Goal: Task Accomplishment & Management: Manage account settings

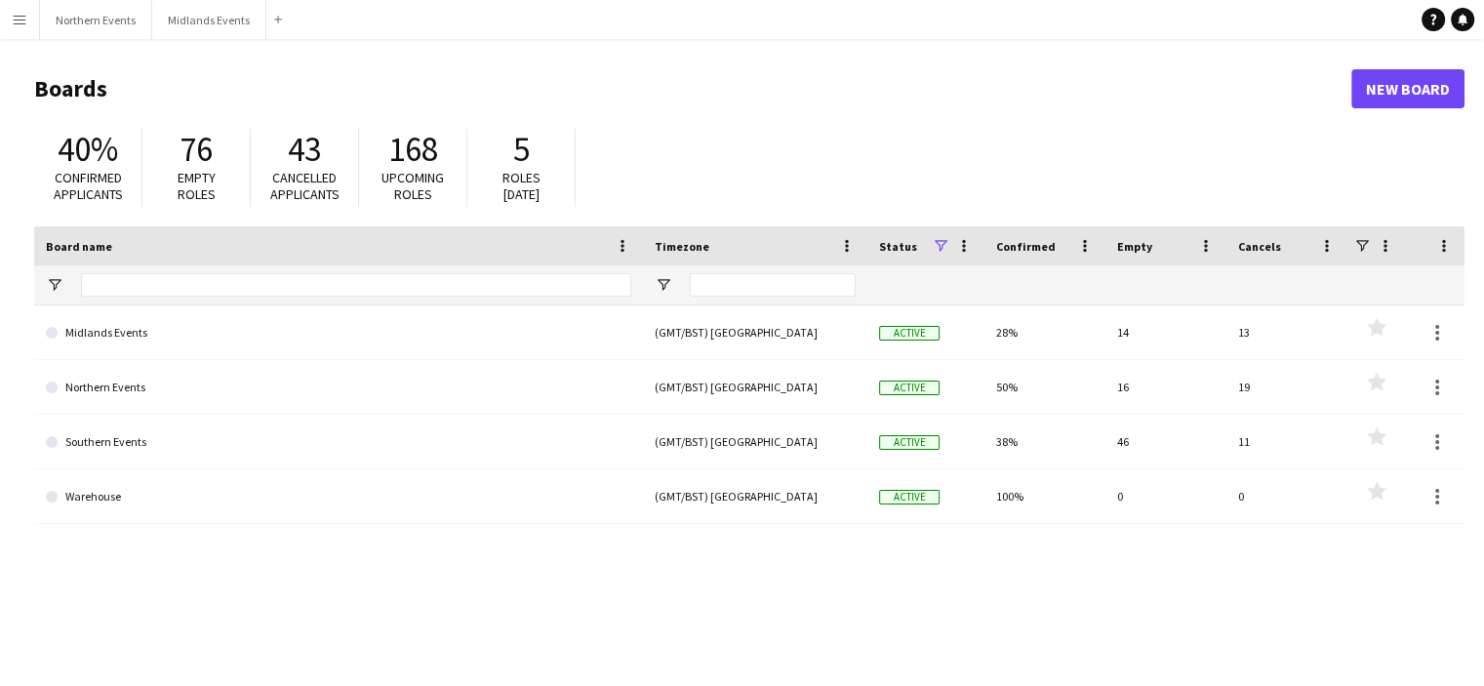
click at [25, 10] on button "Menu" at bounding box center [19, 19] width 39 height 39
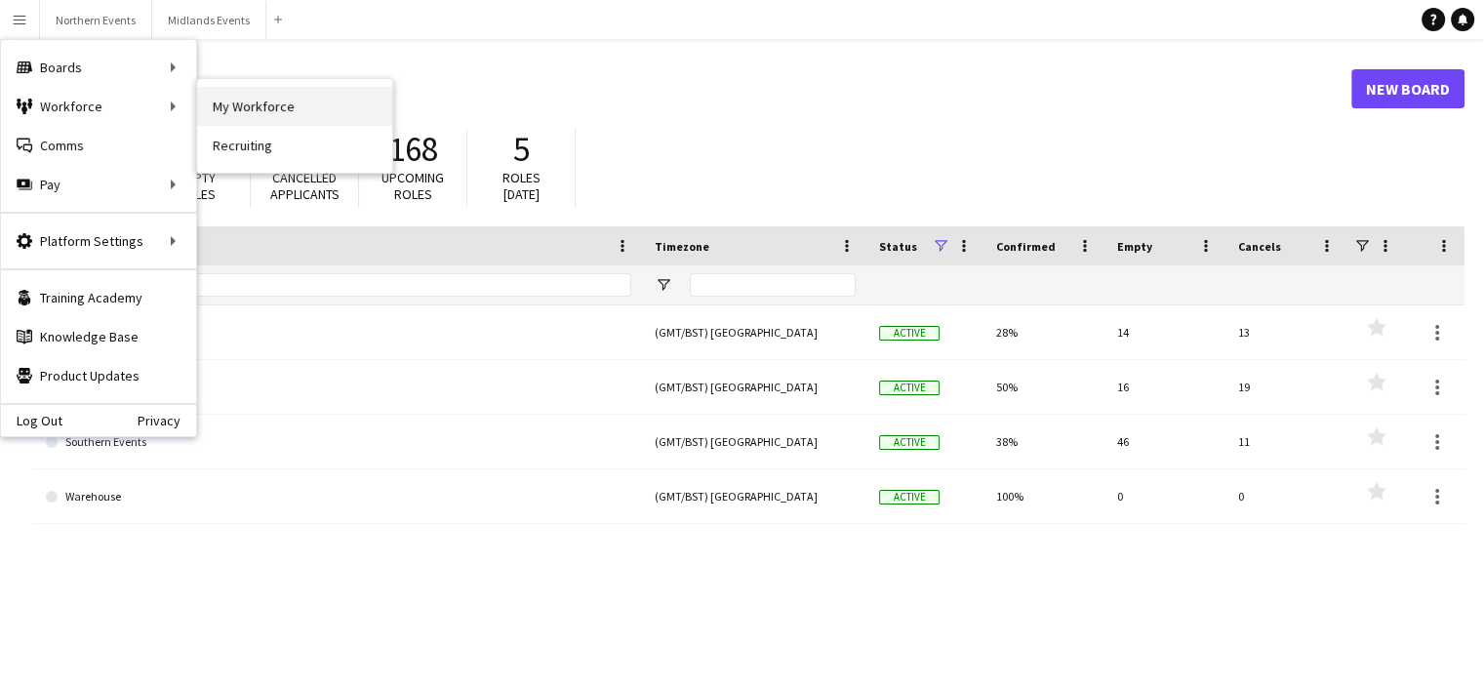
click at [233, 115] on link "My Workforce" at bounding box center [294, 106] width 195 height 39
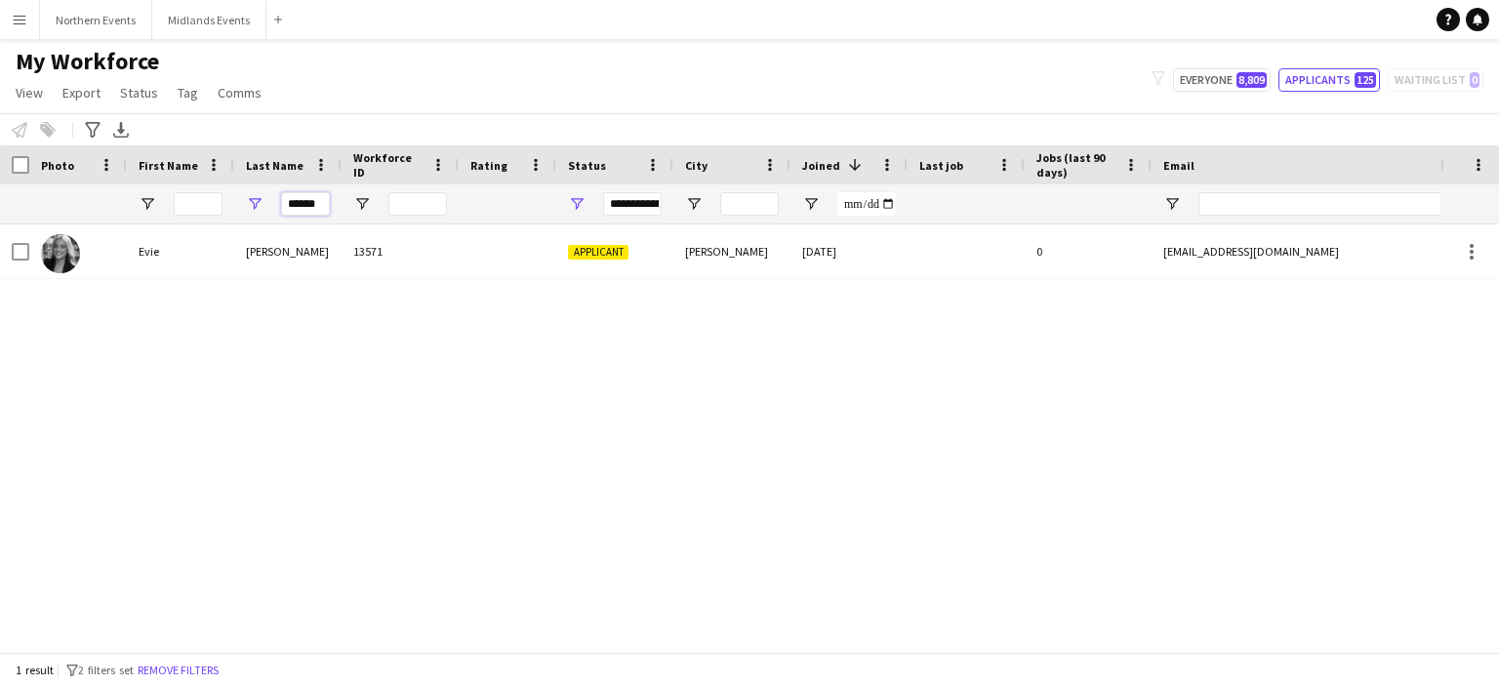
click at [308, 215] on input "******" at bounding box center [305, 203] width 49 height 23
paste input "*******"
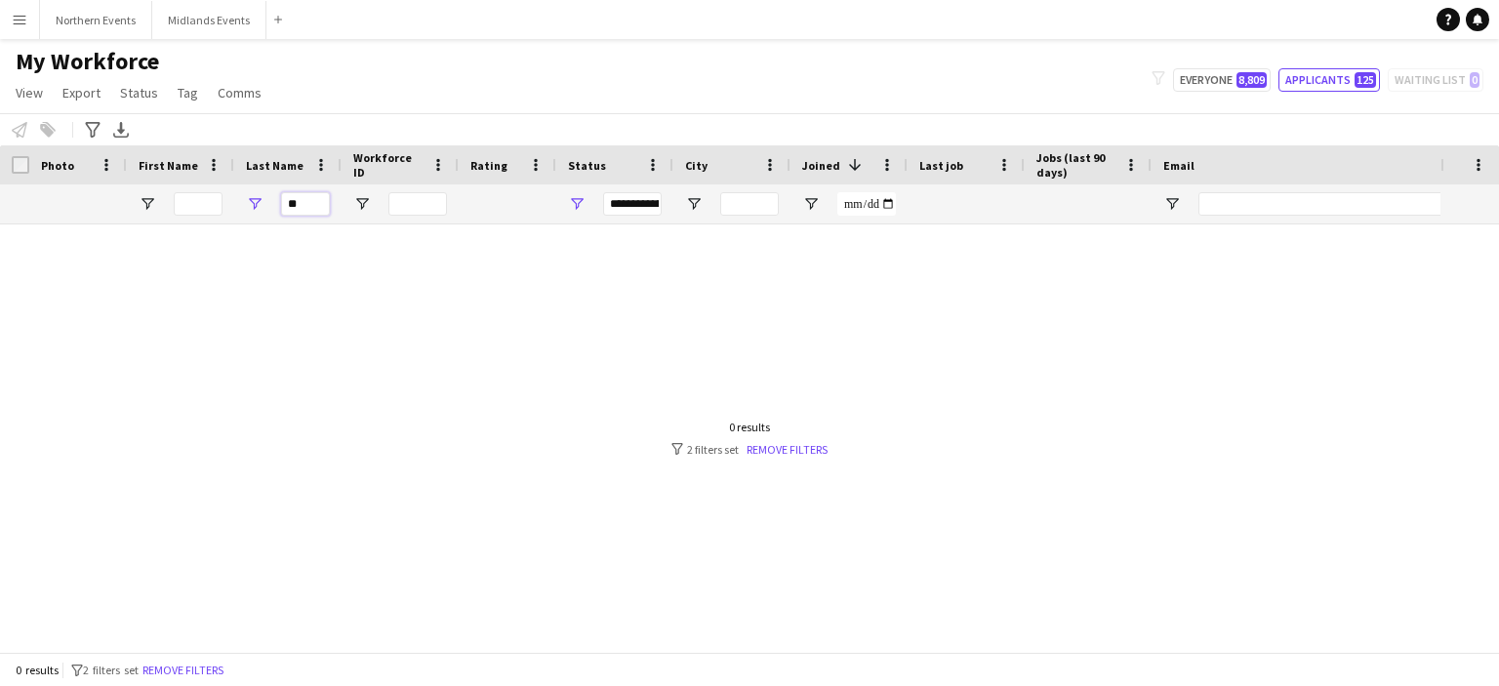
type input "*"
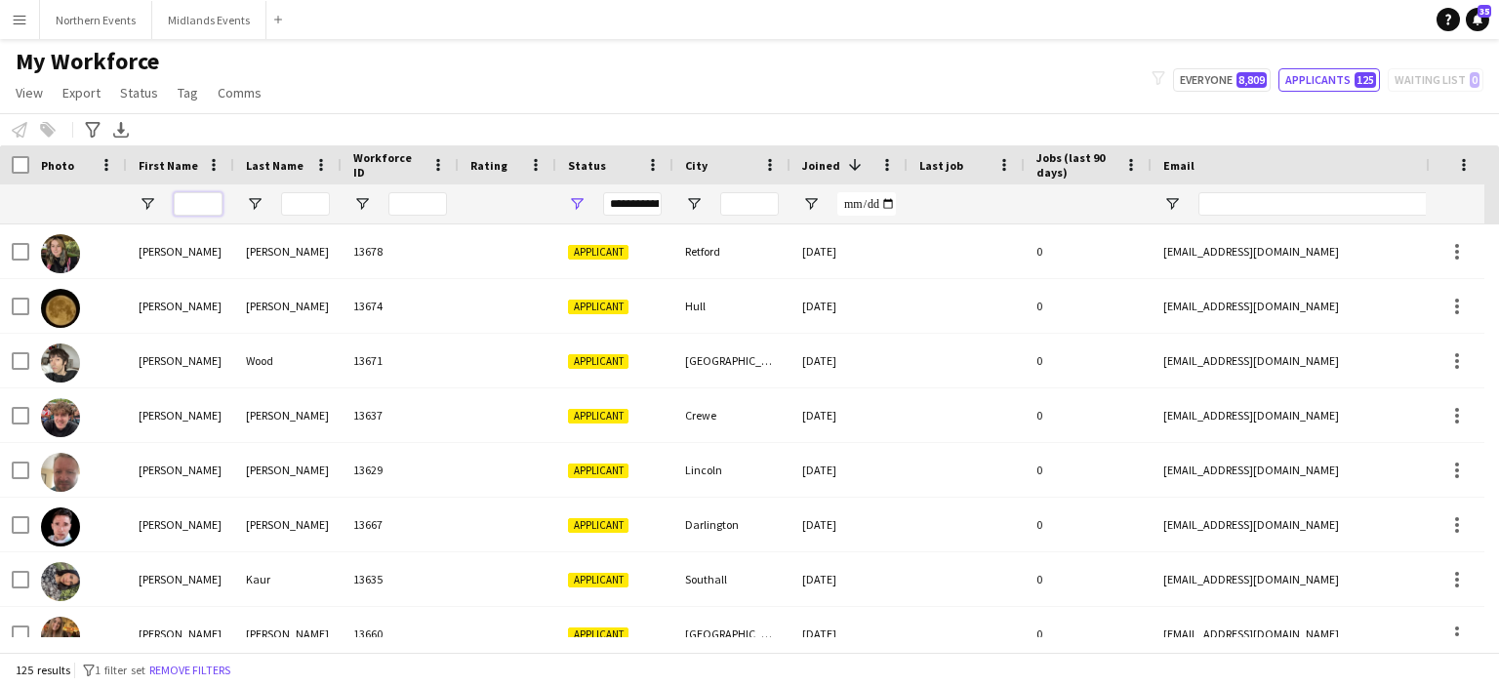
click at [211, 196] on input "First Name Filter Input" at bounding box center [198, 203] width 49 height 23
paste input "*******"
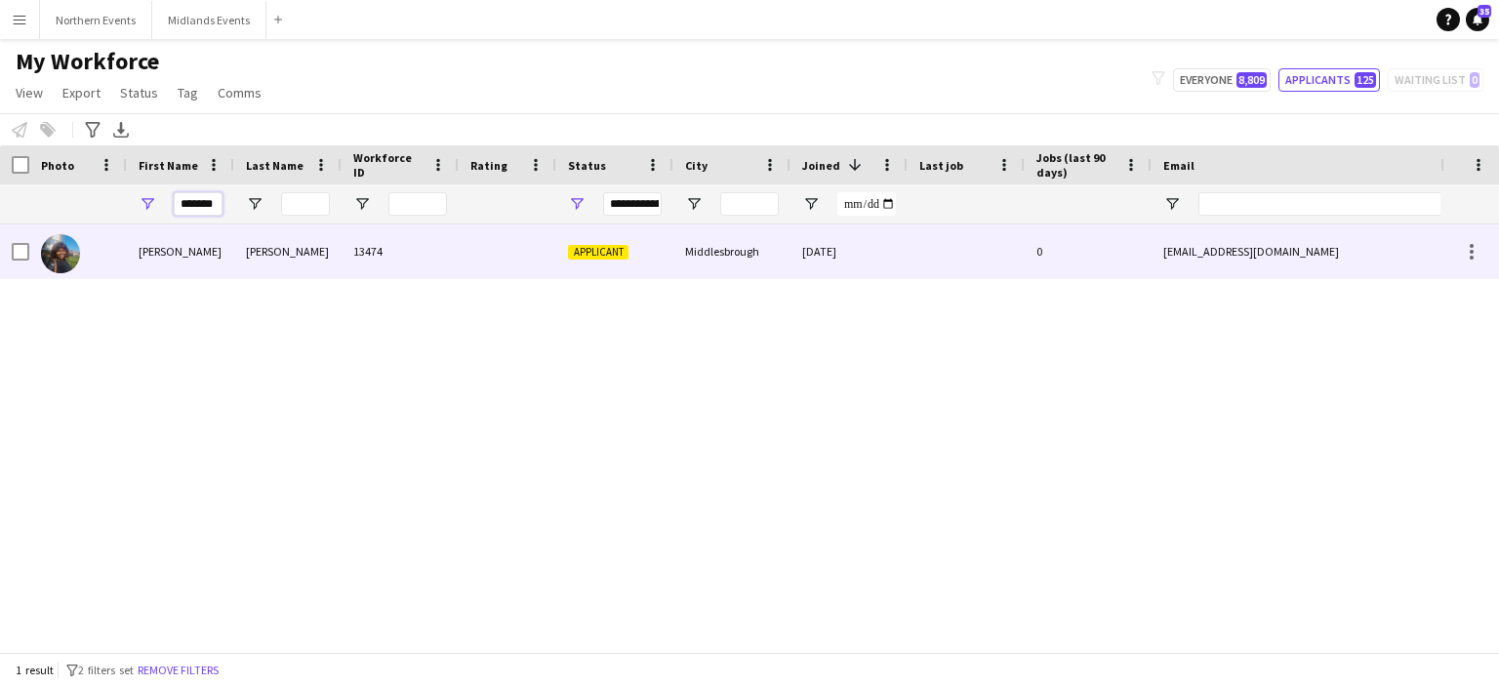
type input "*******"
click at [156, 252] on div "[PERSON_NAME]" at bounding box center [180, 251] width 107 height 54
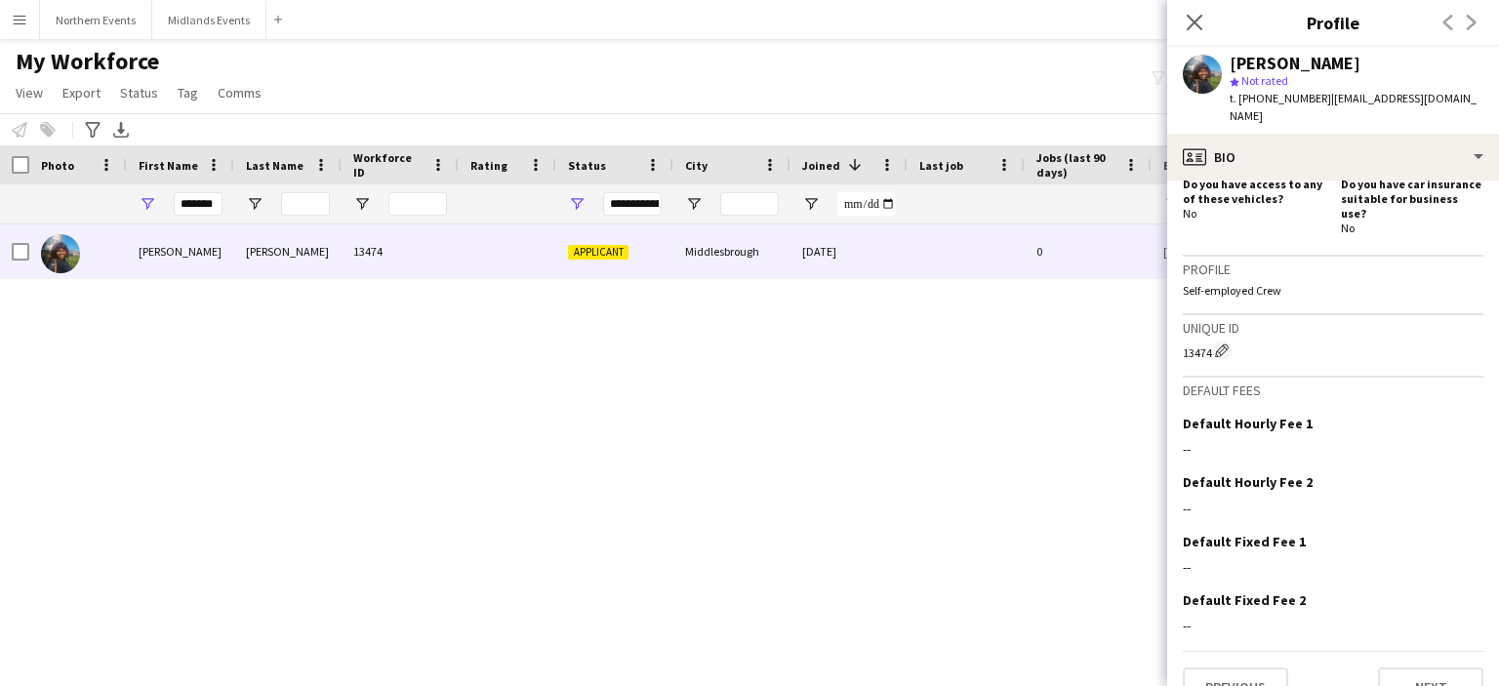
scroll to position [25, 0]
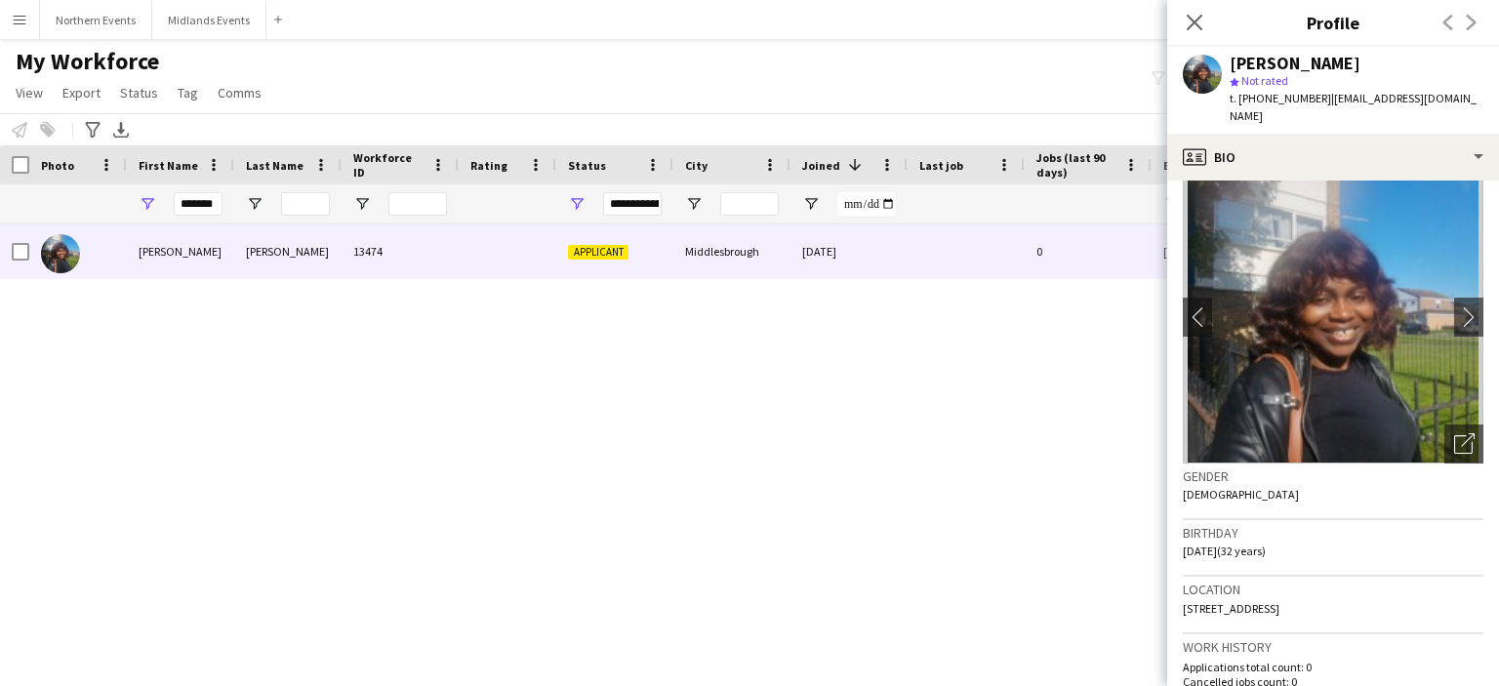
click at [1182, 10] on div "Close pop-in" at bounding box center [1194, 22] width 55 height 45
click at [1194, 22] on icon at bounding box center [1194, 22] width 19 height 19
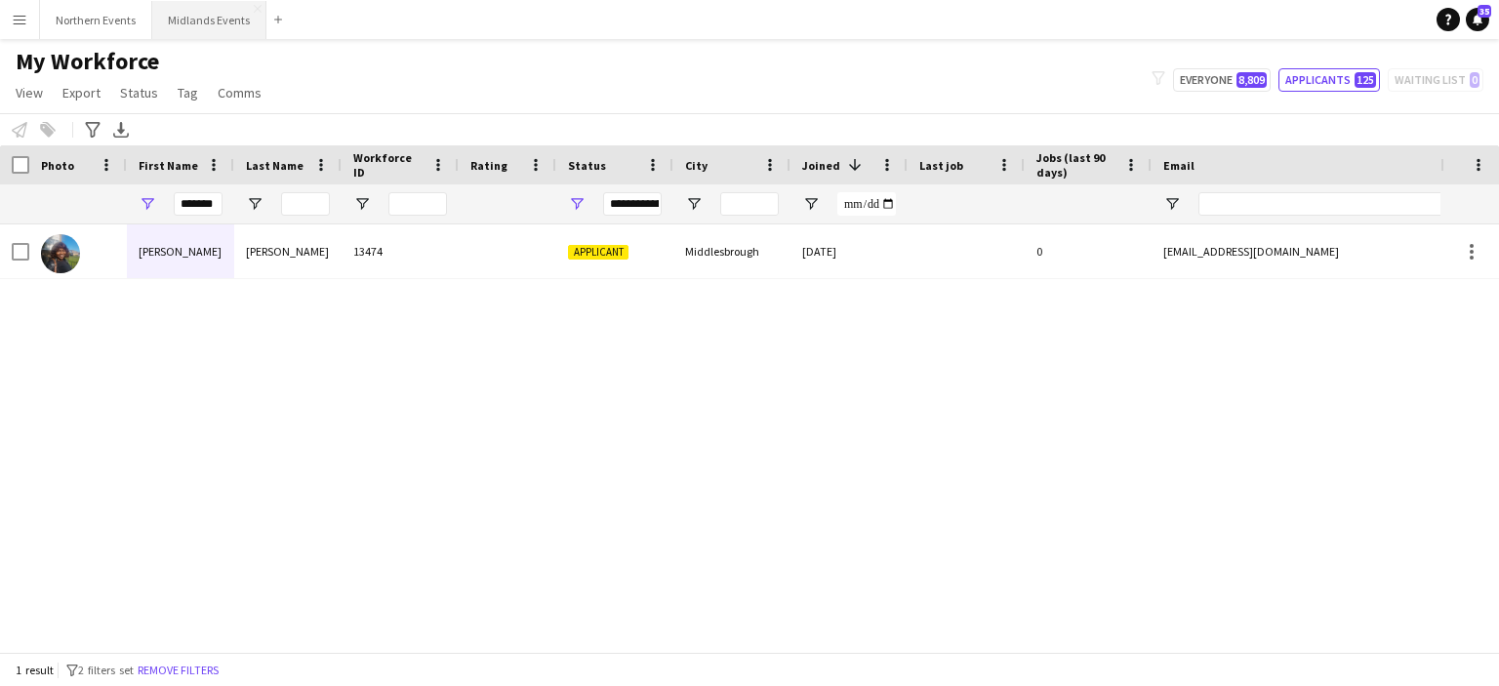
click at [182, 20] on button "Midlands Events Close" at bounding box center [209, 20] width 114 height 38
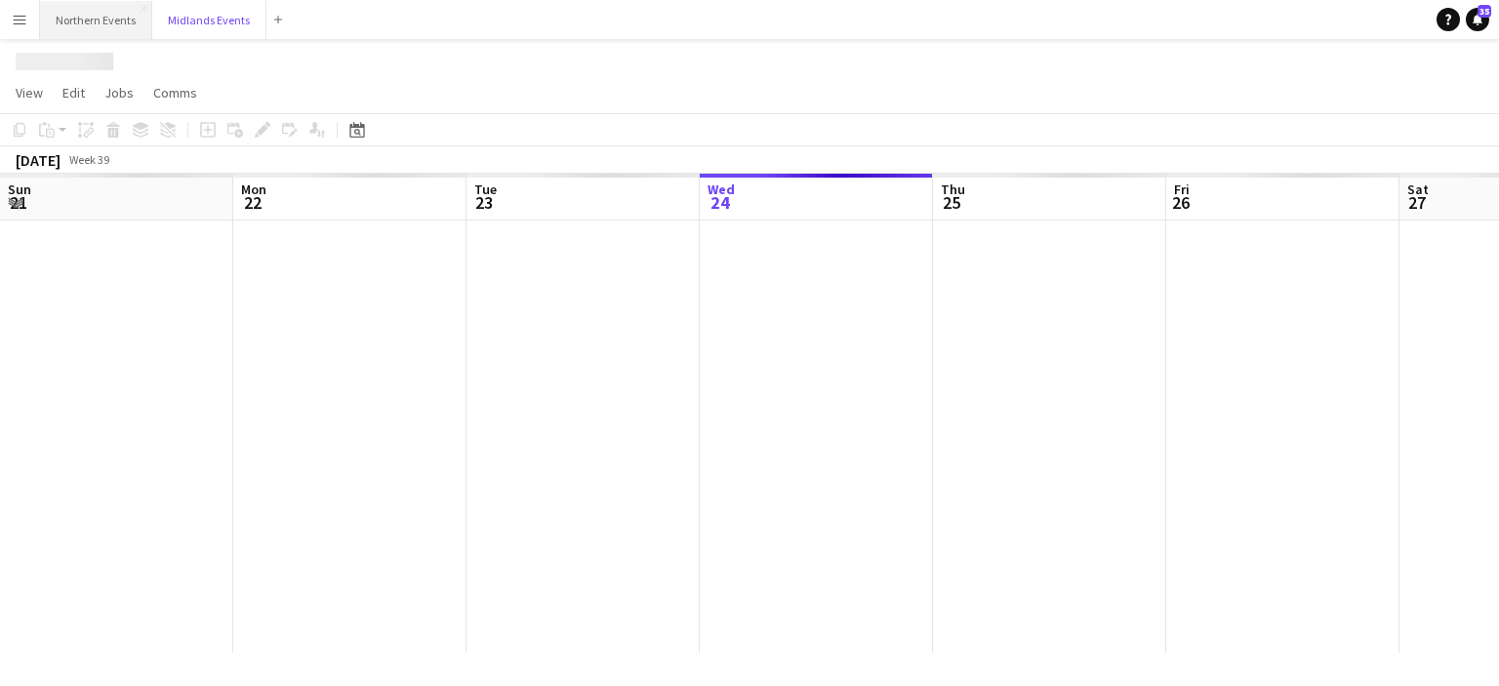
scroll to position [0, 466]
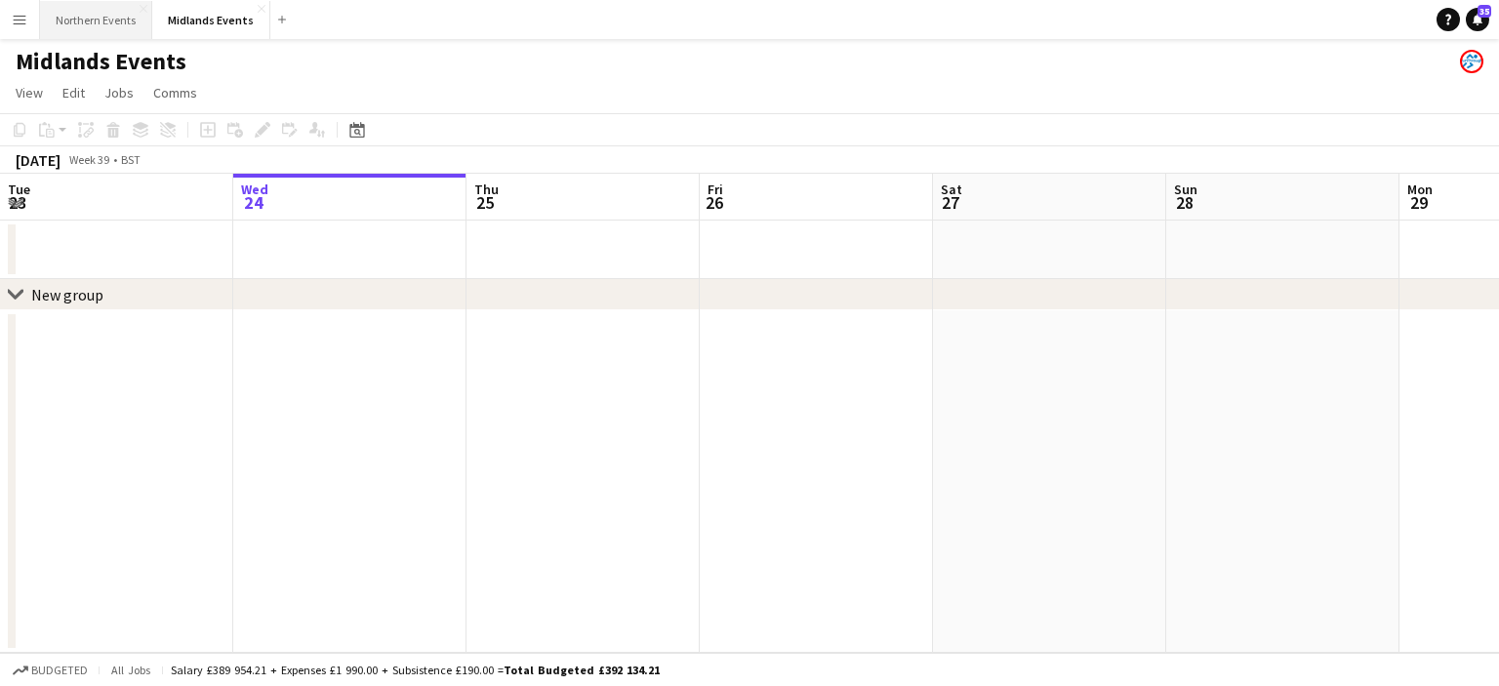
click at [109, 29] on button "Northern Events Close" at bounding box center [96, 20] width 112 height 38
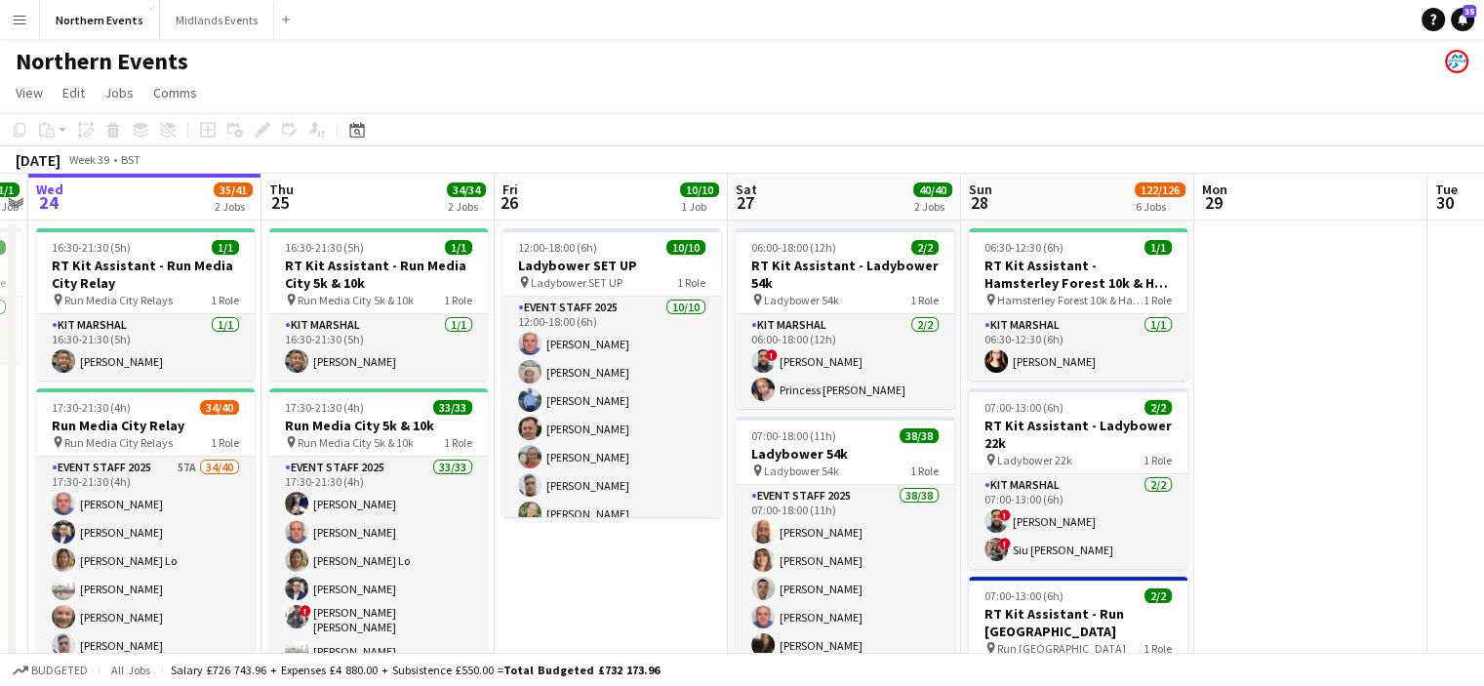
scroll to position [0, 688]
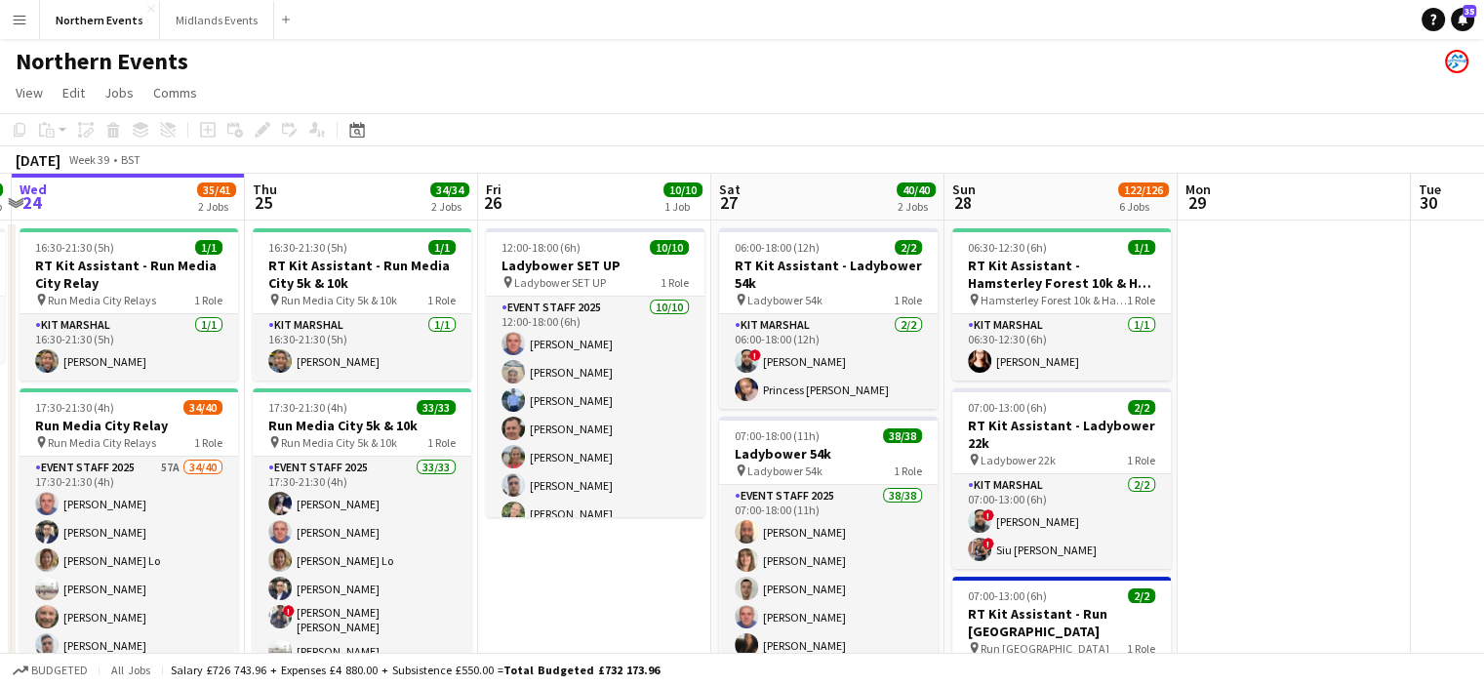
drag, startPoint x: 1225, startPoint y: 386, endPoint x: 1107, endPoint y: 399, distance: 118.7
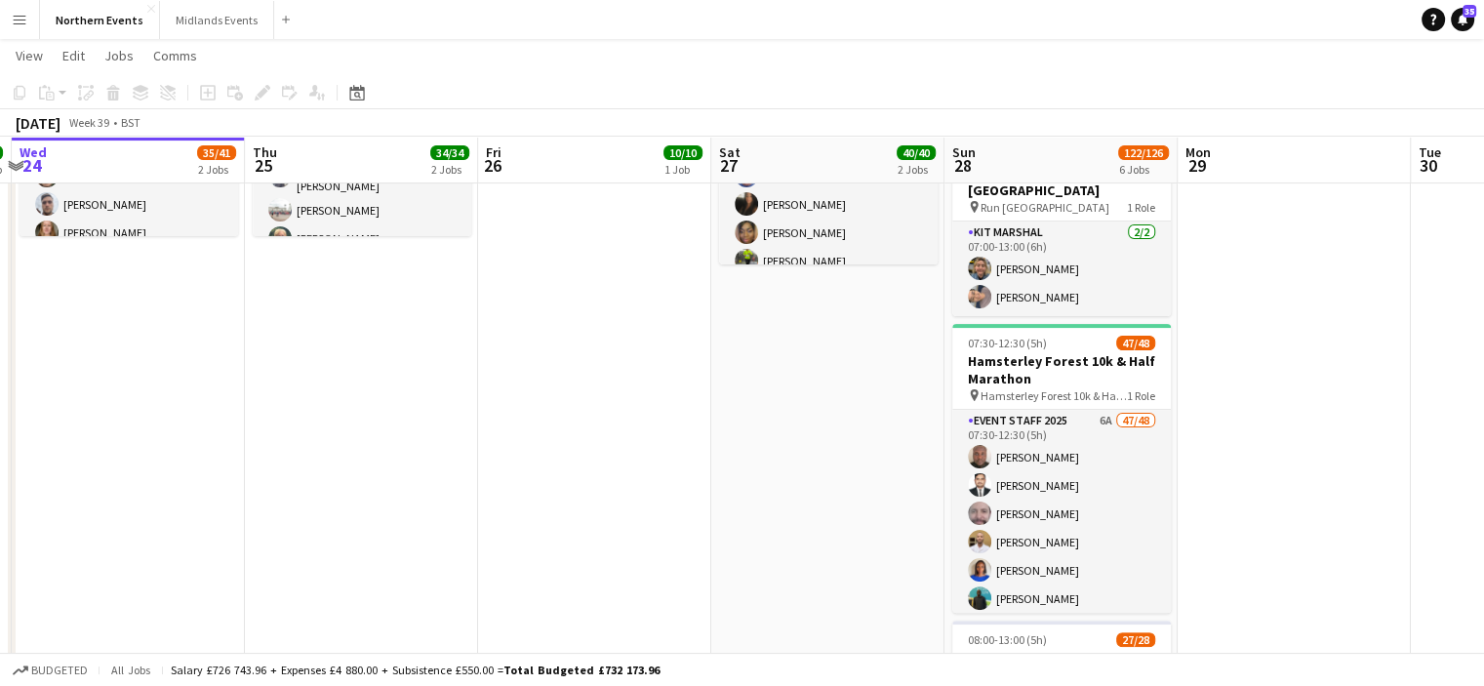
scroll to position [445, 0]
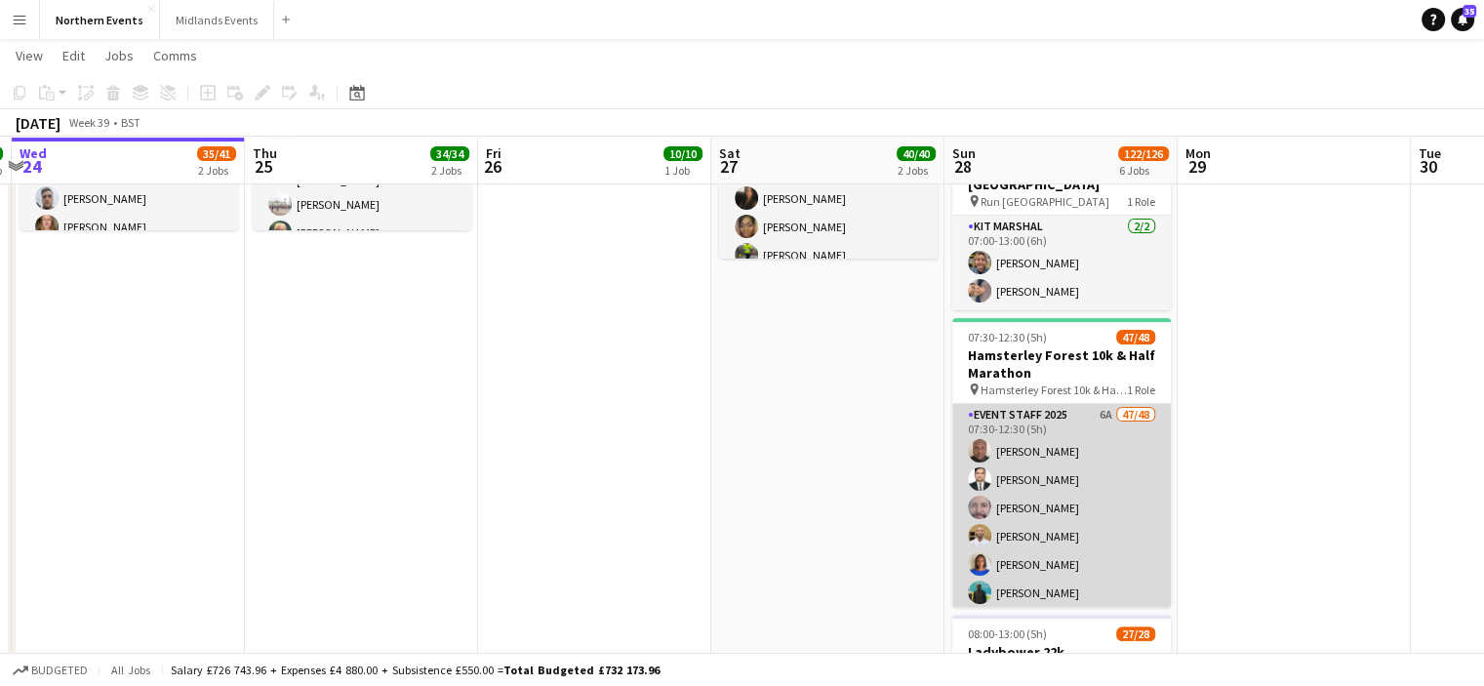
drag, startPoint x: 1034, startPoint y: 512, endPoint x: 1065, endPoint y: 514, distance: 31.3
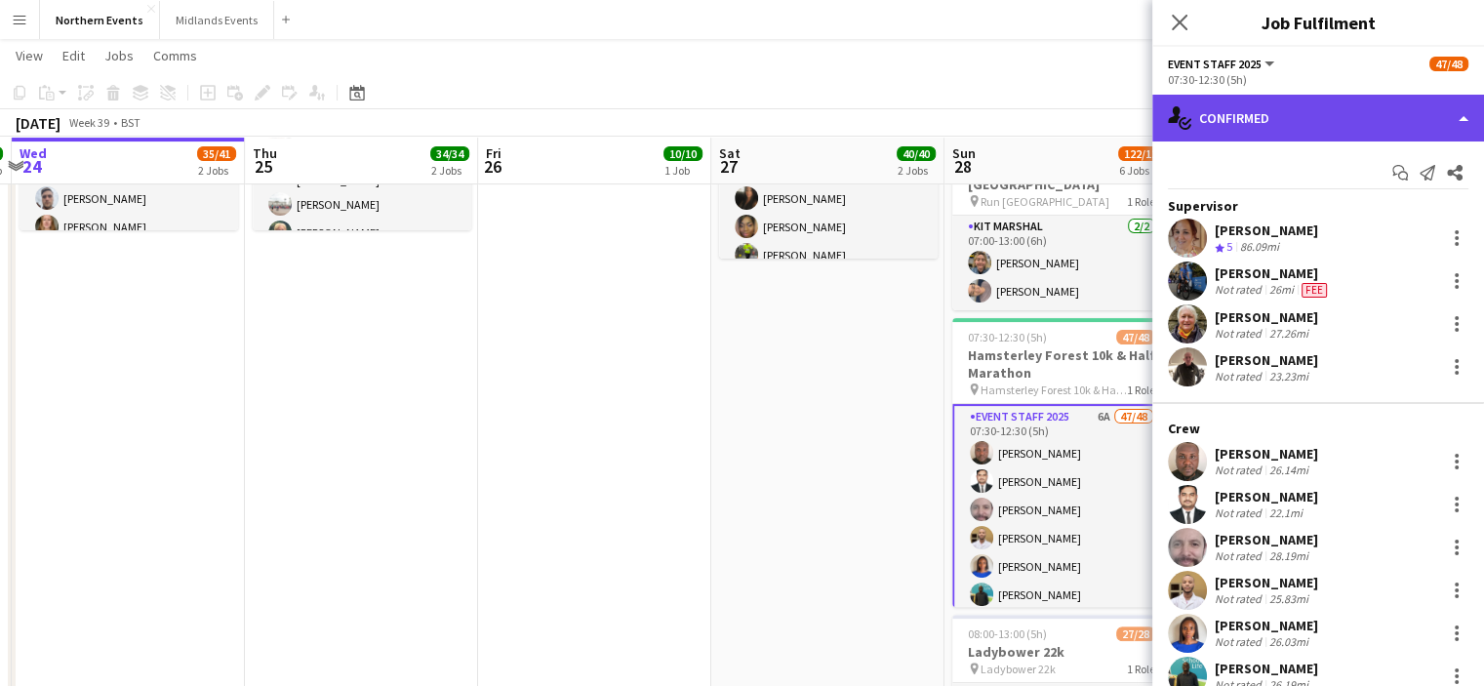
click at [1230, 120] on div "single-neutral-actions-check-2 Confirmed" at bounding box center [1318, 118] width 332 height 47
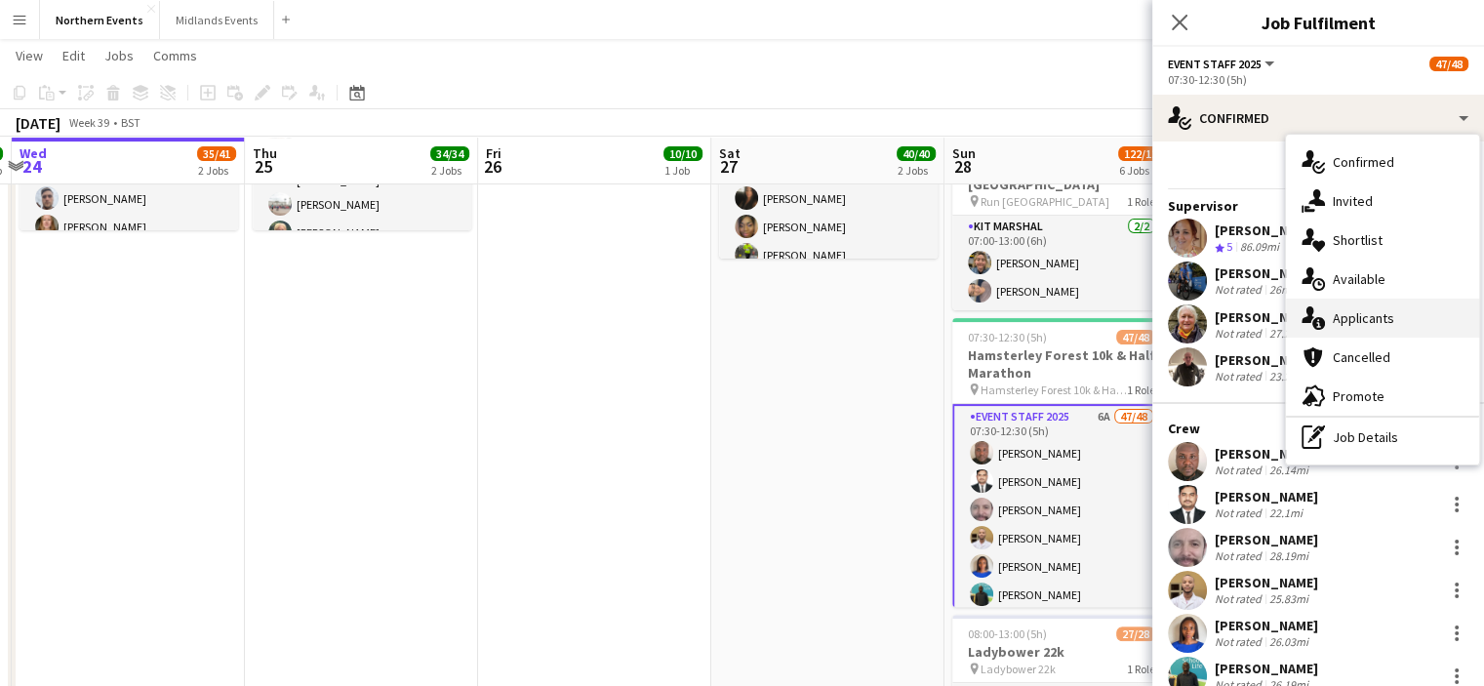
click at [1373, 324] on span "Applicants" at bounding box center [1363, 318] width 61 height 18
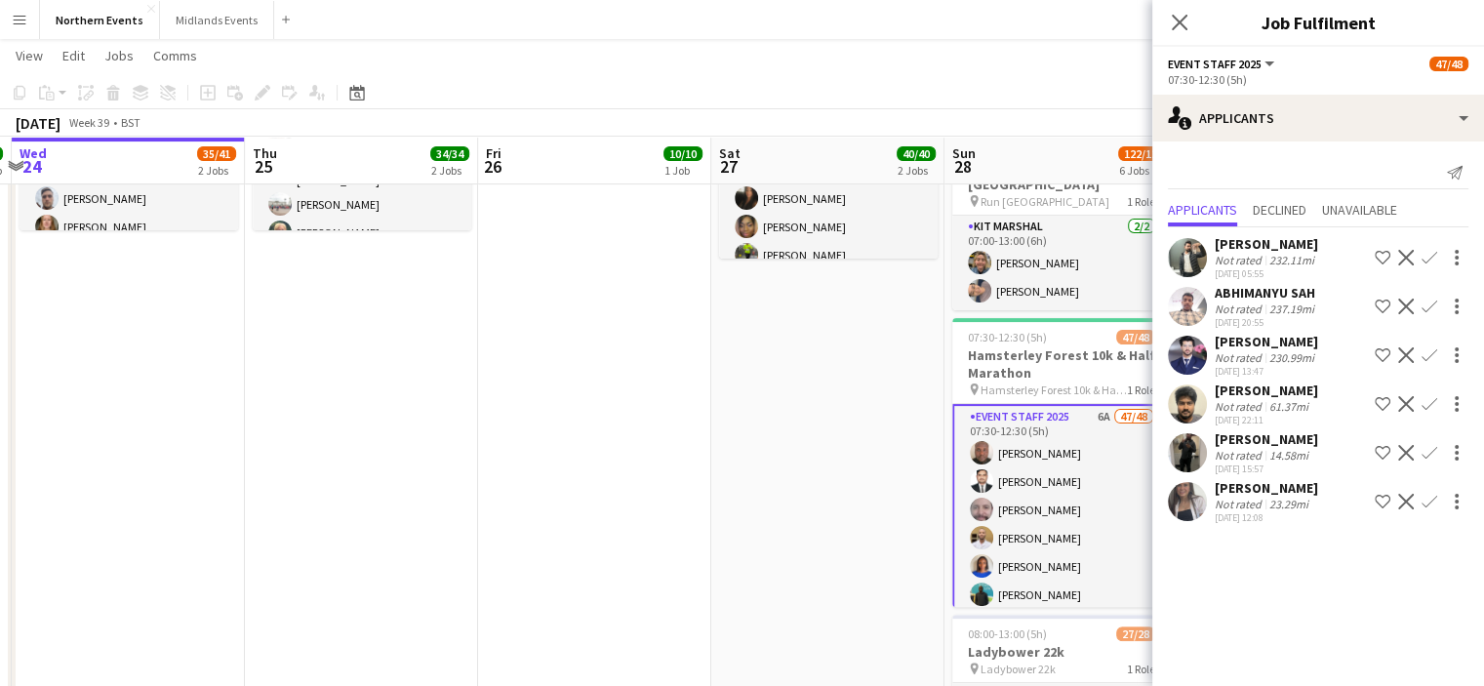
click at [1431, 461] on app-icon "Confirm" at bounding box center [1430, 453] width 16 height 16
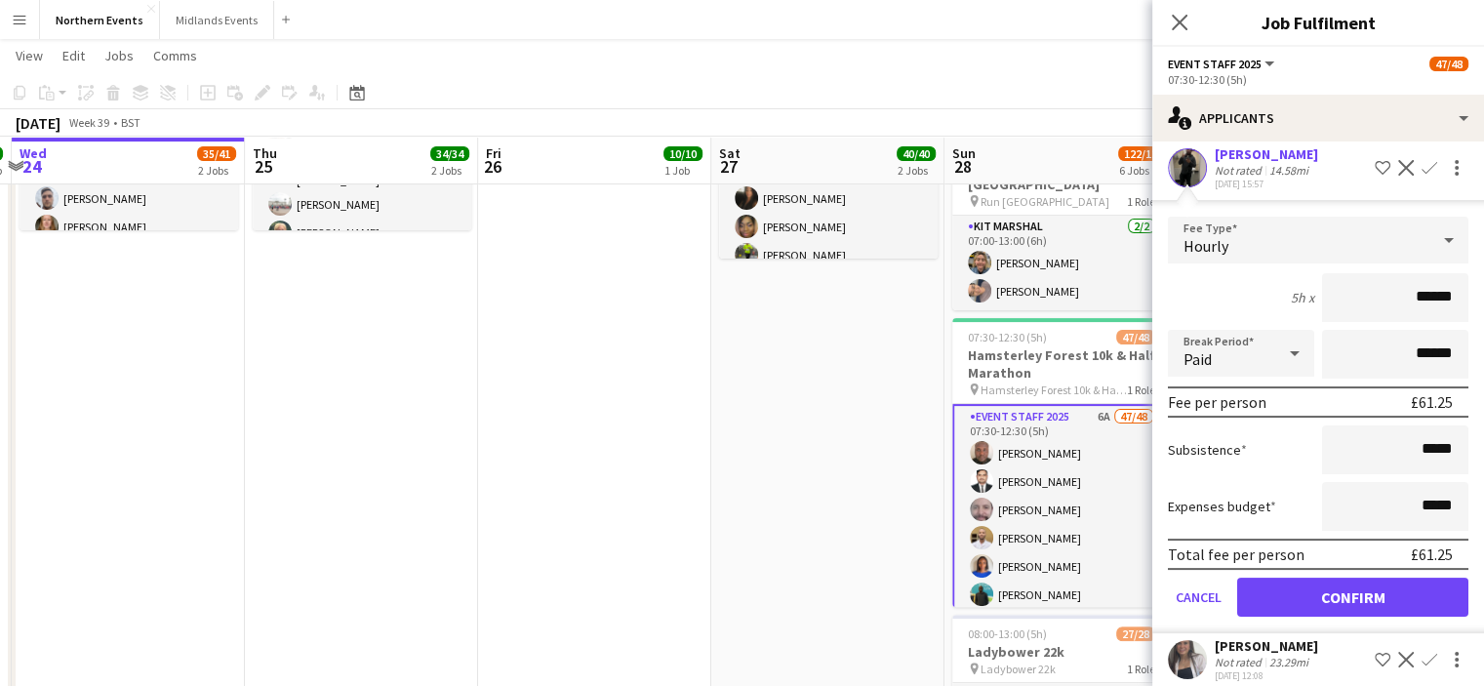
scroll to position [315, 0]
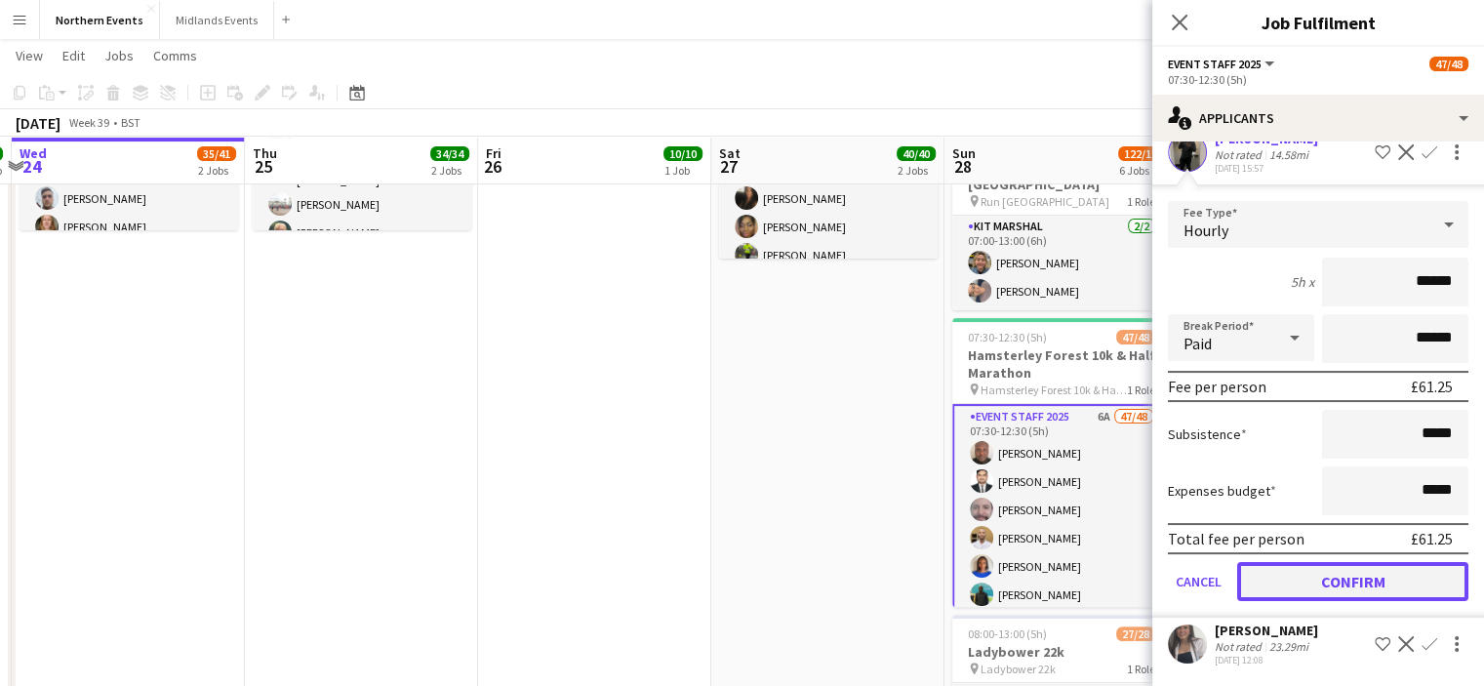
click at [1428, 572] on button "Confirm" at bounding box center [1352, 581] width 231 height 39
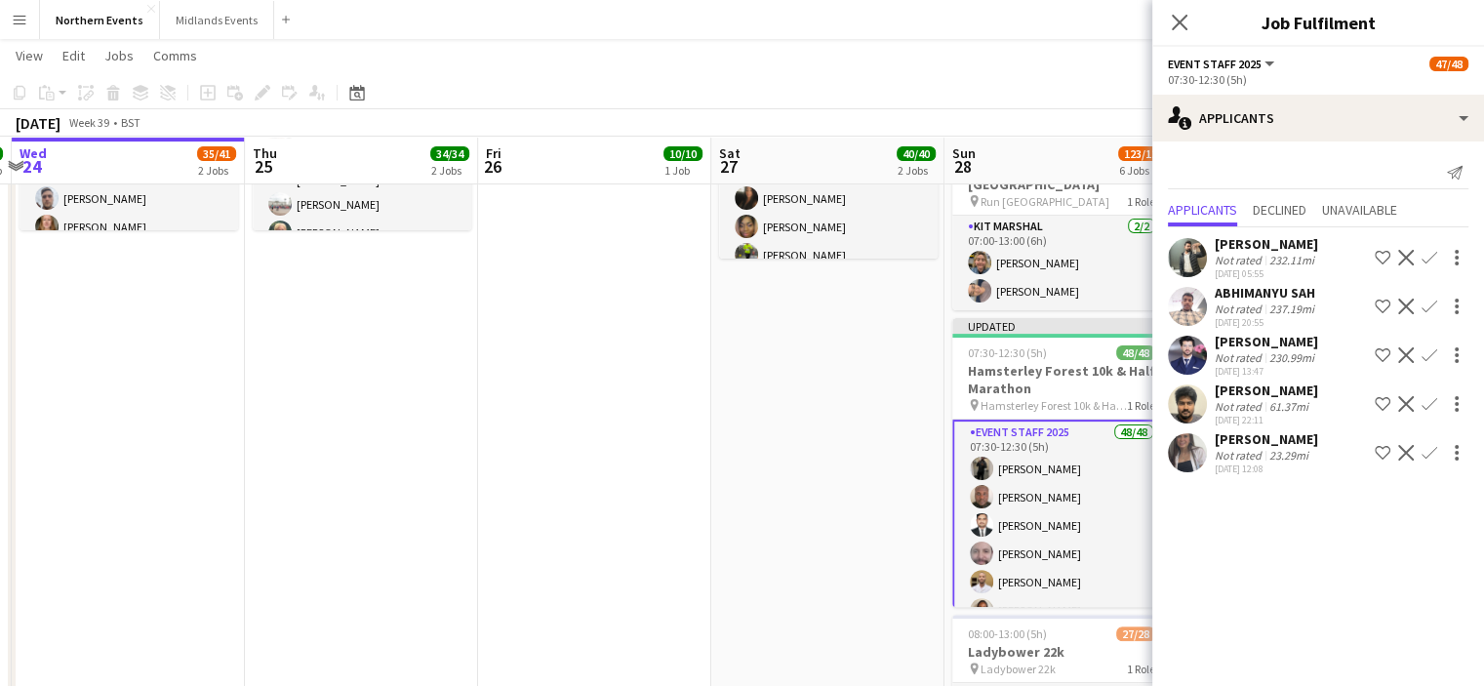
click at [1427, 461] on app-icon "Confirm" at bounding box center [1430, 453] width 16 height 16
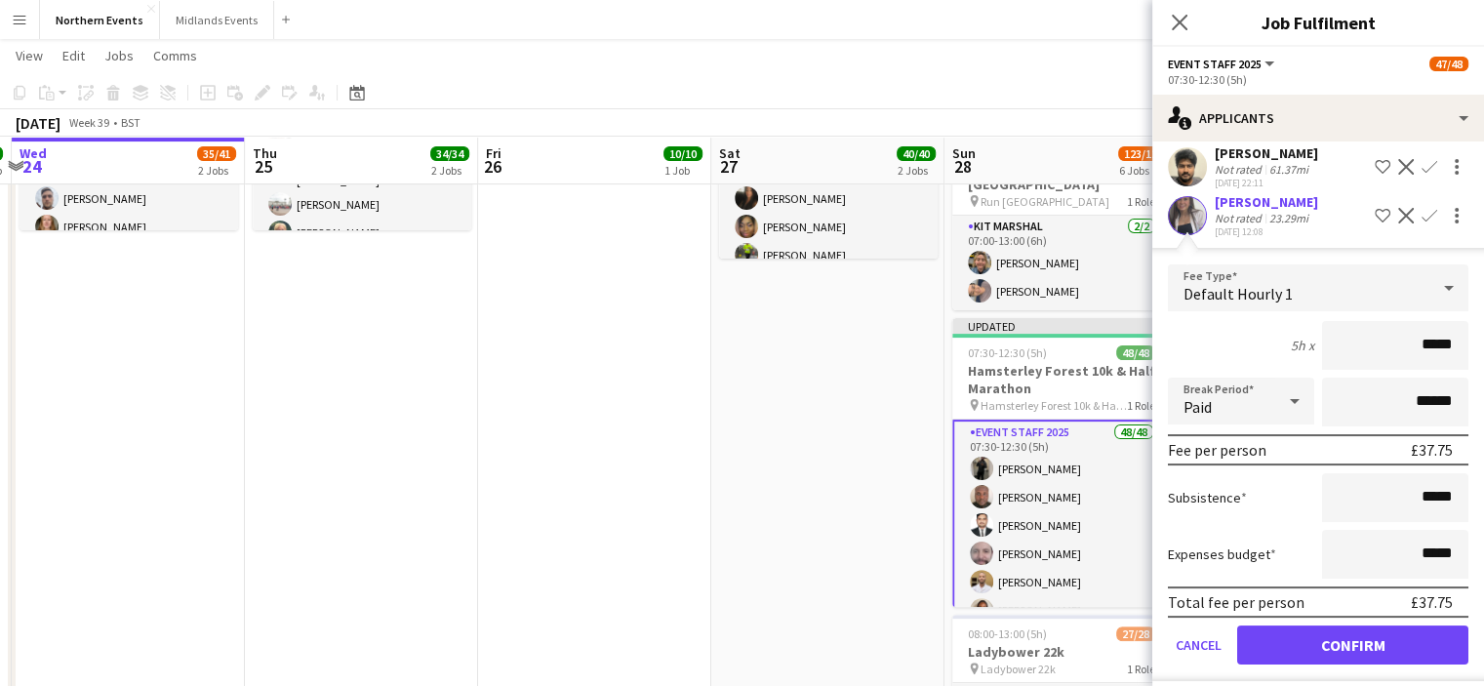
scroll to position [246, 0]
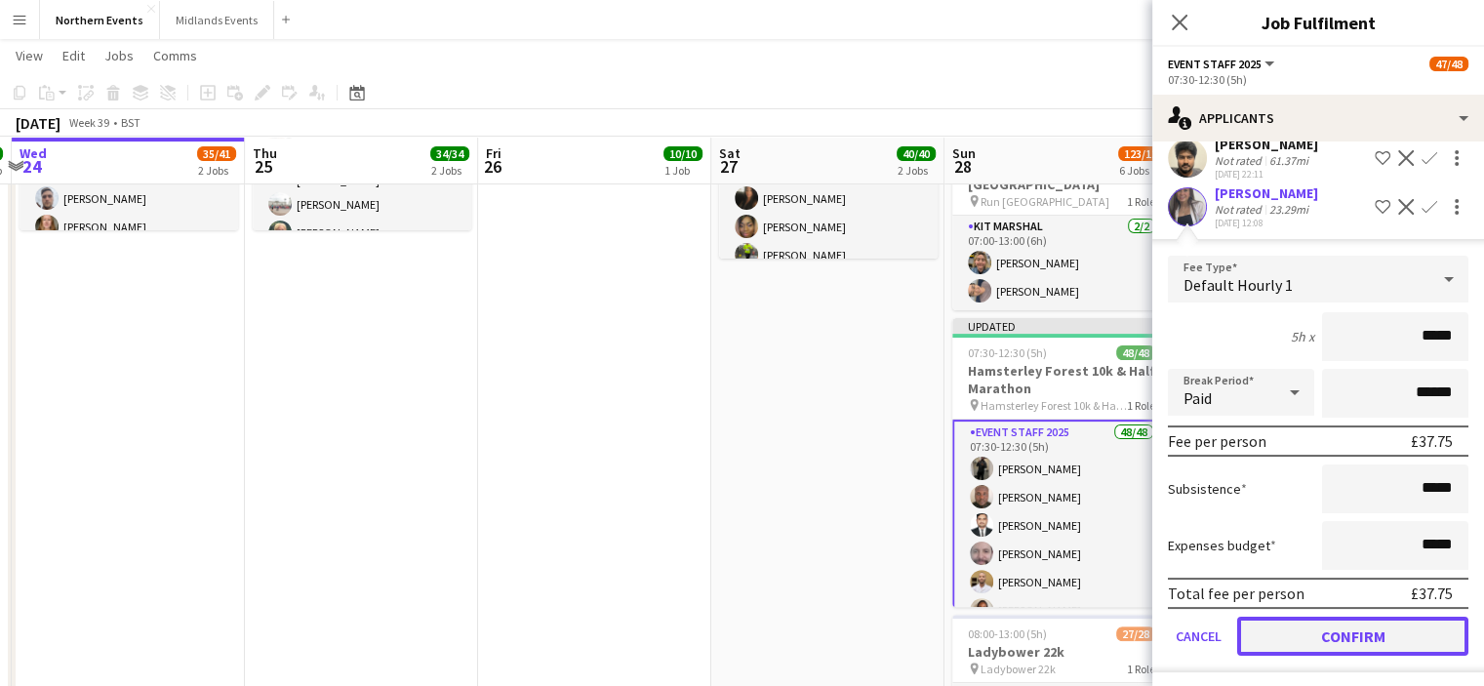
click at [1305, 656] on button "Confirm" at bounding box center [1352, 636] width 231 height 39
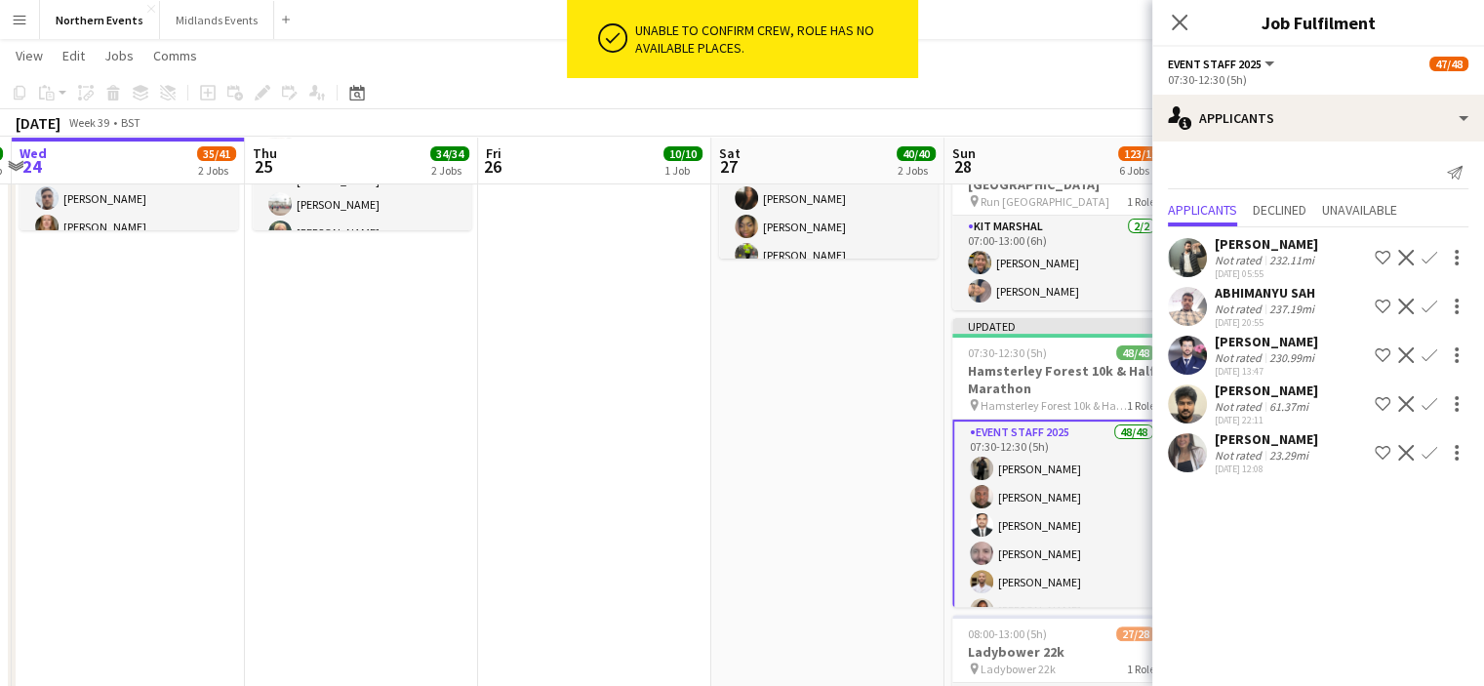
scroll to position [0, 0]
click at [1436, 461] on app-icon "Confirm" at bounding box center [1430, 453] width 16 height 16
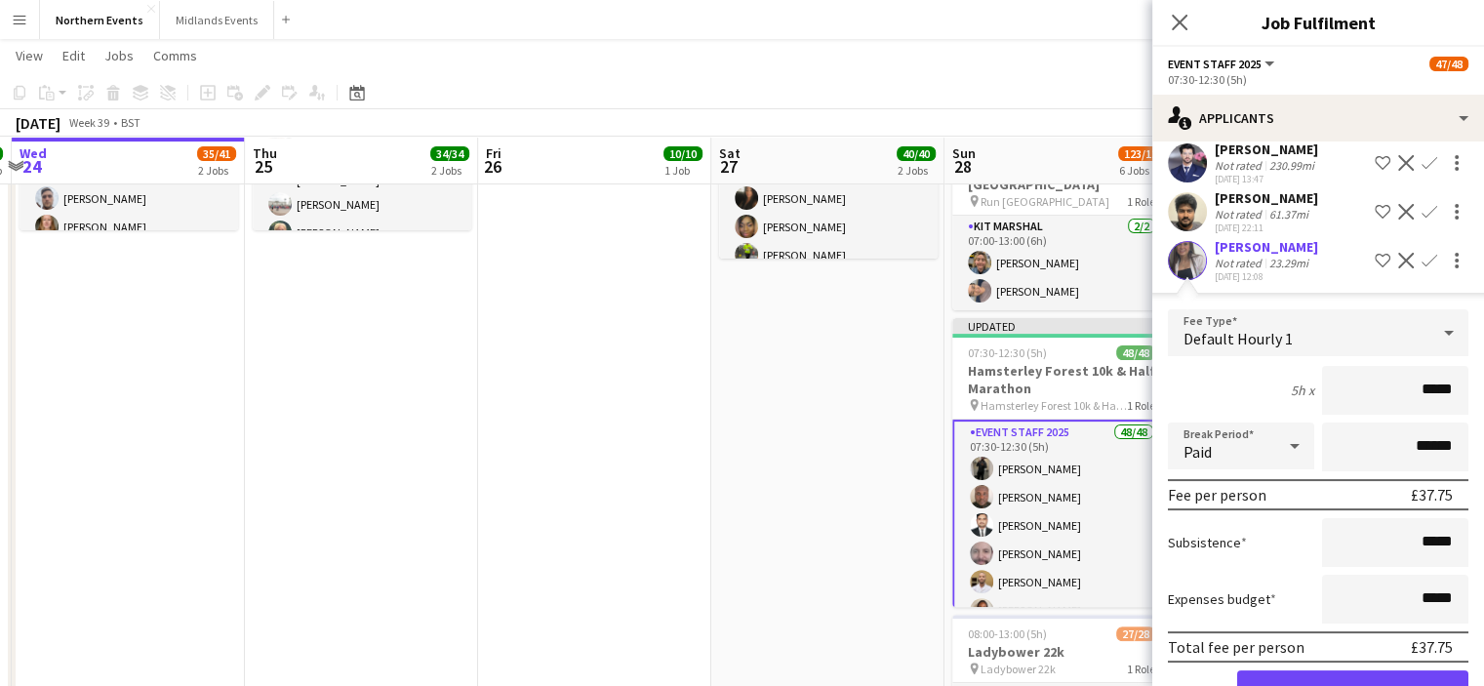
scroll to position [265, 0]
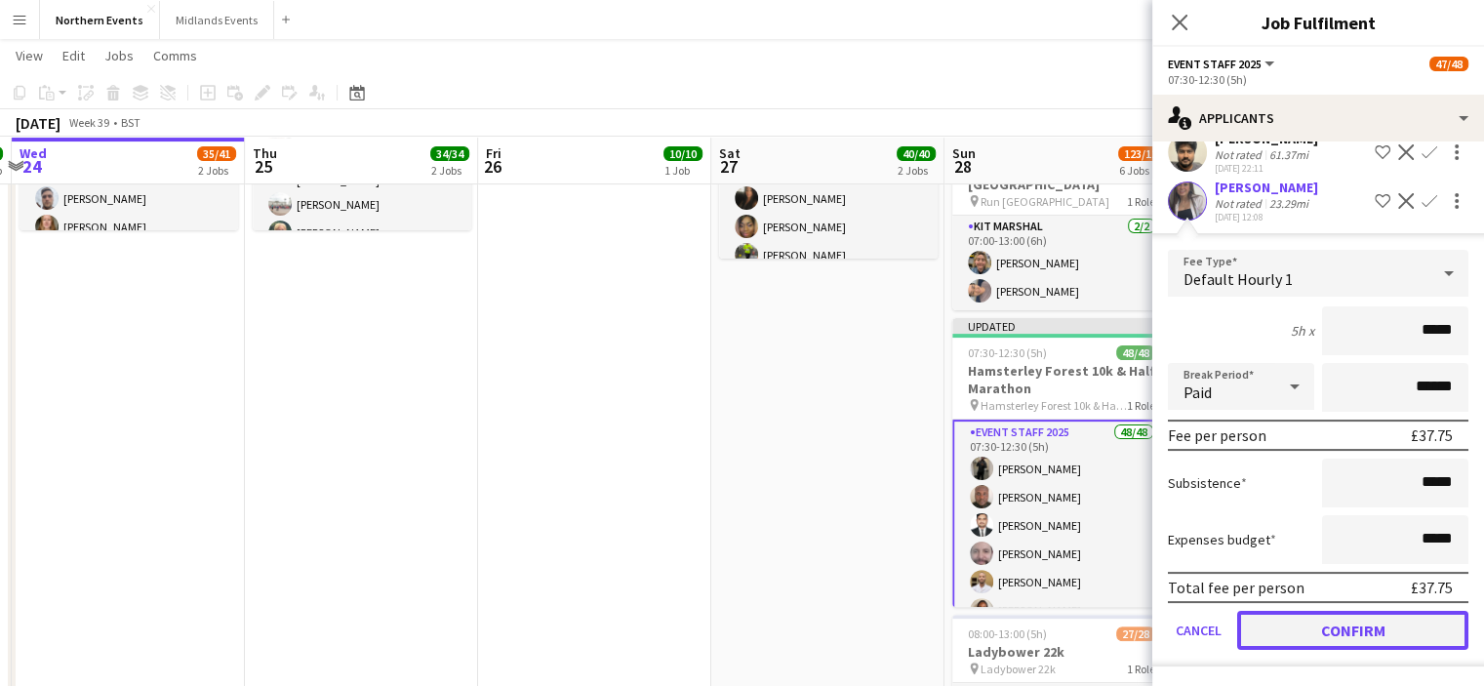
click at [1319, 632] on button "Confirm" at bounding box center [1352, 630] width 231 height 39
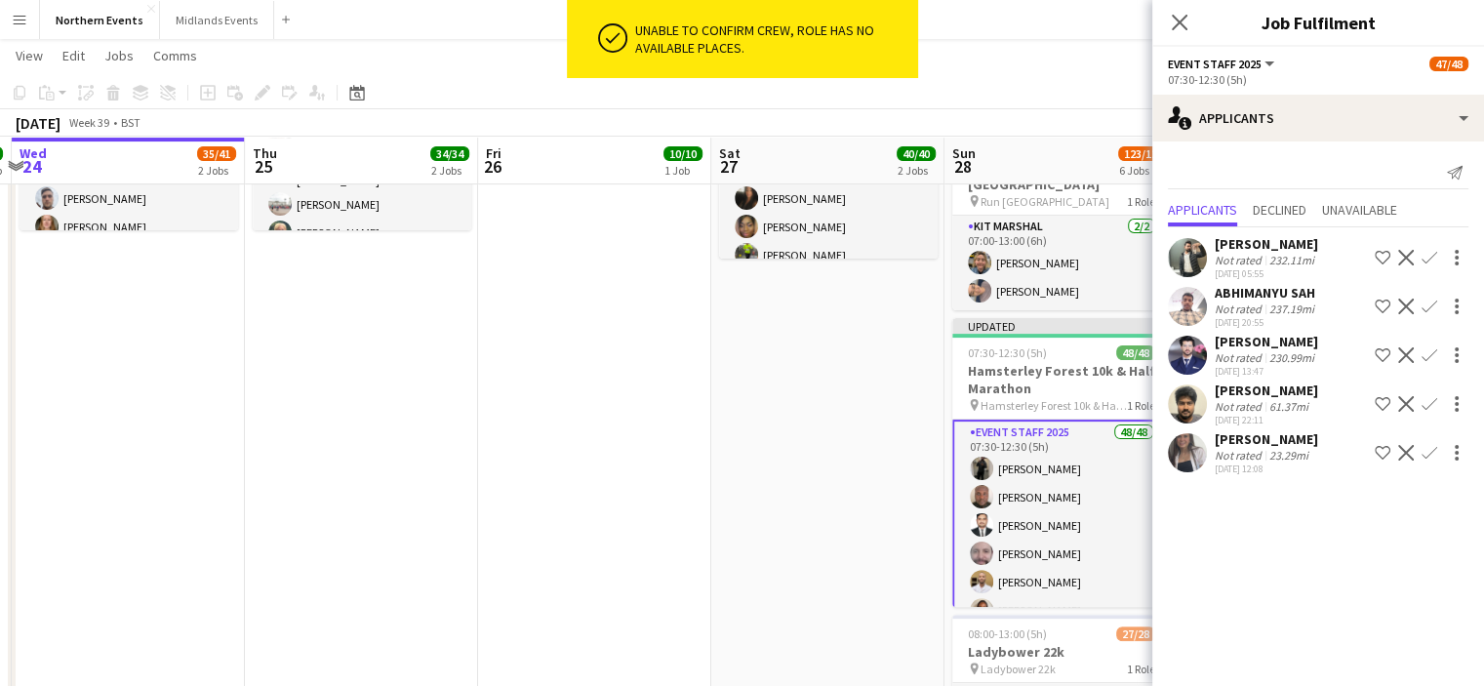
scroll to position [0, 0]
click at [1171, 22] on icon "Close pop-in" at bounding box center [1179, 22] width 19 height 19
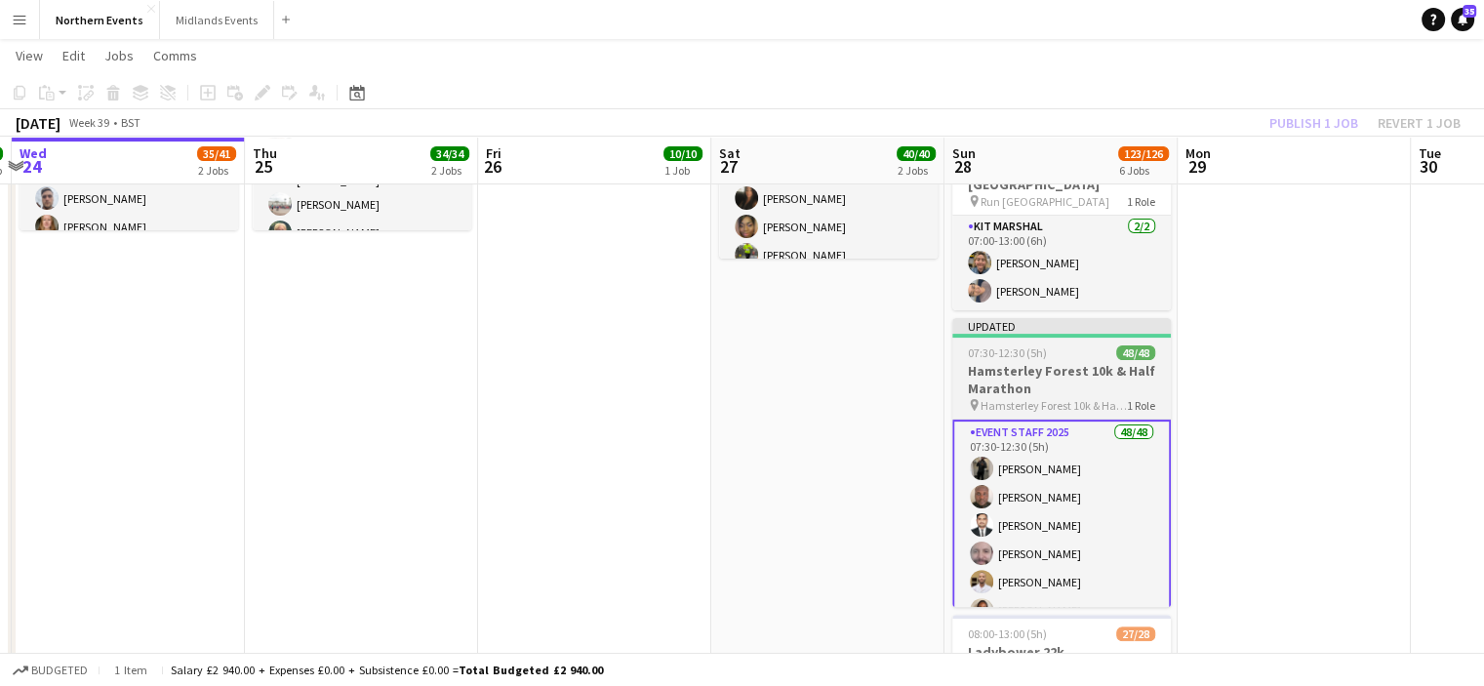
click at [1084, 389] on h3 "Hamsterley Forest 10k & Half Marathon" at bounding box center [1061, 379] width 219 height 35
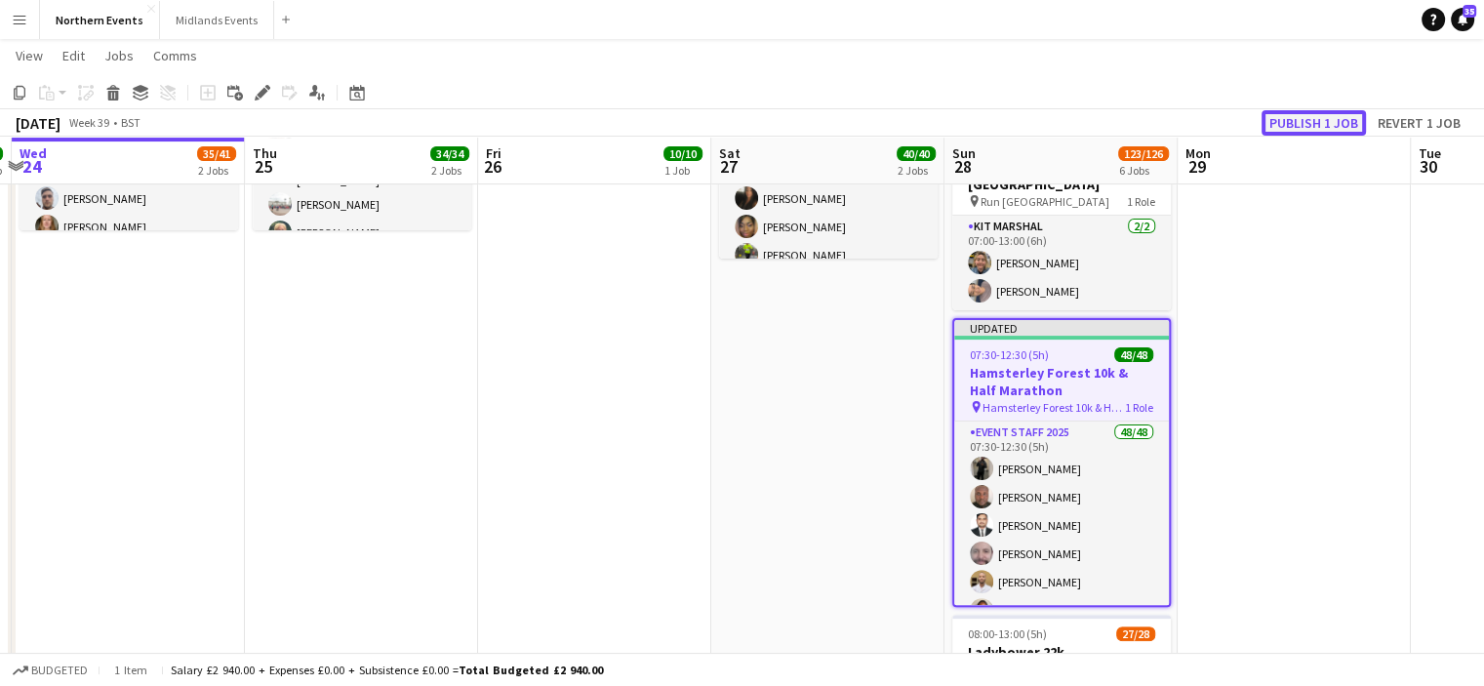
click at [1301, 122] on button "Publish 1 job" at bounding box center [1314, 122] width 104 height 25
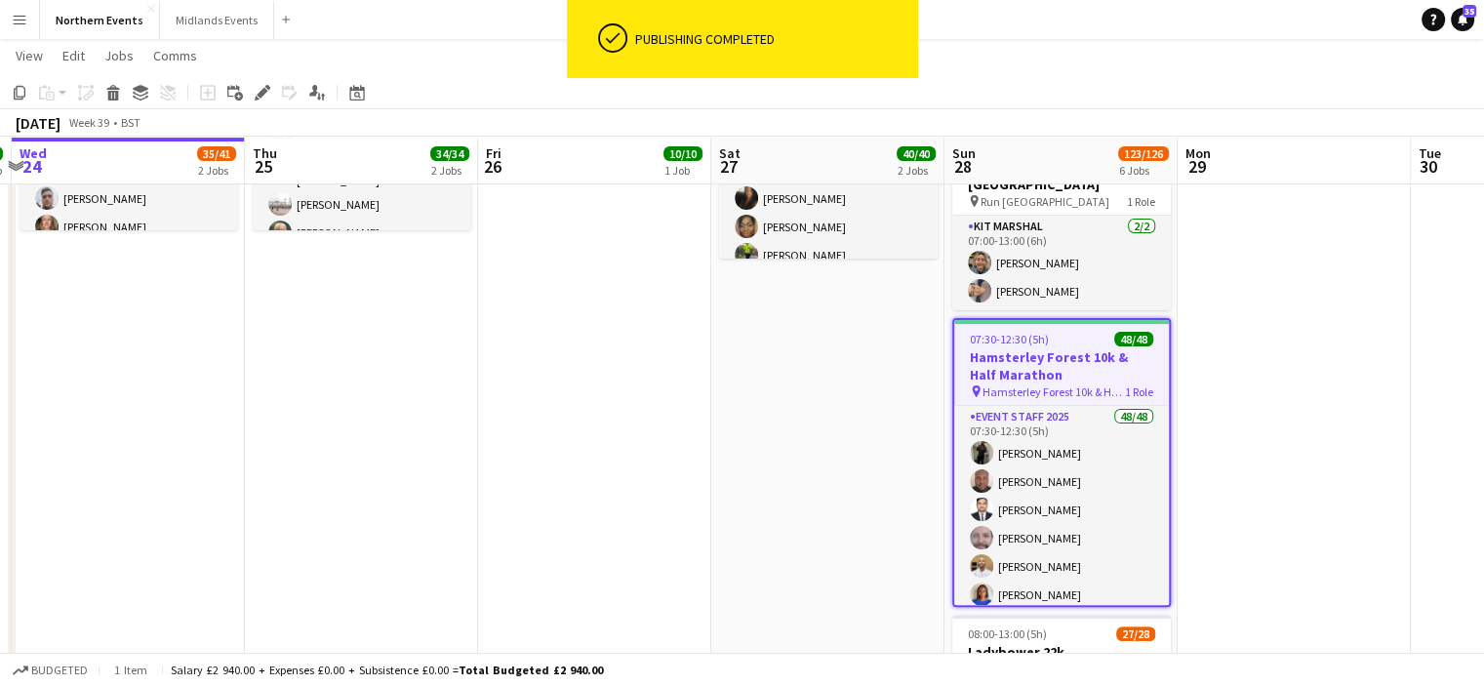
click at [1032, 374] on h3 "Hamsterley Forest 10k & Half Marathon" at bounding box center [1061, 365] width 215 height 35
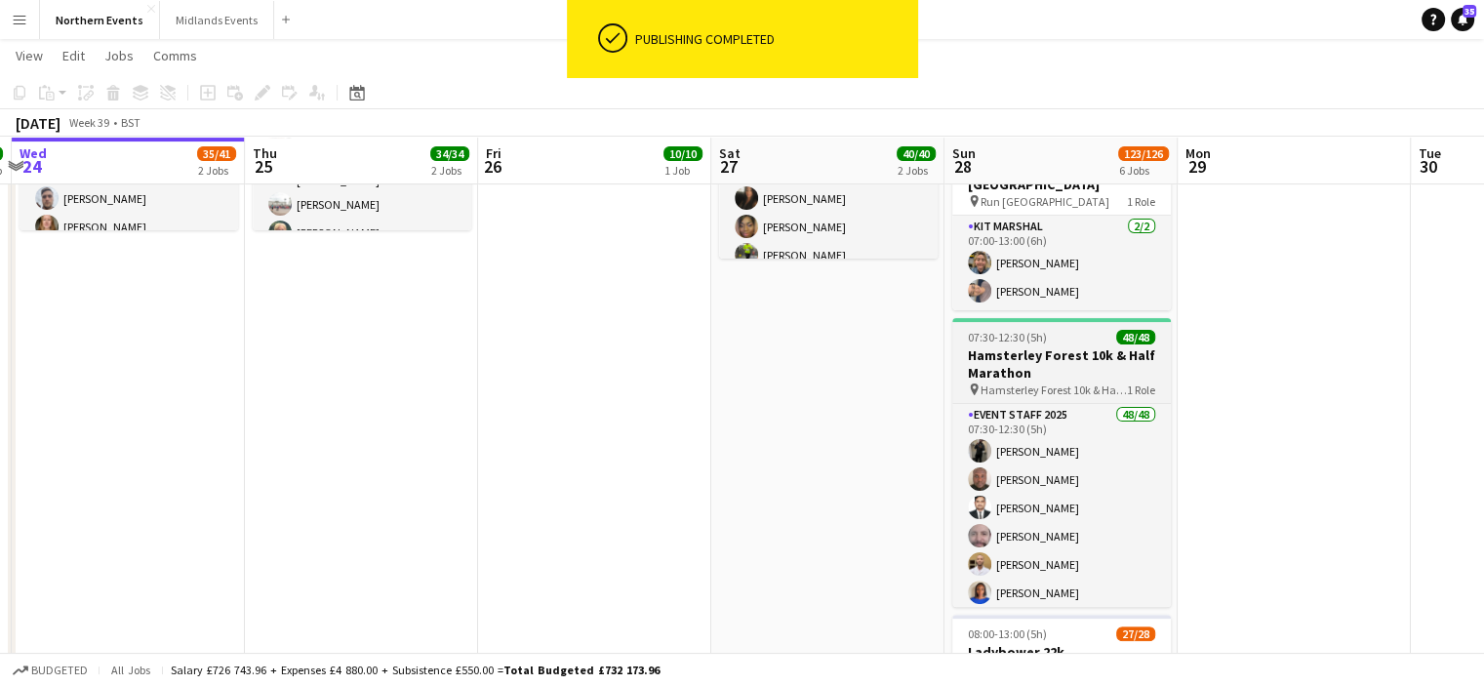
click at [1027, 341] on span "07:30-12:30 (5h)" at bounding box center [1007, 337] width 79 height 15
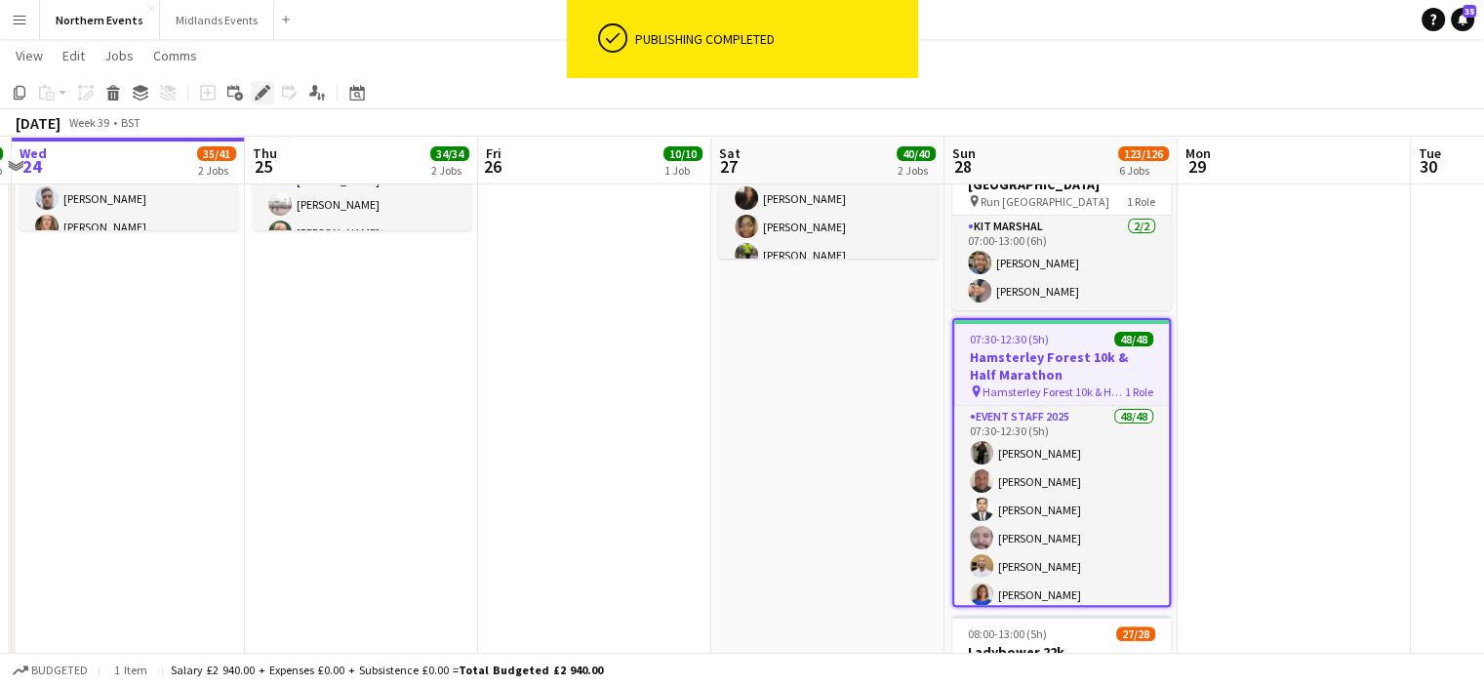
click at [261, 90] on icon at bounding box center [262, 93] width 11 height 11
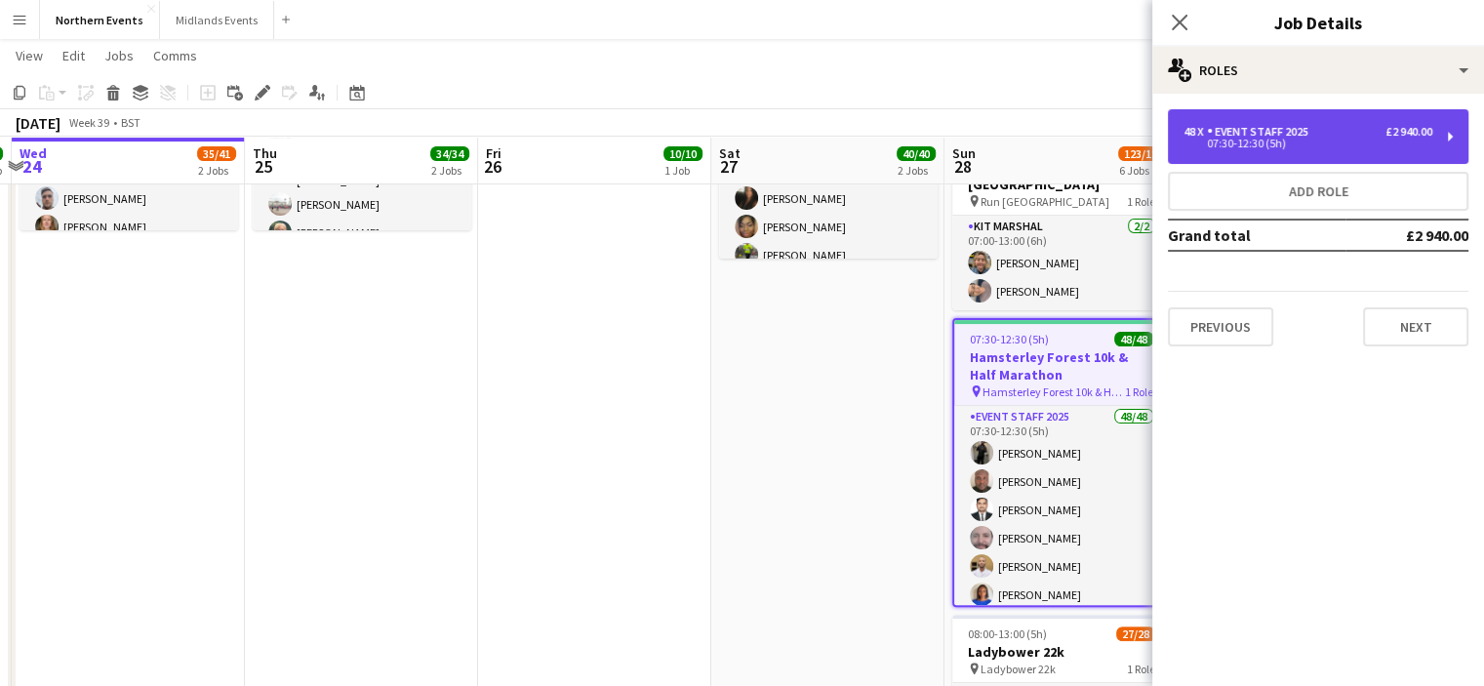
click at [1389, 126] on div "£2 940.00" at bounding box center [1409, 132] width 47 height 14
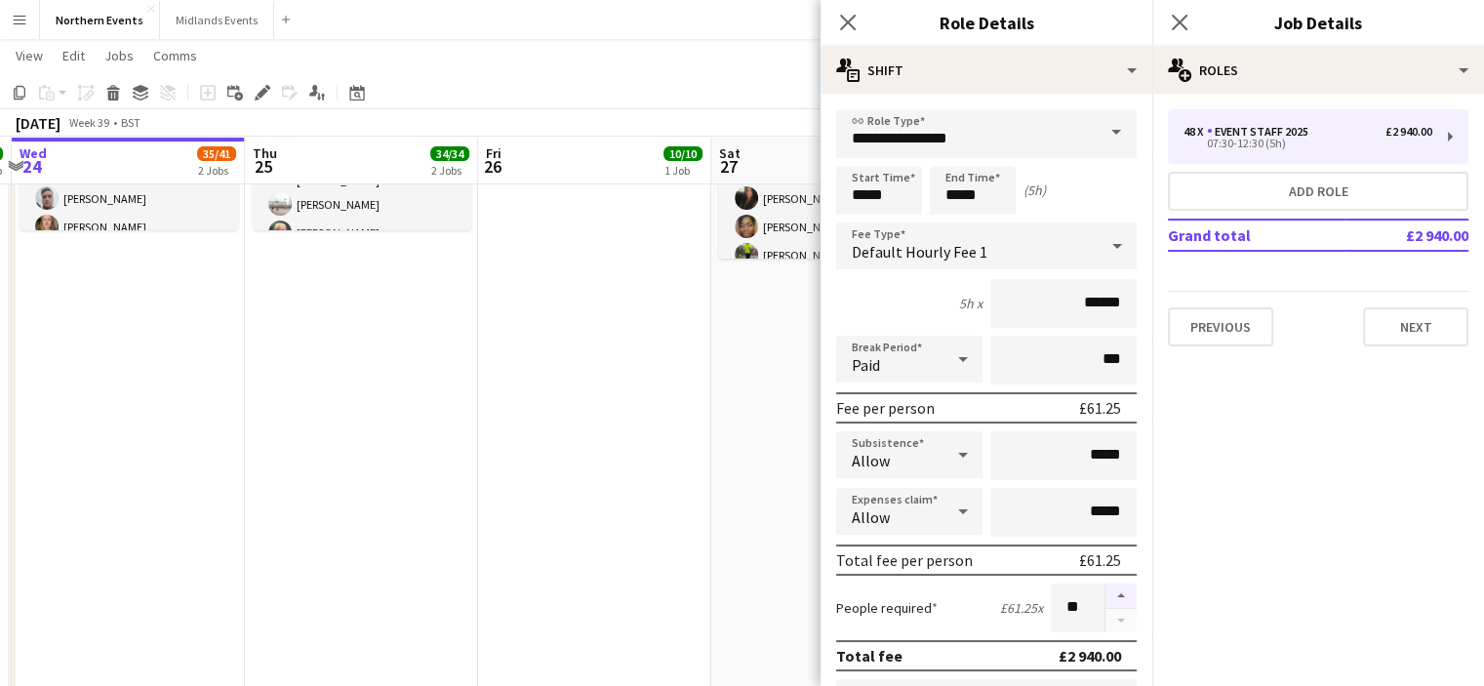
click at [1110, 588] on button "button" at bounding box center [1120, 595] width 31 height 25
type input "**"
click at [1180, 19] on icon "Close pop-in" at bounding box center [1179, 22] width 19 height 19
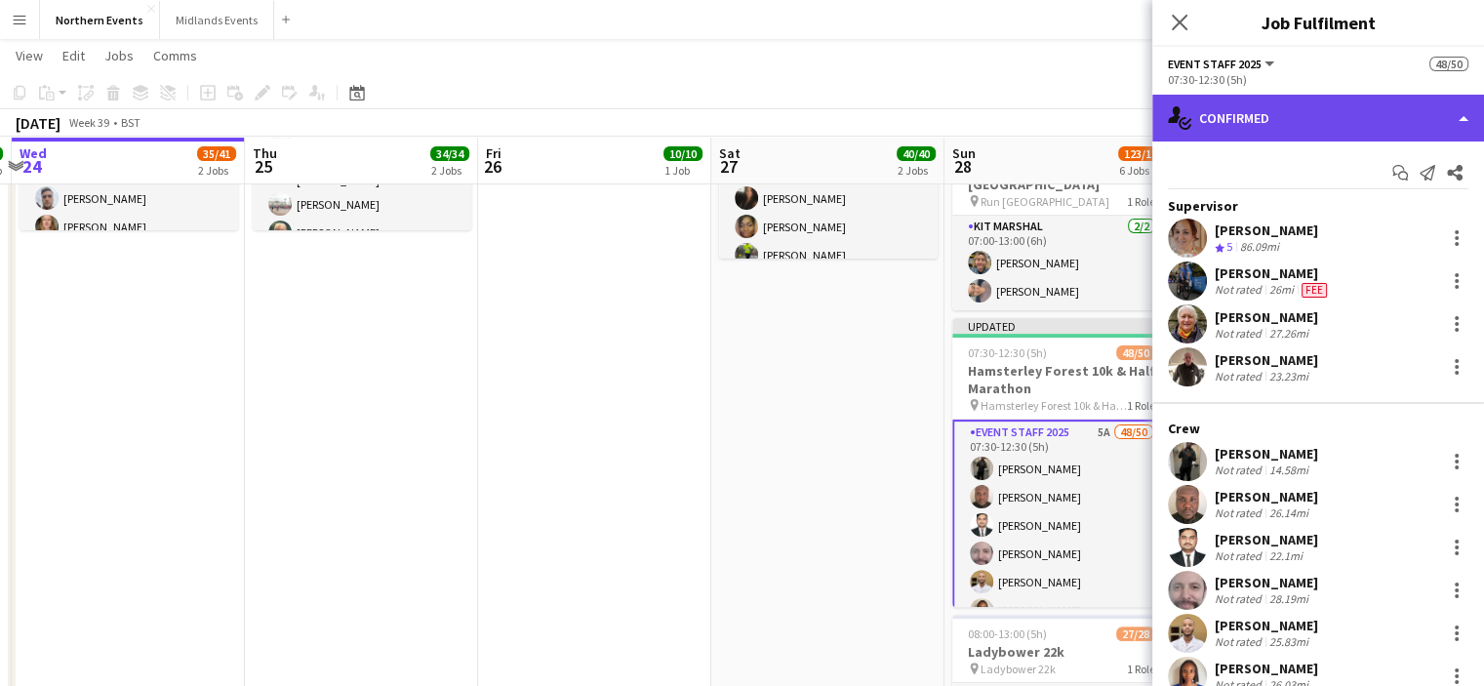
click at [1388, 128] on div "single-neutral-actions-check-2 Confirmed" at bounding box center [1318, 118] width 332 height 47
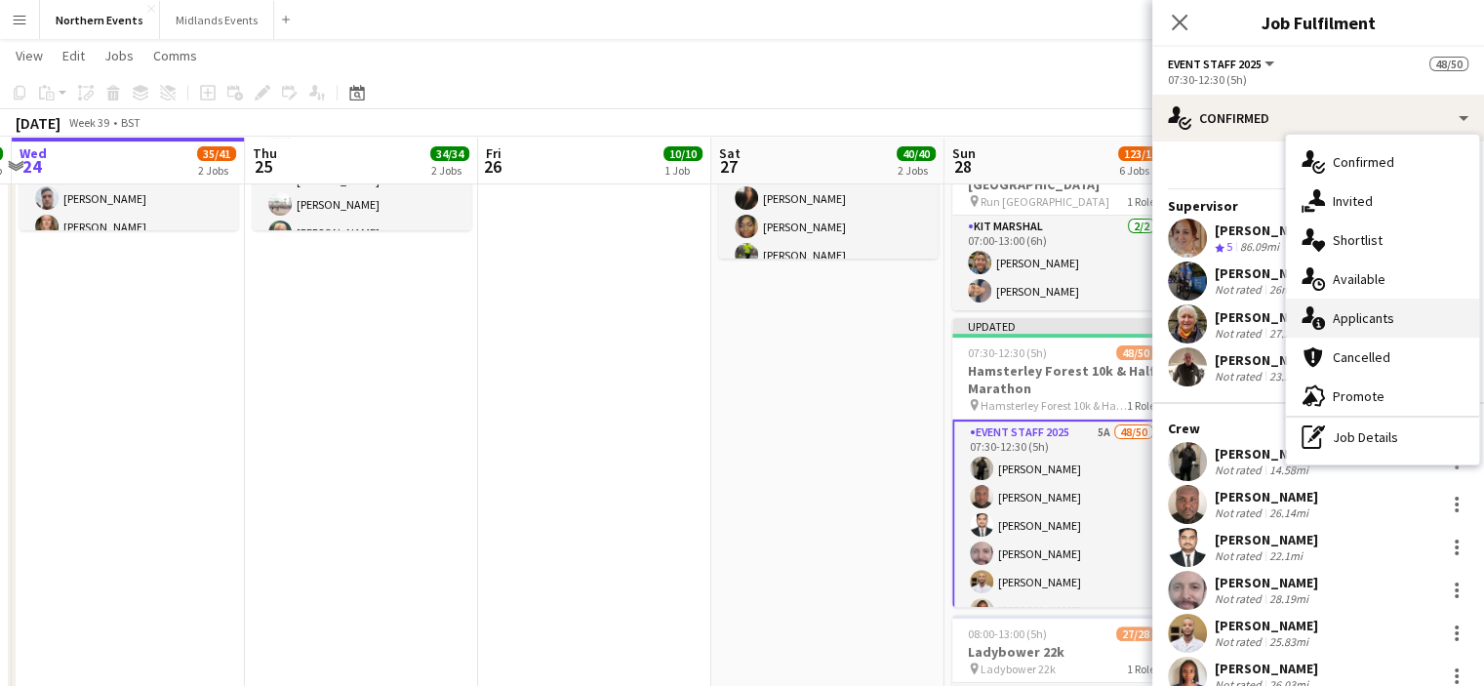
click at [1367, 325] on span "Applicants" at bounding box center [1363, 318] width 61 height 18
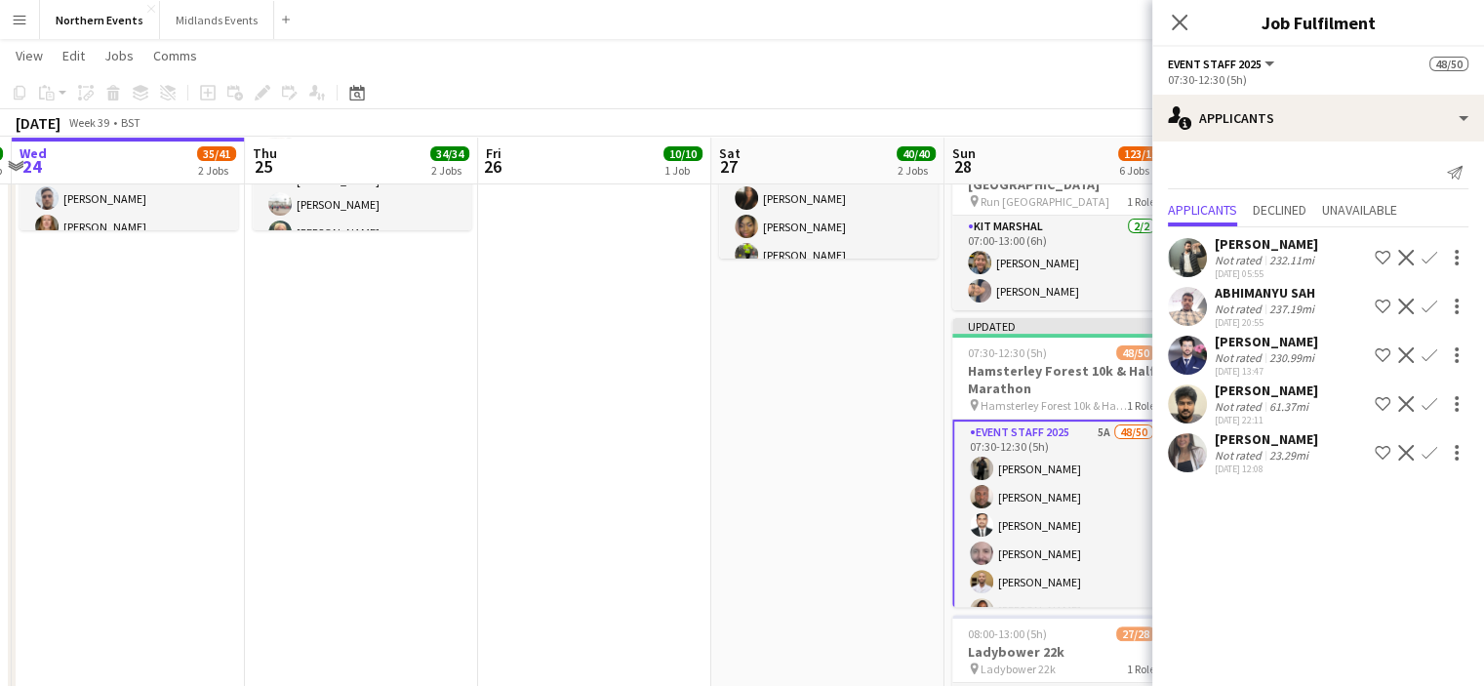
click at [1429, 461] on app-icon "Confirm" at bounding box center [1430, 453] width 16 height 16
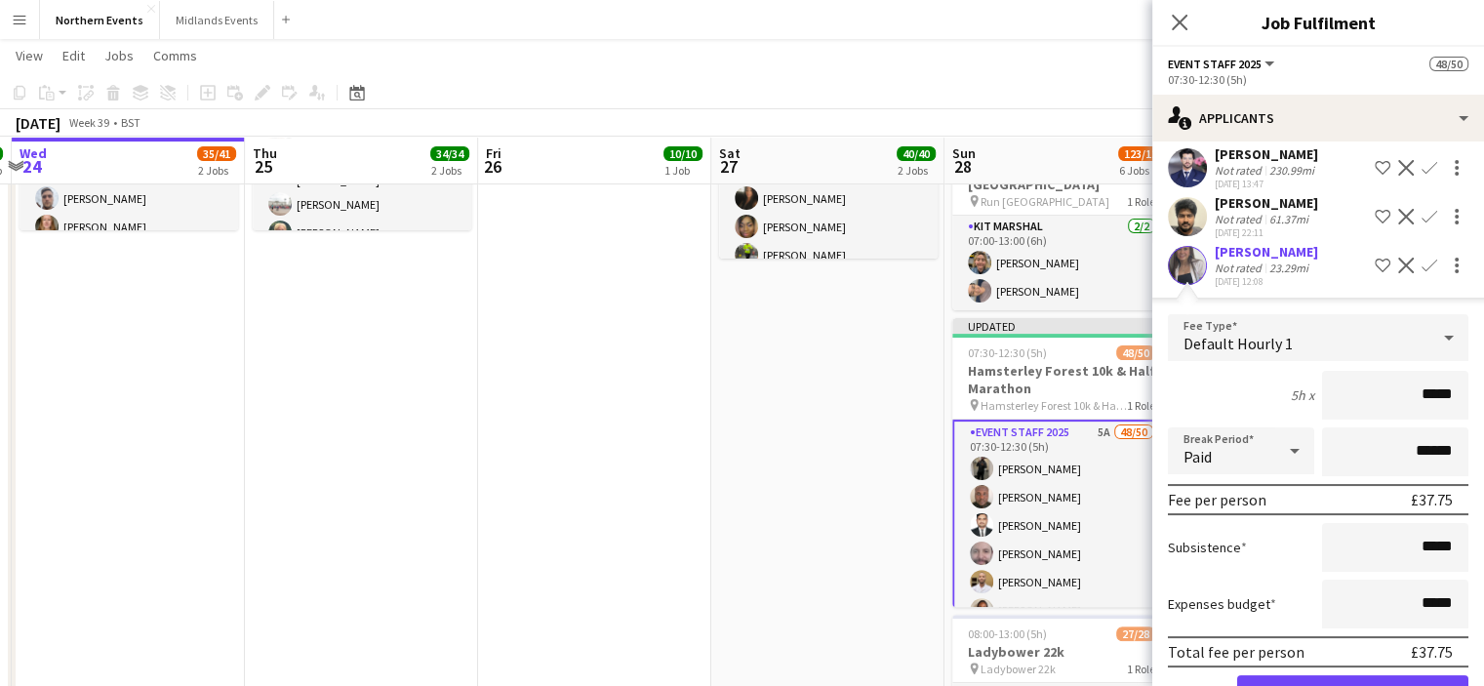
scroll to position [265, 0]
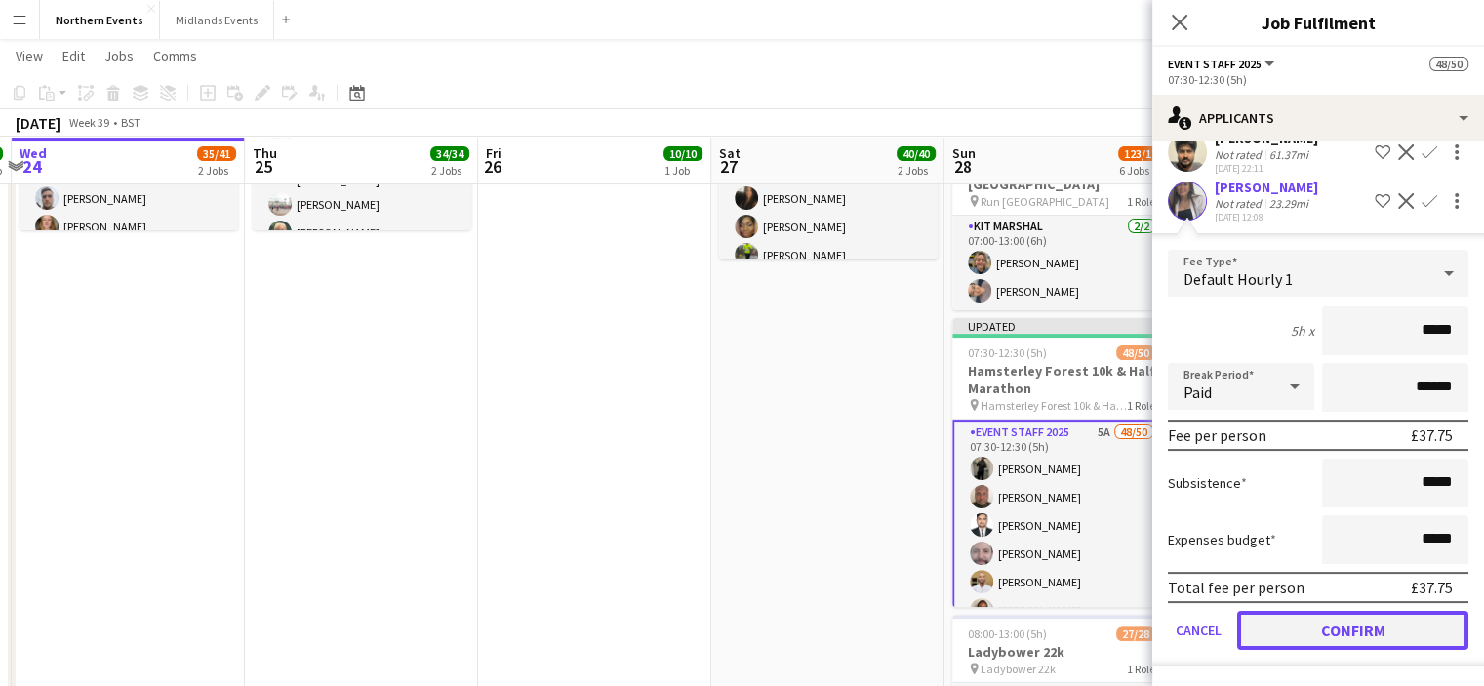
click at [1368, 631] on button "Confirm" at bounding box center [1352, 630] width 231 height 39
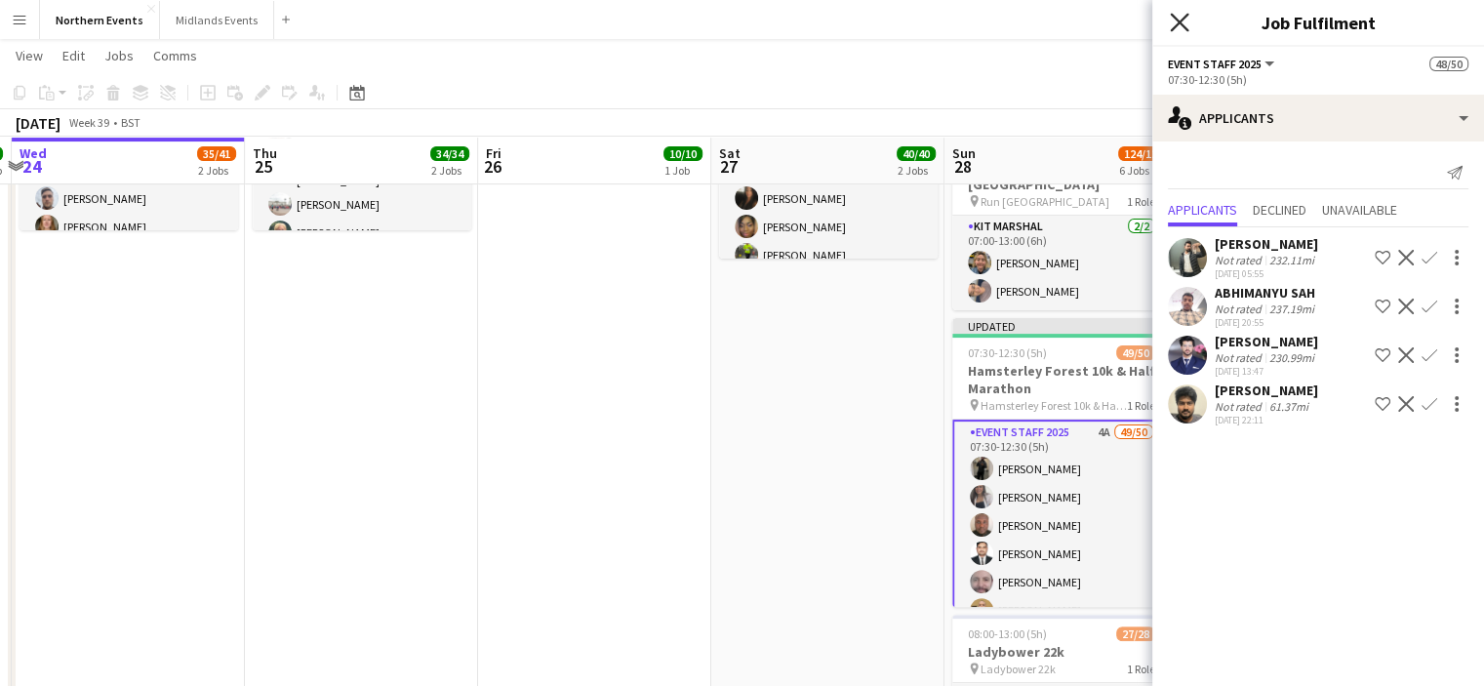
click at [1182, 14] on icon "Close pop-in" at bounding box center [1179, 22] width 19 height 19
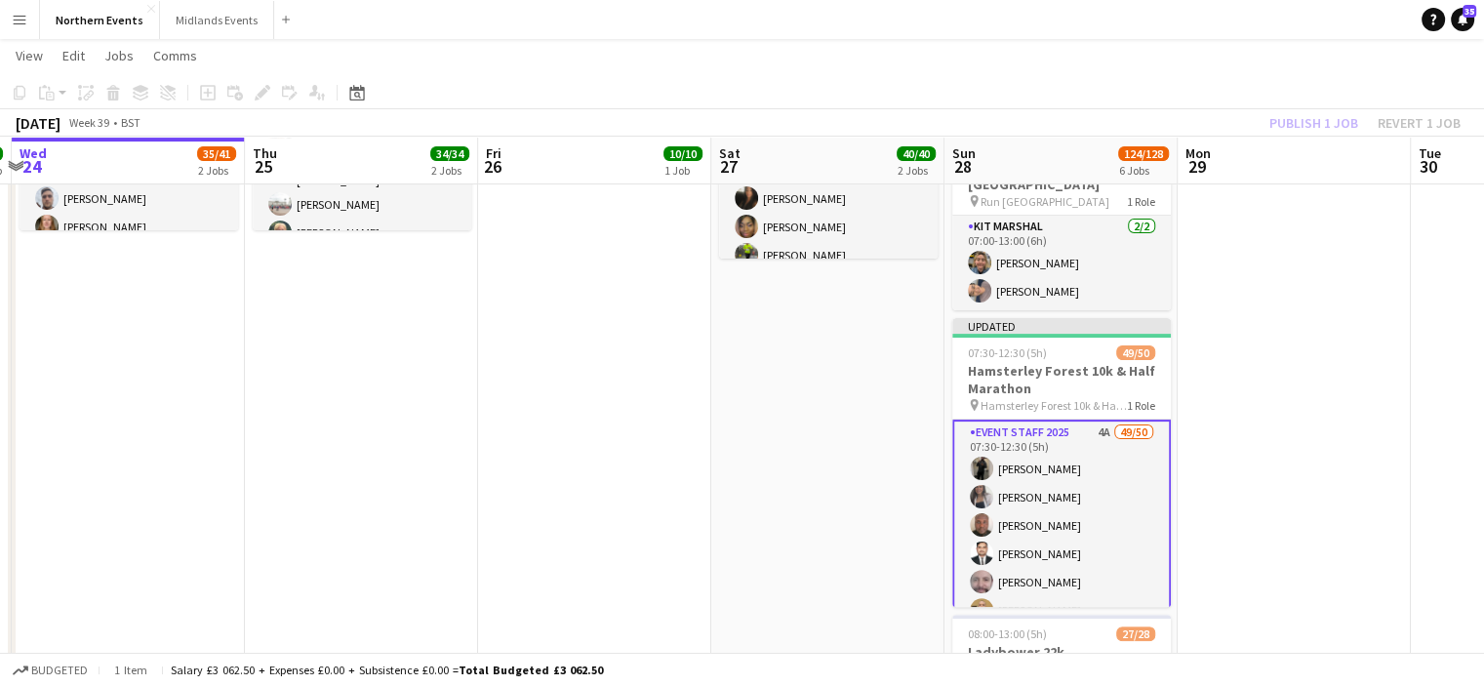
click at [1280, 123] on div "Publish 1 job Revert 1 job" at bounding box center [1365, 122] width 238 height 25
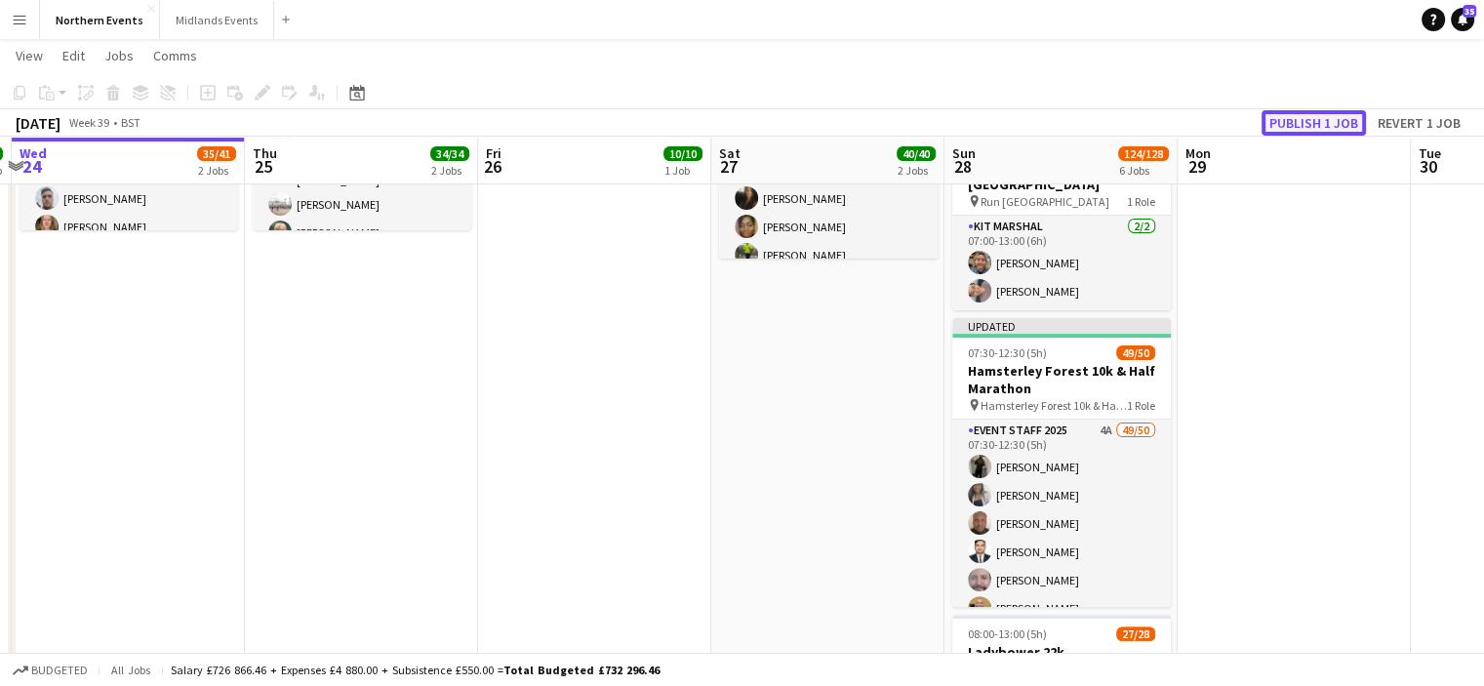
click at [1297, 124] on button "Publish 1 job" at bounding box center [1314, 122] width 104 height 25
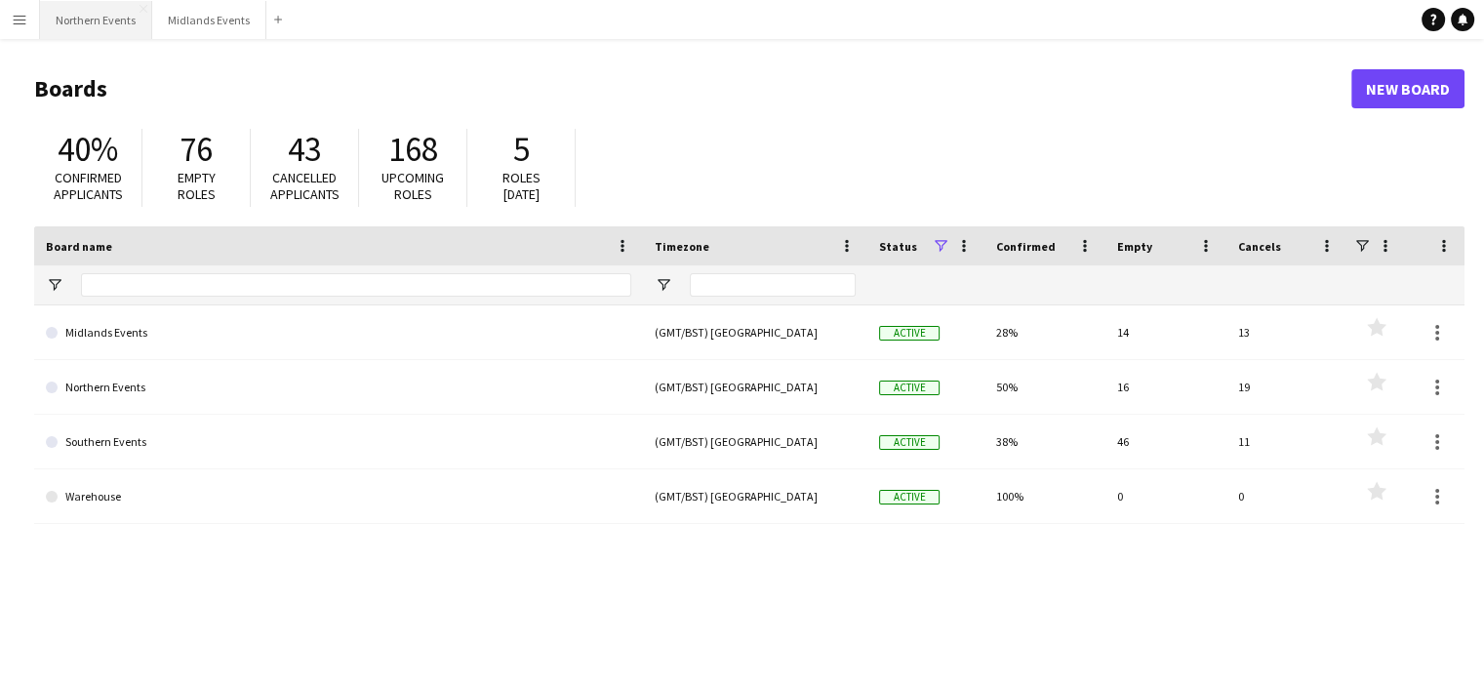
click at [103, 20] on button "Northern Events Close" at bounding box center [96, 20] width 112 height 38
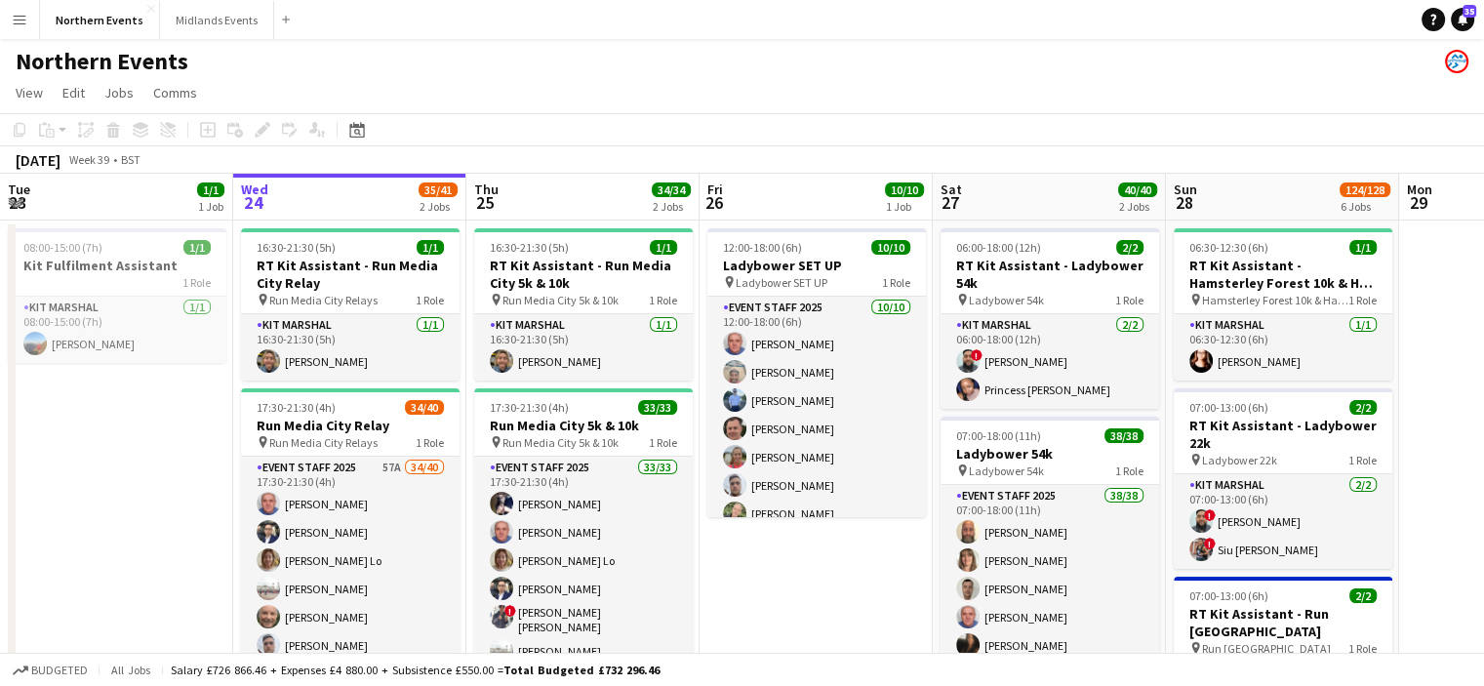
click at [21, 18] on app-icon "Menu" at bounding box center [20, 20] width 16 height 16
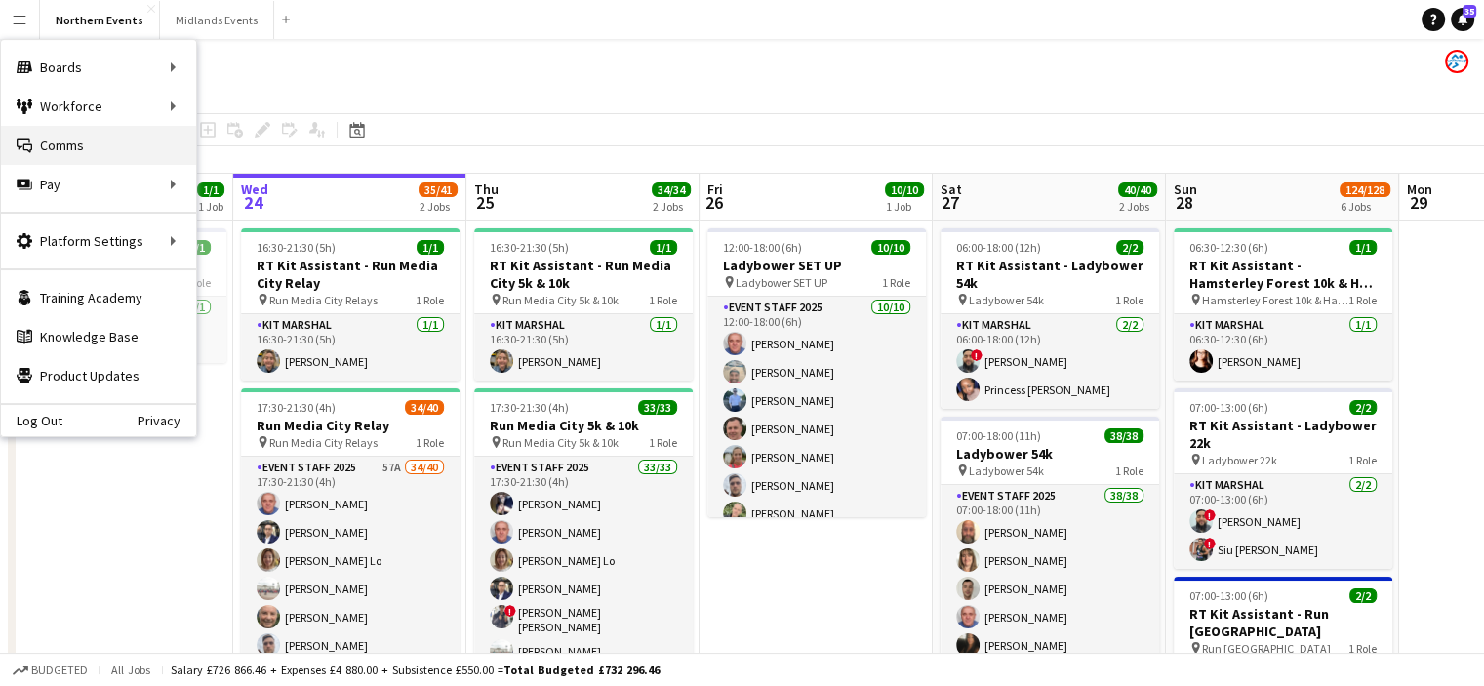
click at [61, 145] on link "Comms Comms" at bounding box center [98, 145] width 195 height 39
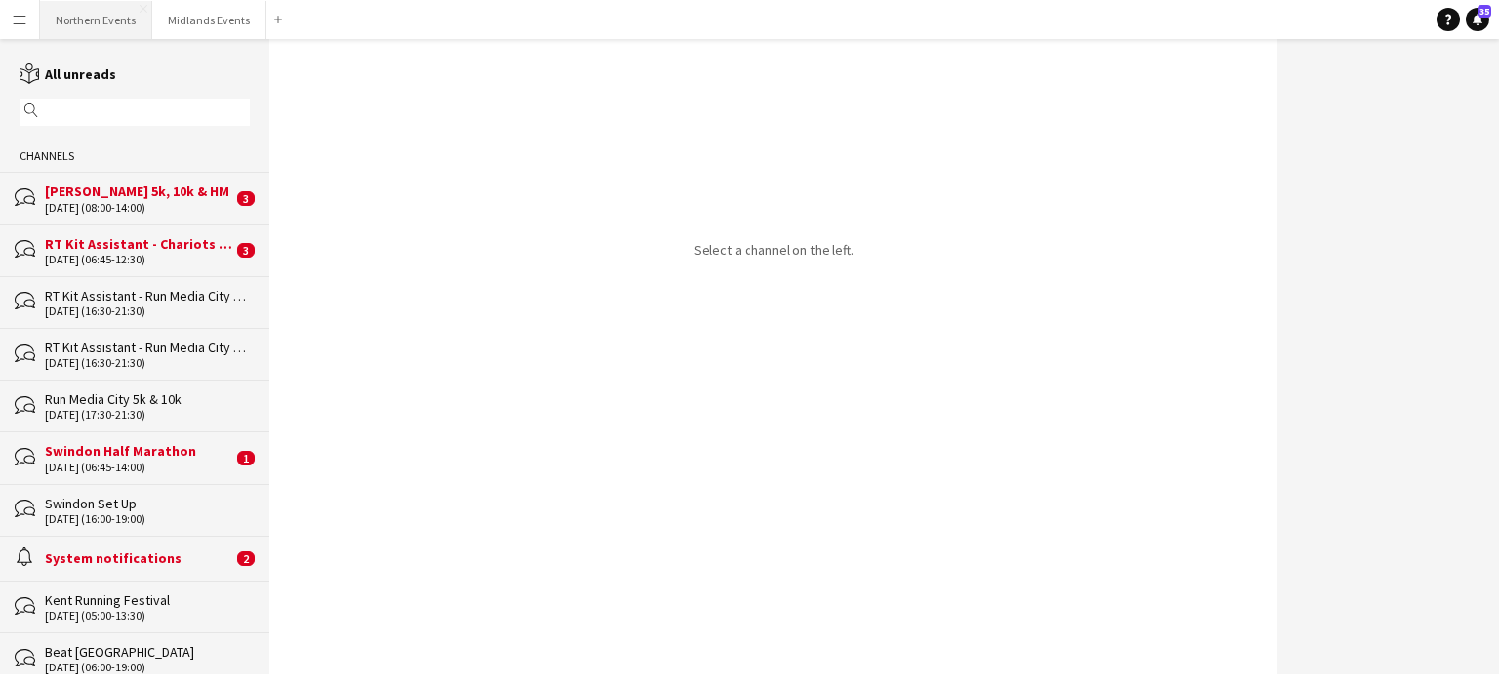
click at [100, 20] on button "Northern Events Close" at bounding box center [96, 20] width 112 height 38
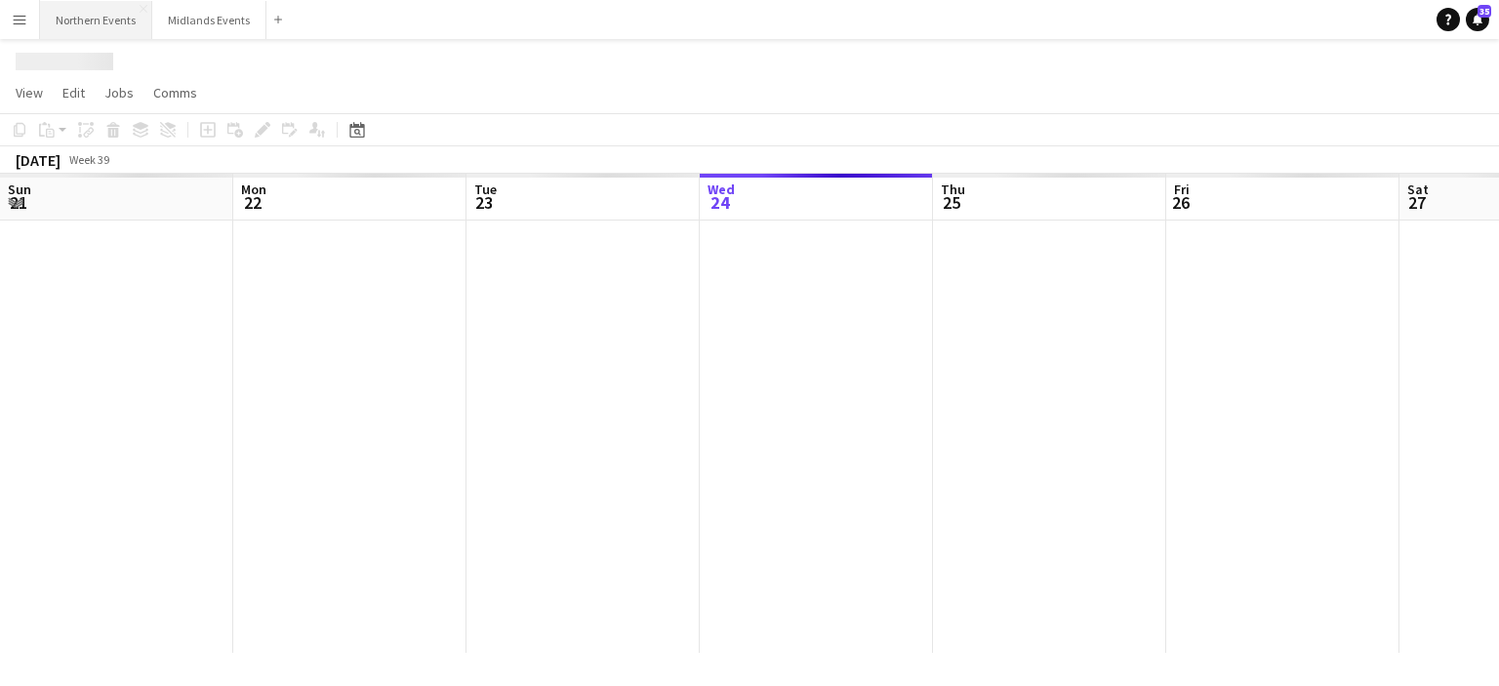
scroll to position [0, 466]
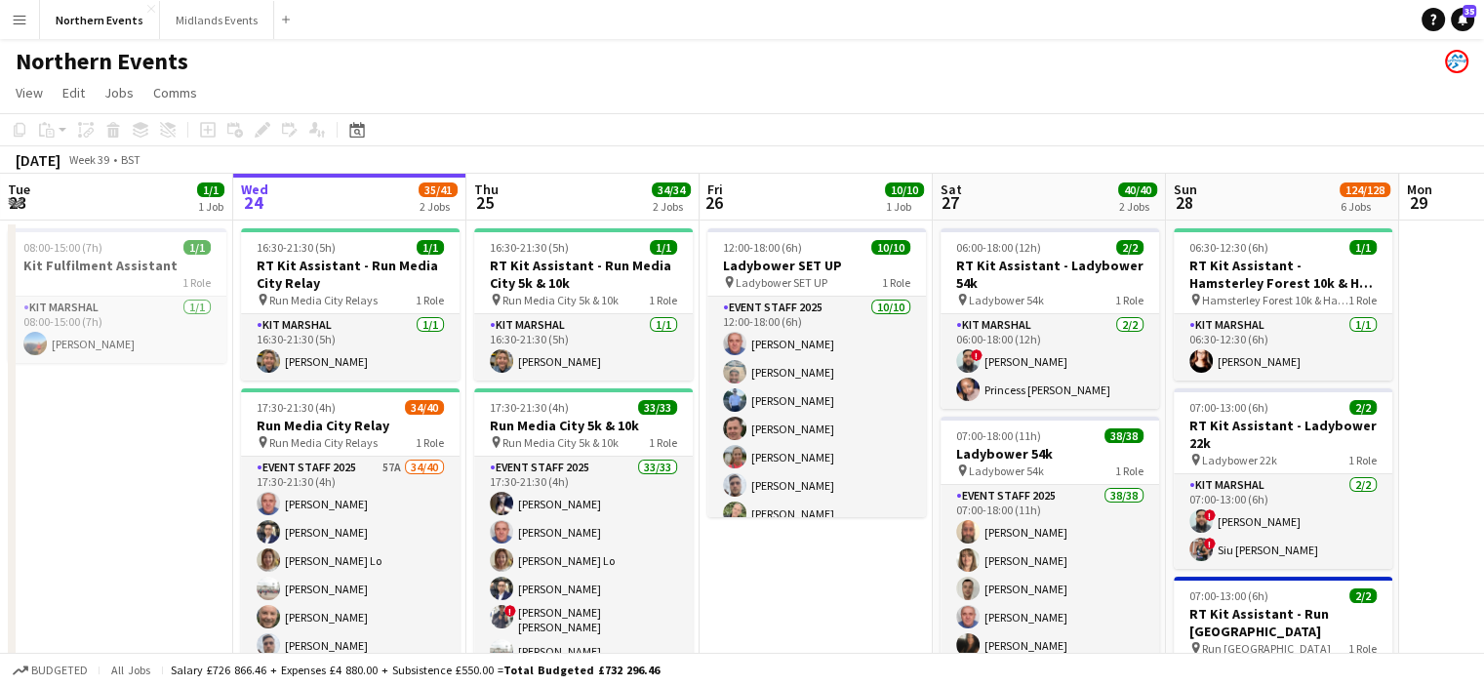
click at [20, 23] on app-icon "Menu" at bounding box center [20, 20] width 16 height 16
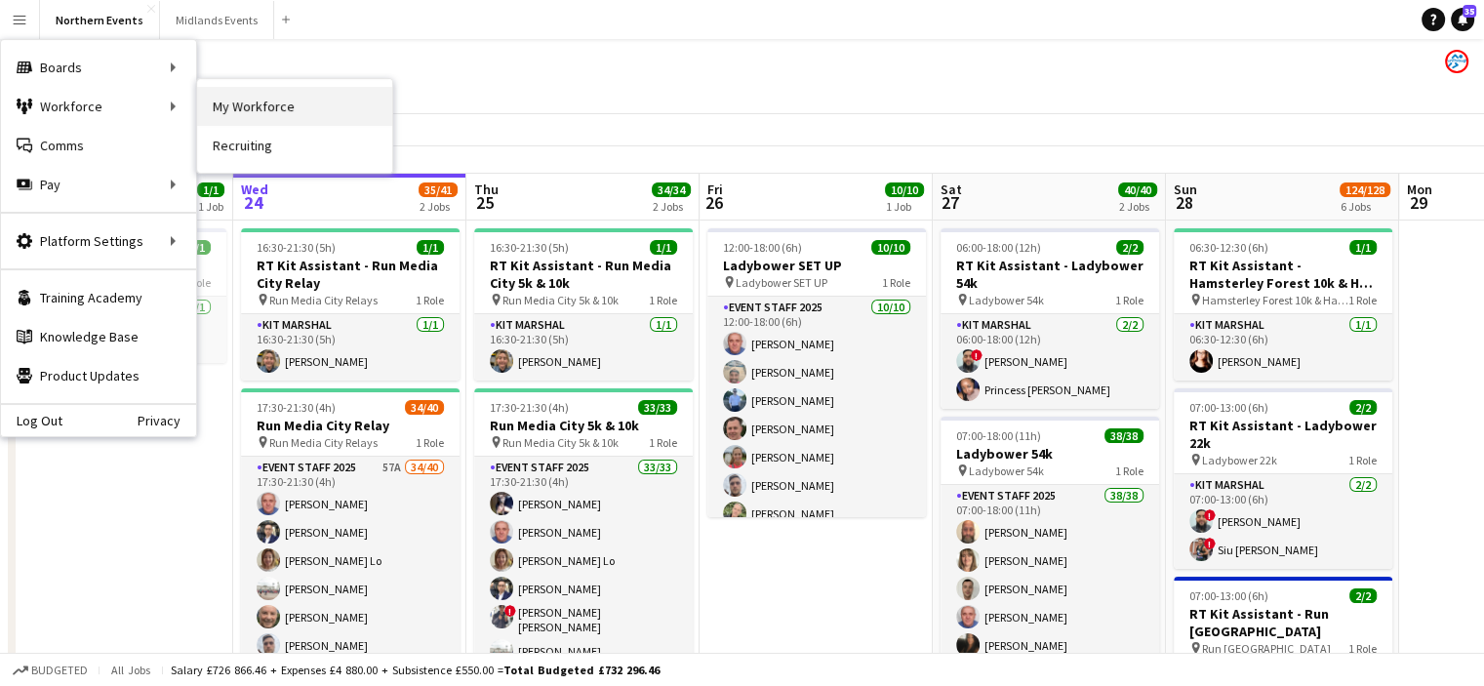
click at [239, 100] on link "My Workforce" at bounding box center [294, 106] width 195 height 39
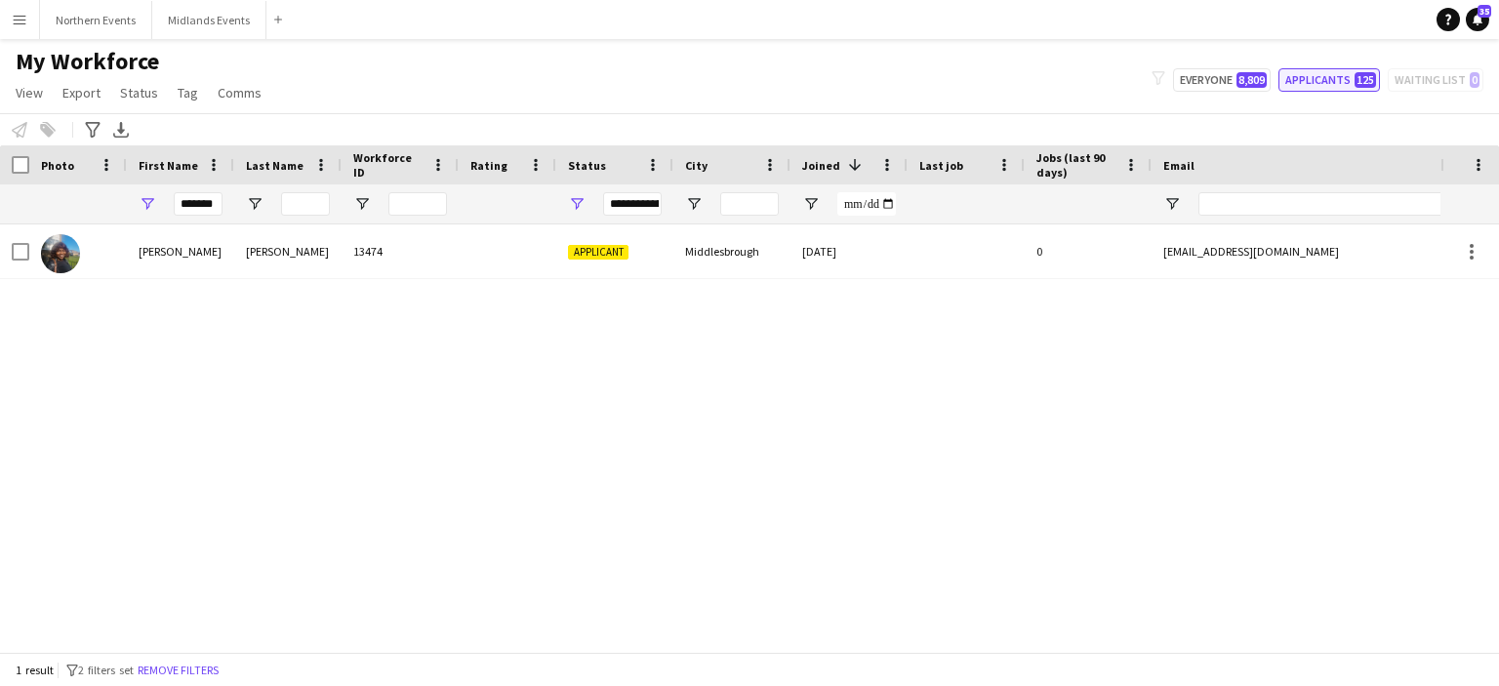
click at [1307, 77] on button "Applicants 125" at bounding box center [1328, 79] width 101 height 23
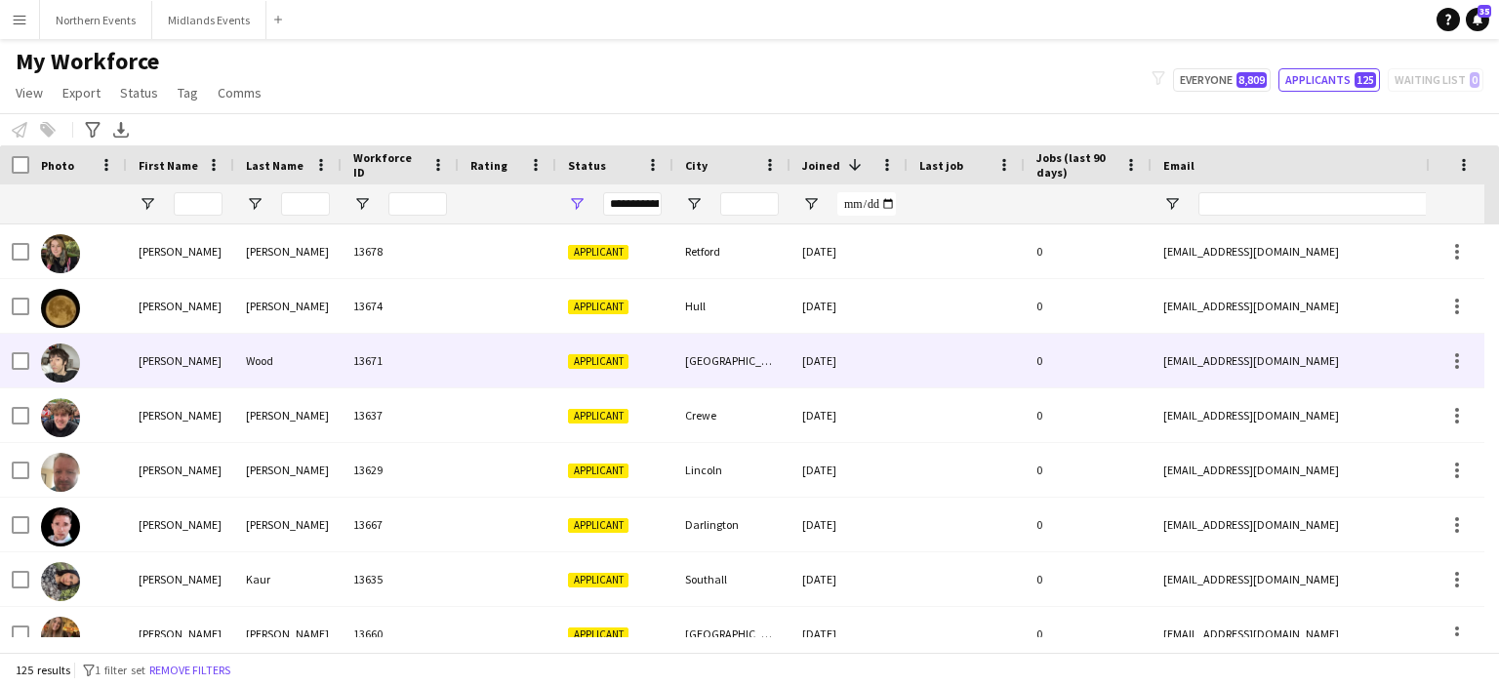
click at [151, 364] on div "[PERSON_NAME]" at bounding box center [180, 361] width 107 height 54
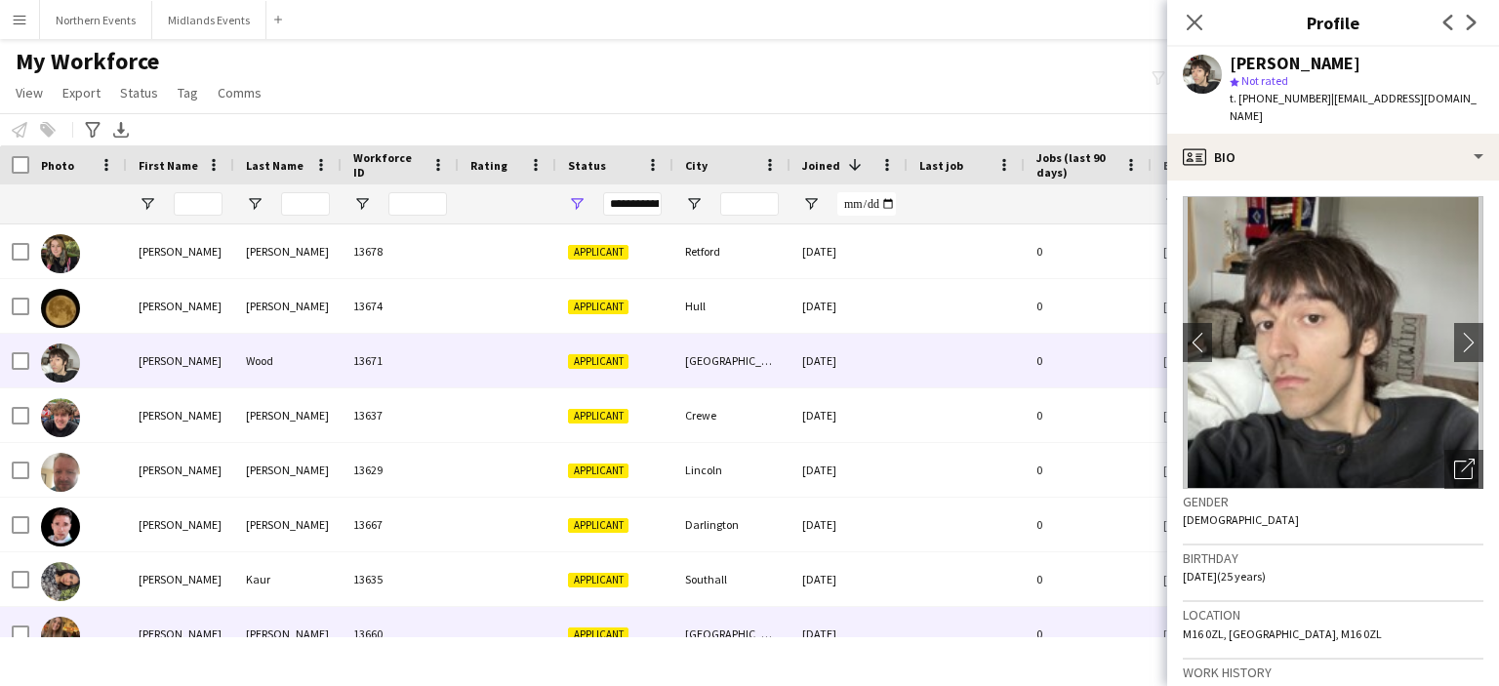
click at [154, 633] on div "[PERSON_NAME]" at bounding box center [180, 634] width 107 height 54
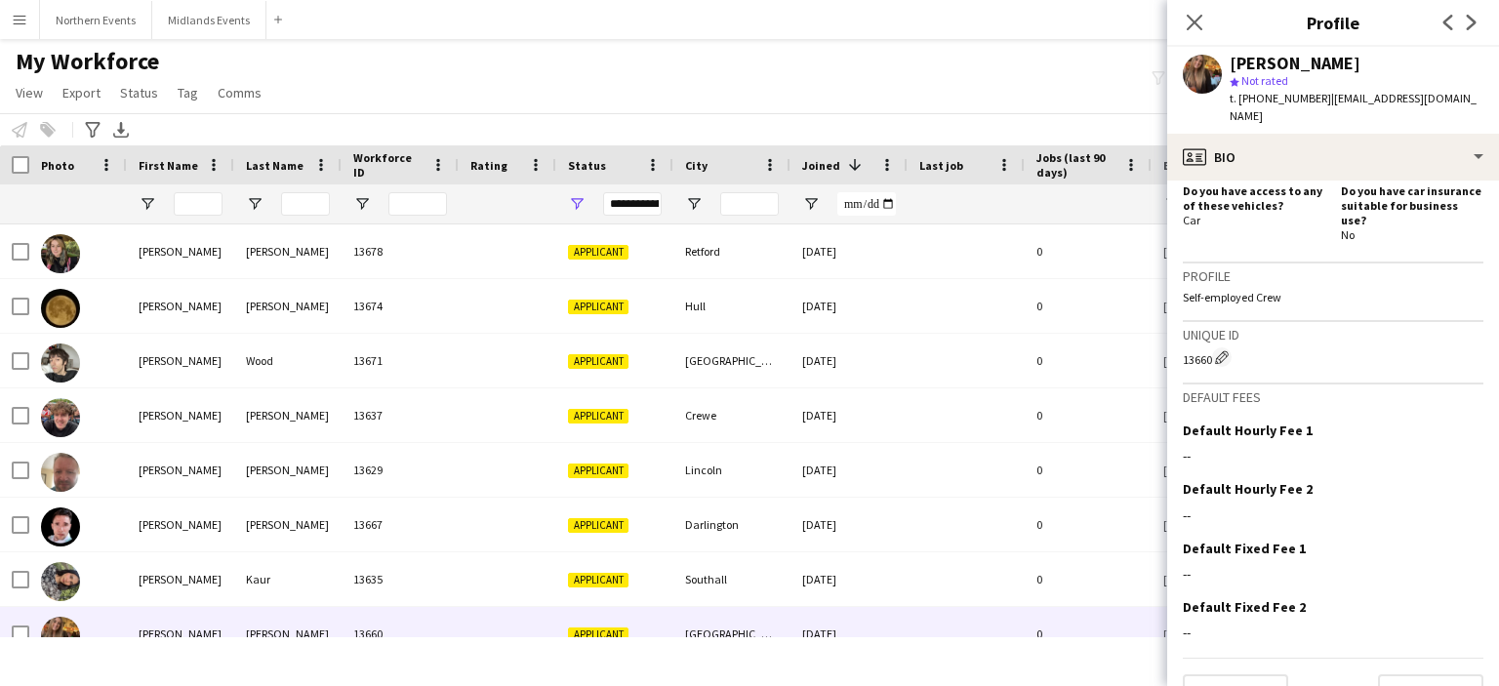
scroll to position [685, 0]
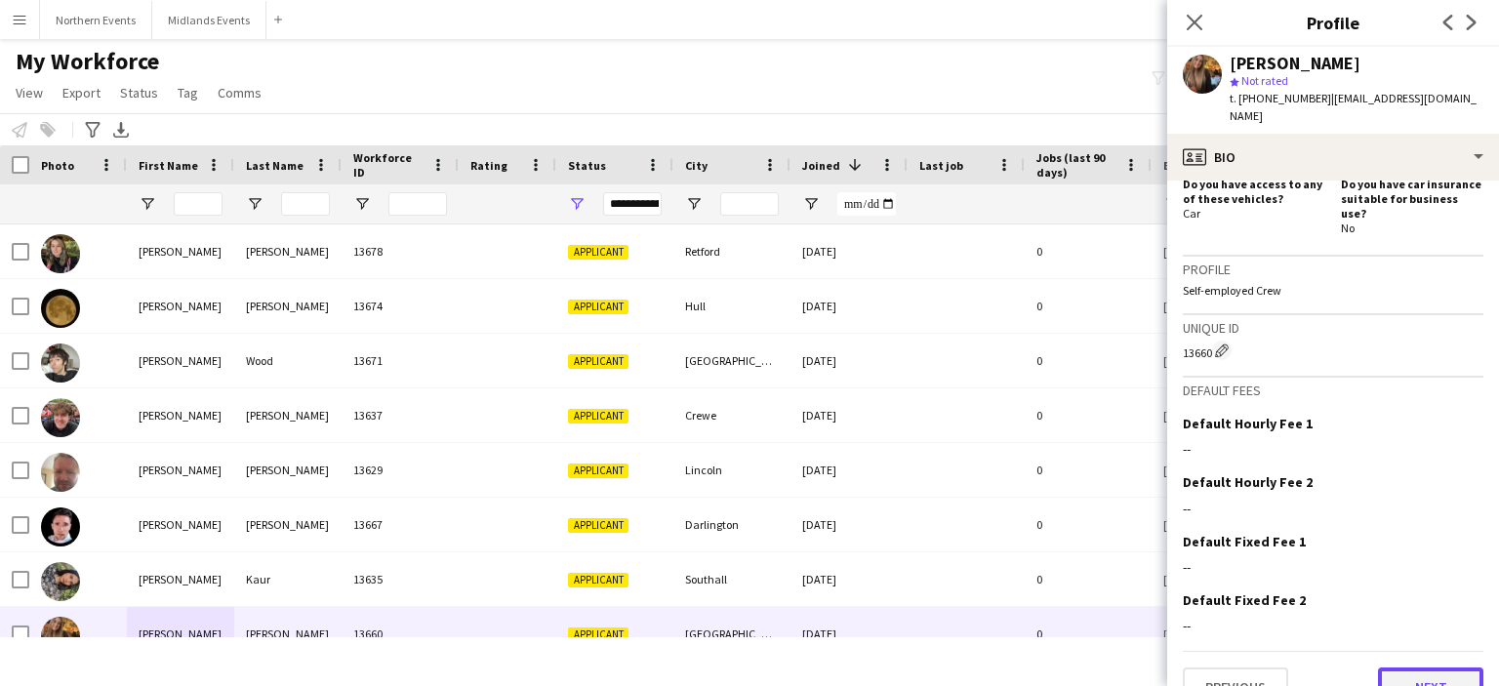
click at [1425, 667] on button "Next" at bounding box center [1430, 686] width 105 height 39
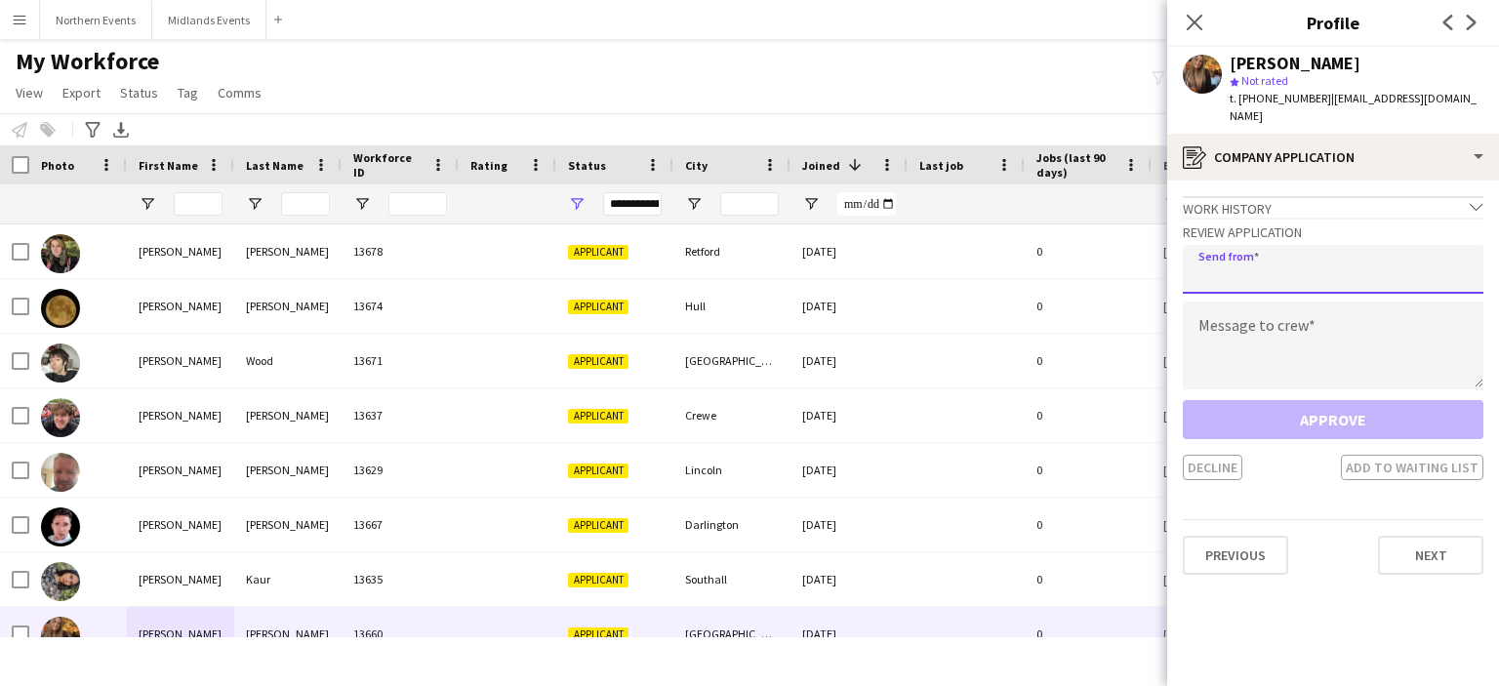
click at [1268, 267] on input "email" at bounding box center [1333, 269] width 301 height 49
type input "**********"
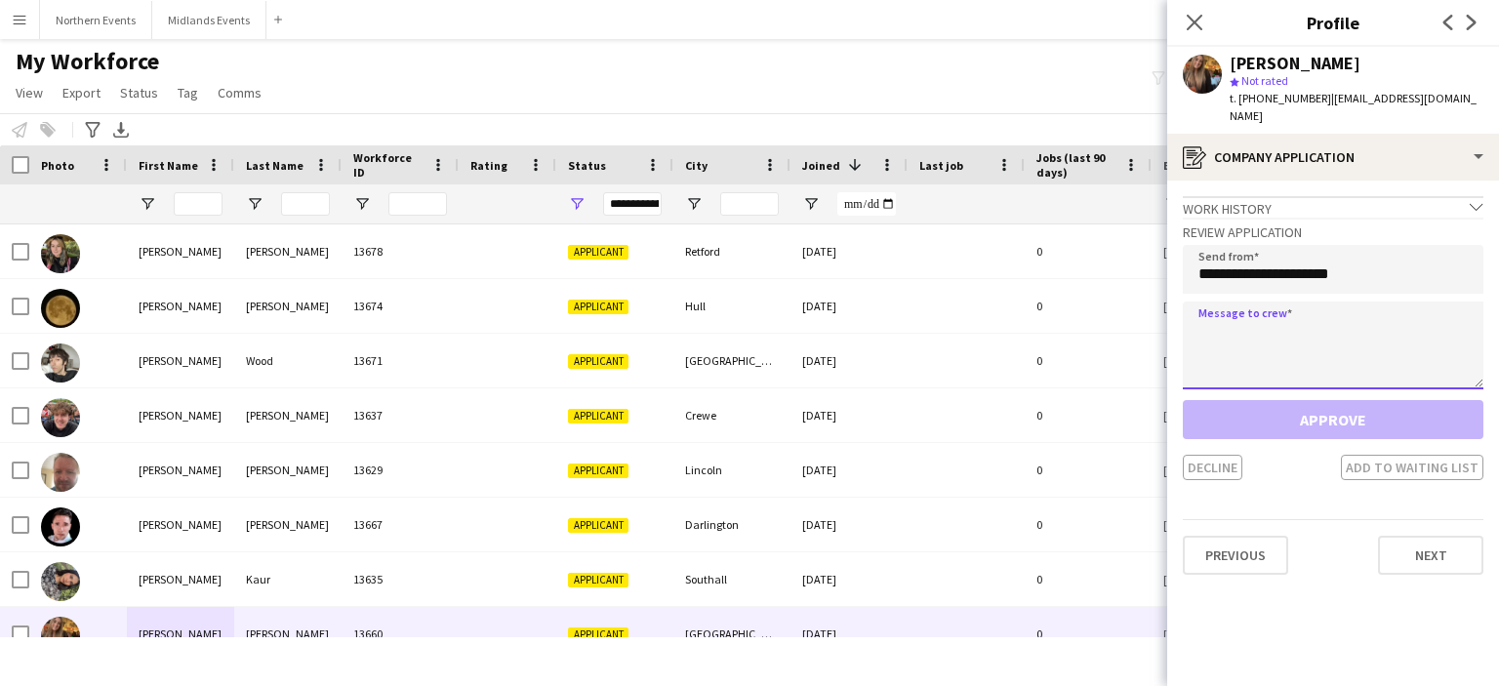
paste textarea "**********"
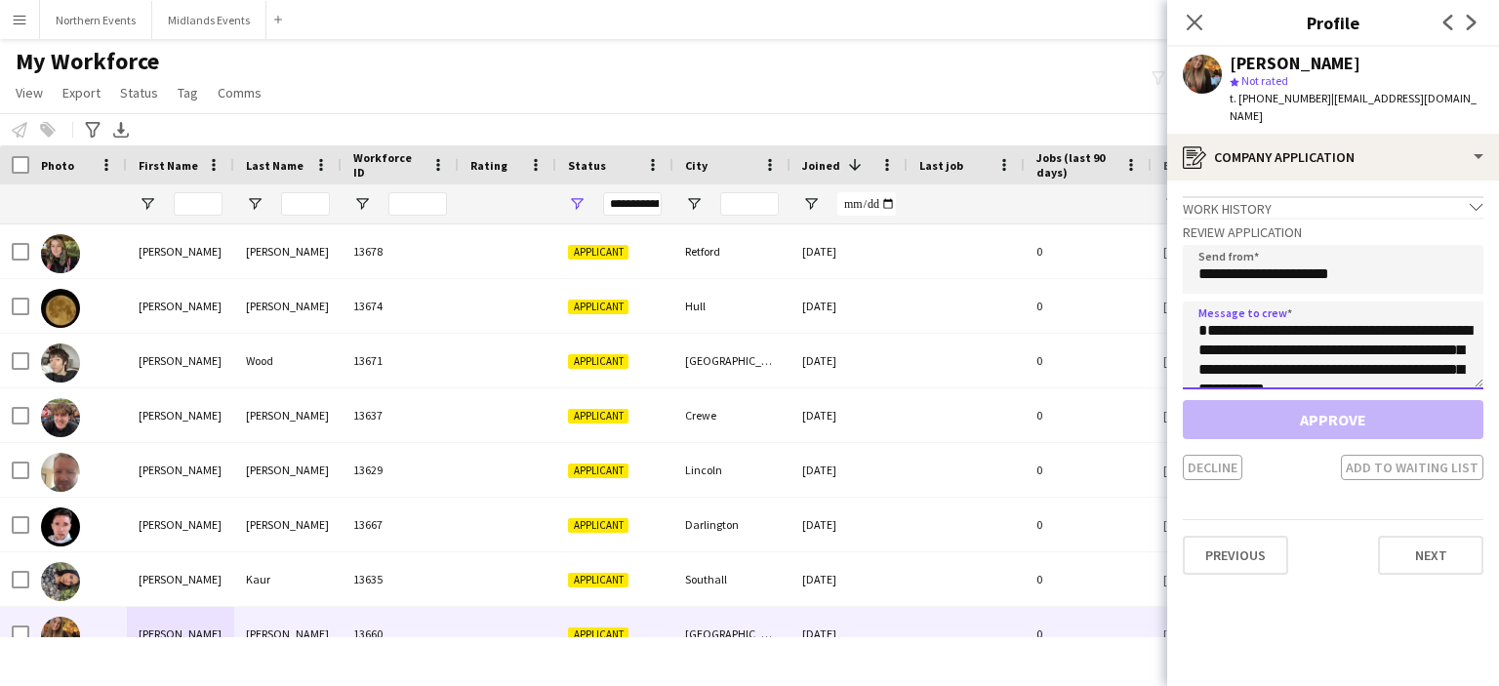
scroll to position [441, 0]
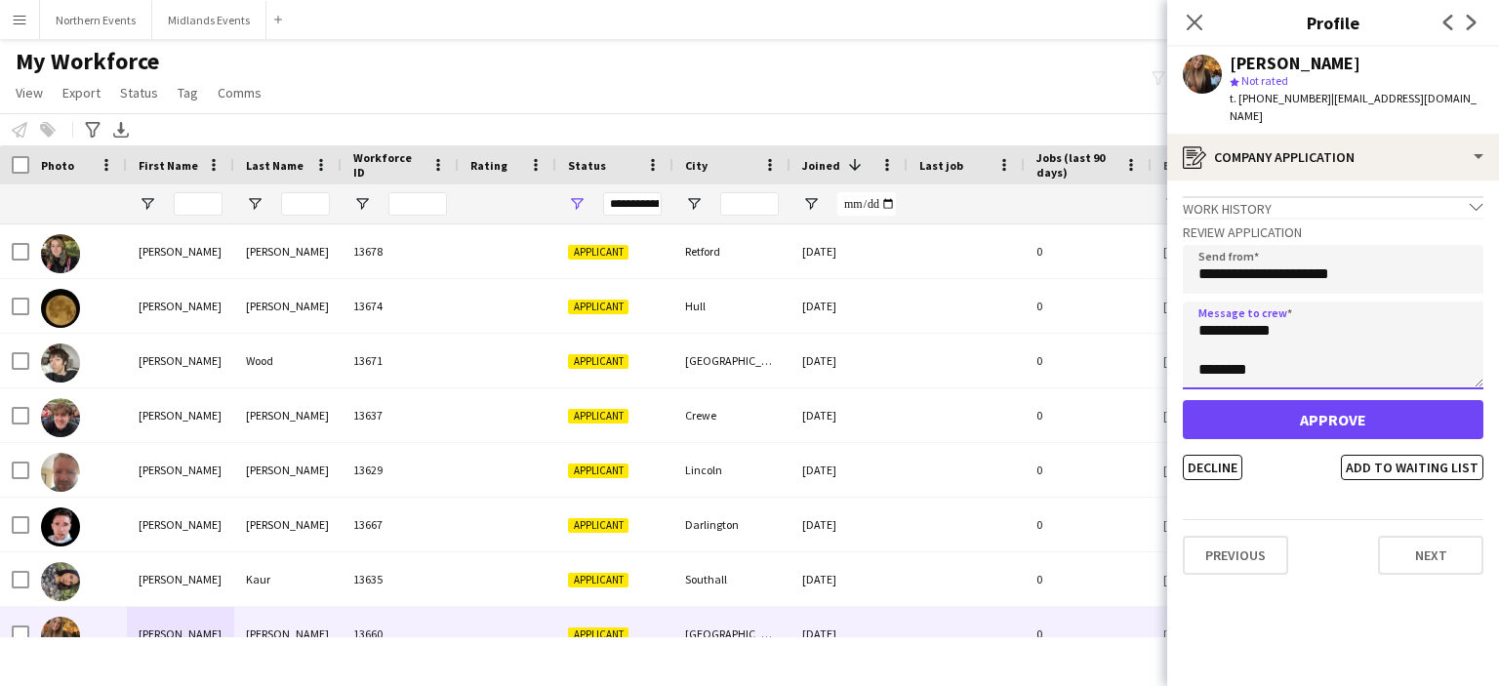
type textarea "**********"
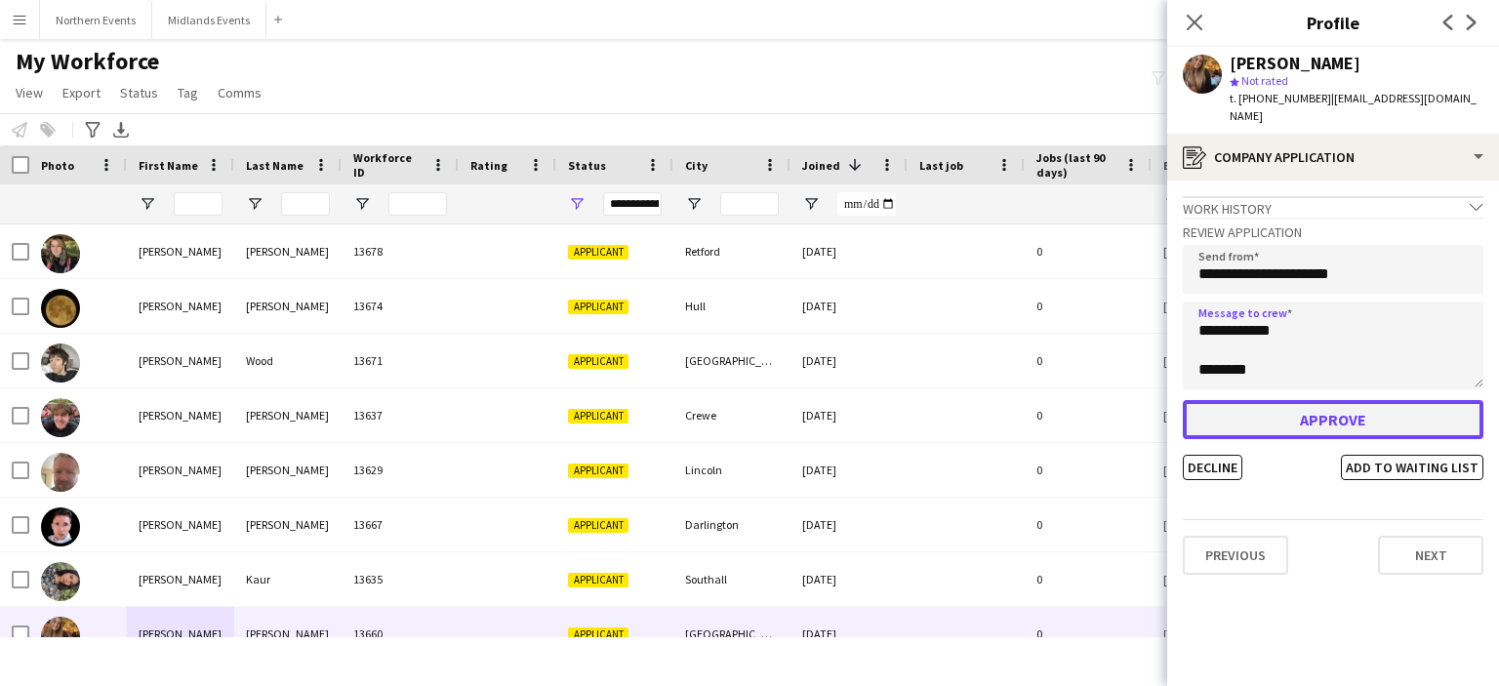
click at [1264, 417] on button "Approve" at bounding box center [1333, 419] width 301 height 39
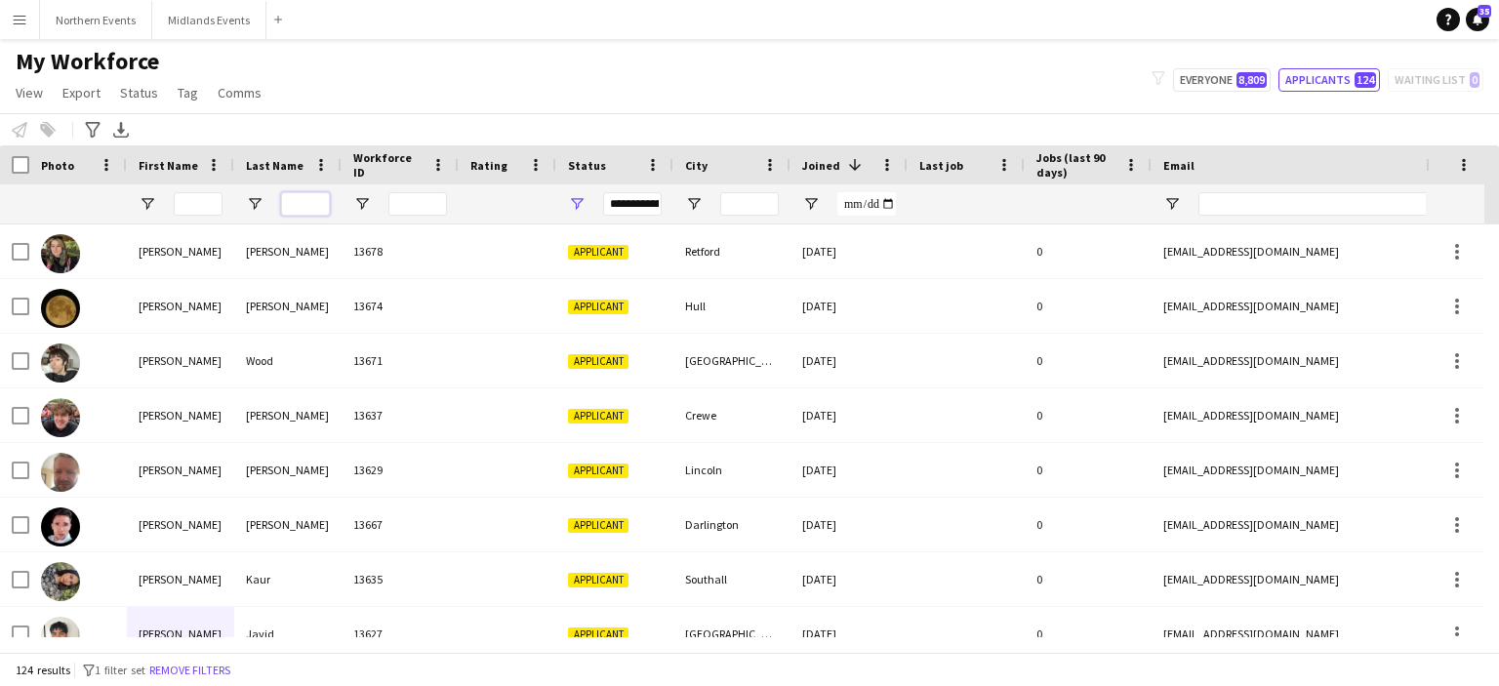
click at [307, 198] on input "Last Name Filter Input" at bounding box center [305, 203] width 49 height 23
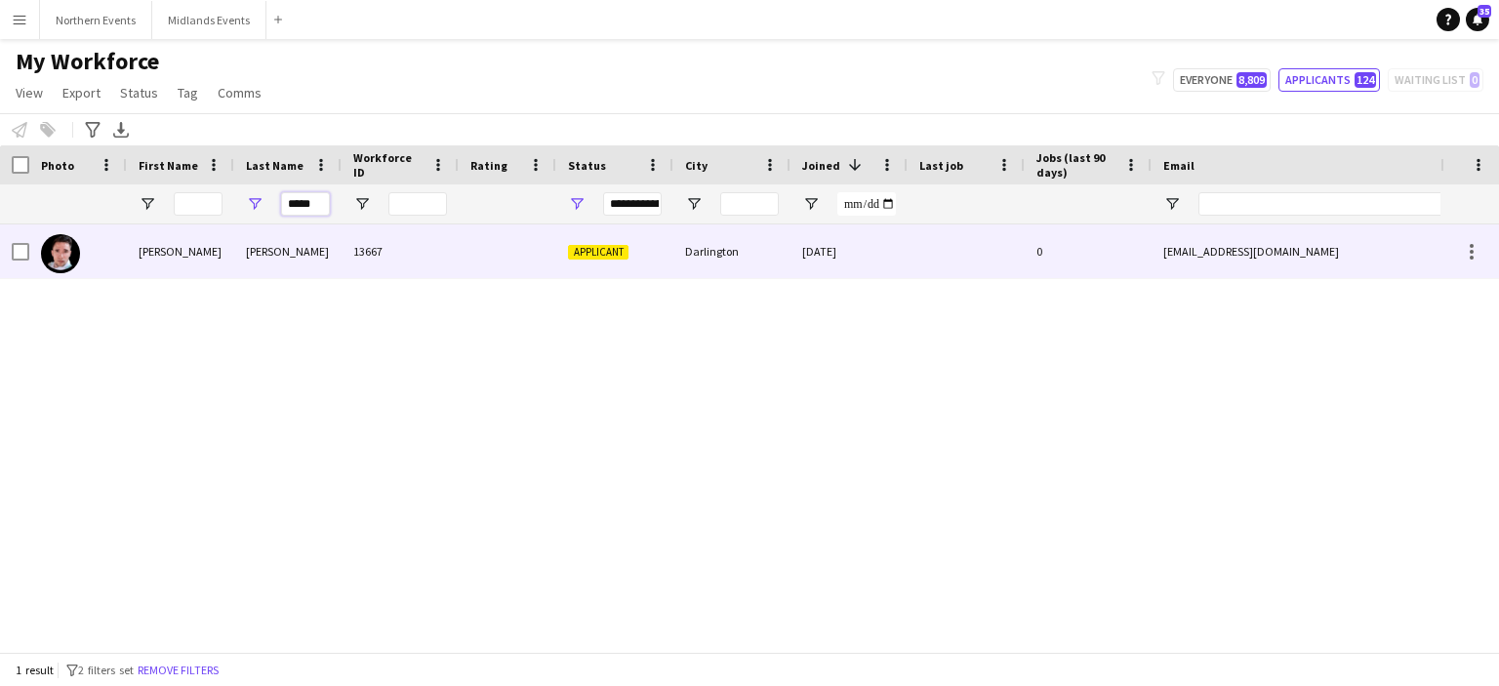
type input "*****"
click at [151, 250] on div "[PERSON_NAME]" at bounding box center [180, 251] width 107 height 54
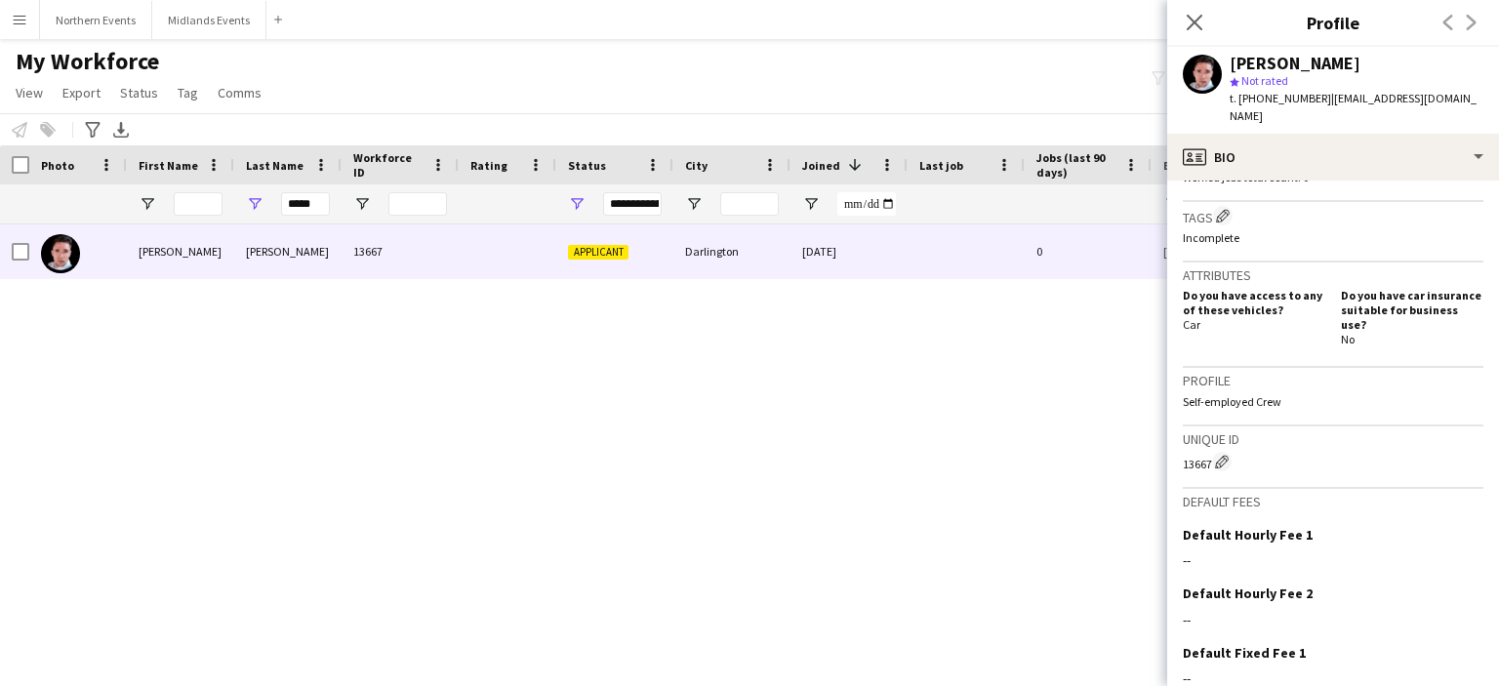
scroll to position [685, 0]
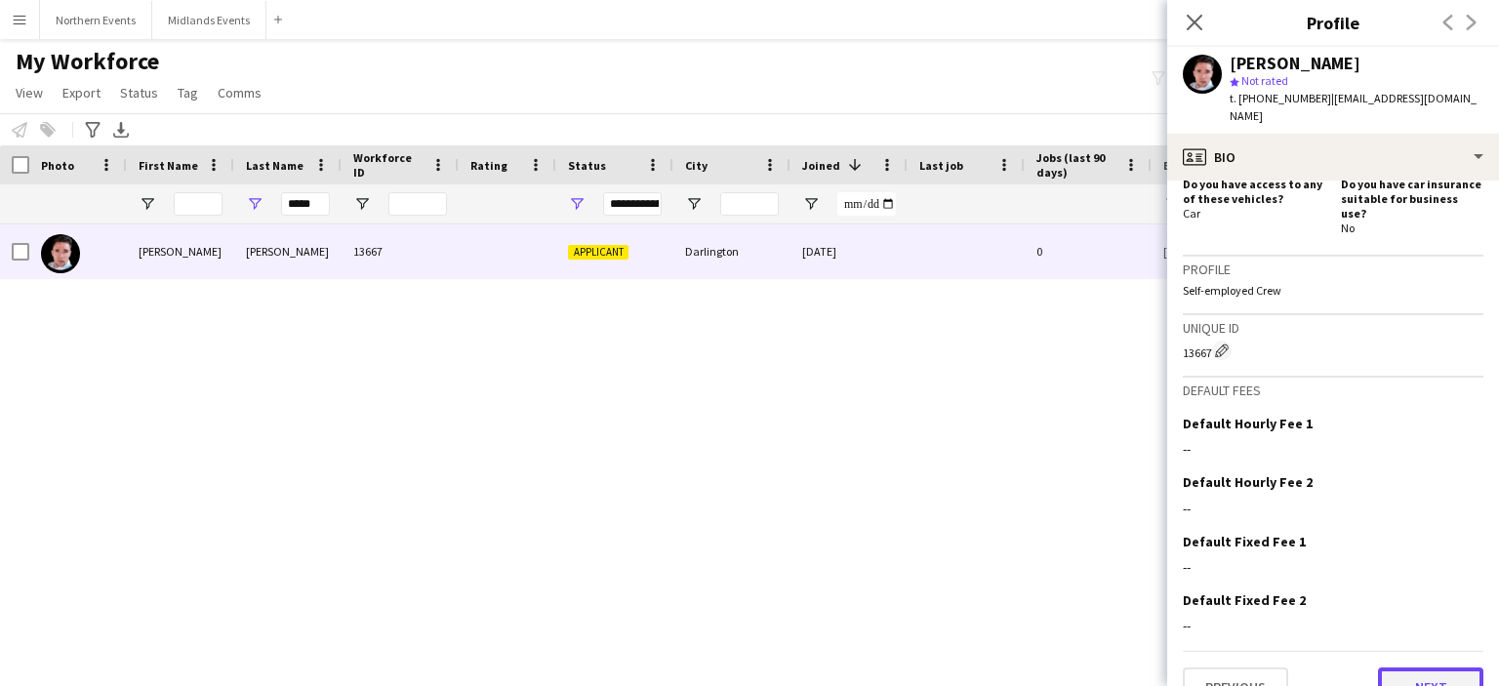
click at [1421, 667] on button "Next" at bounding box center [1430, 686] width 105 height 39
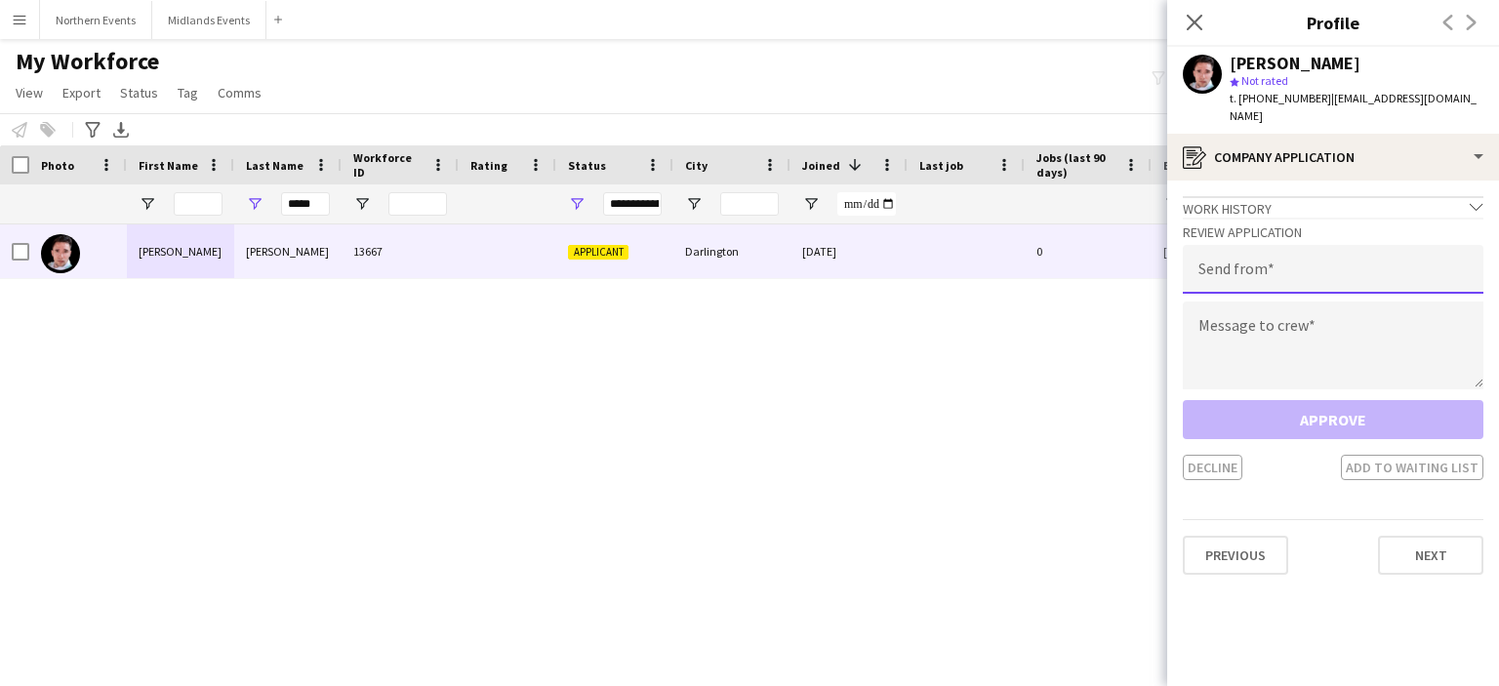
click at [1217, 261] on input "email" at bounding box center [1333, 269] width 301 height 49
type input "**********"
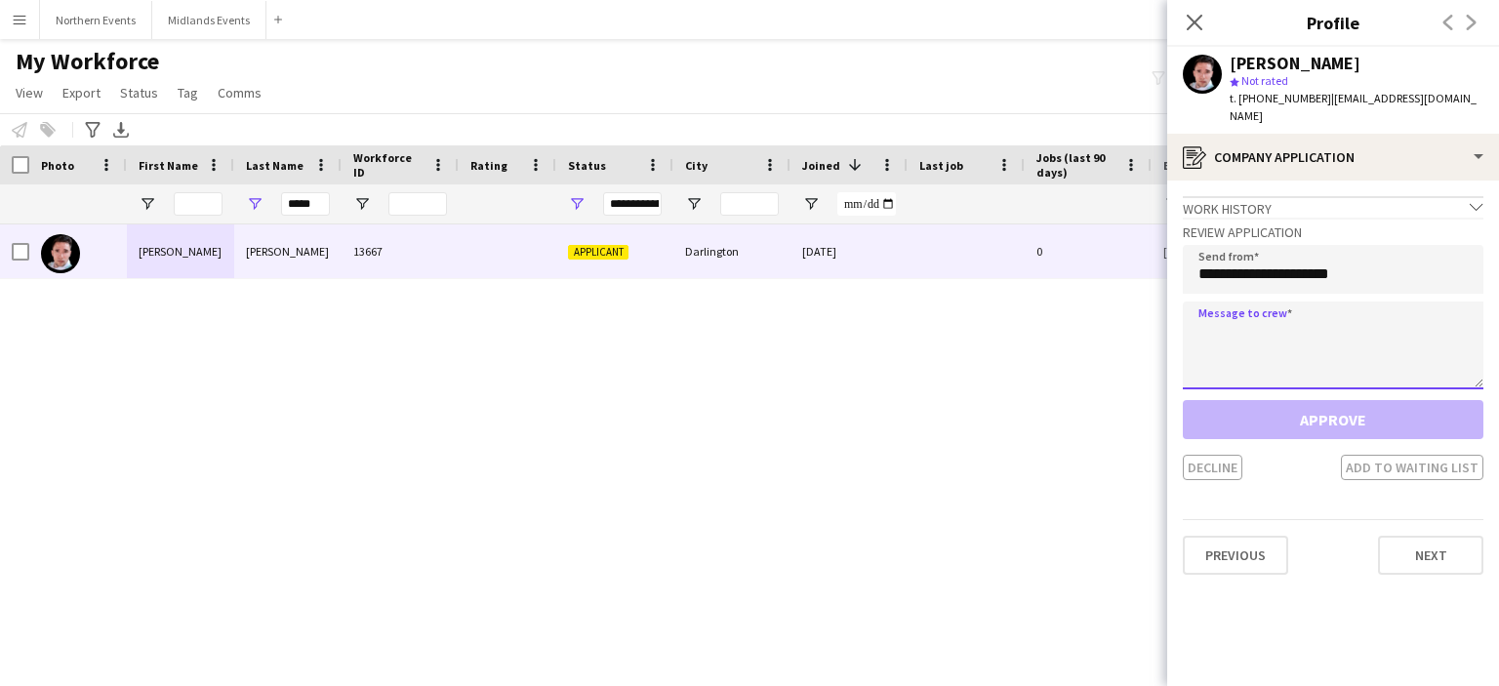
paste textarea "**********"
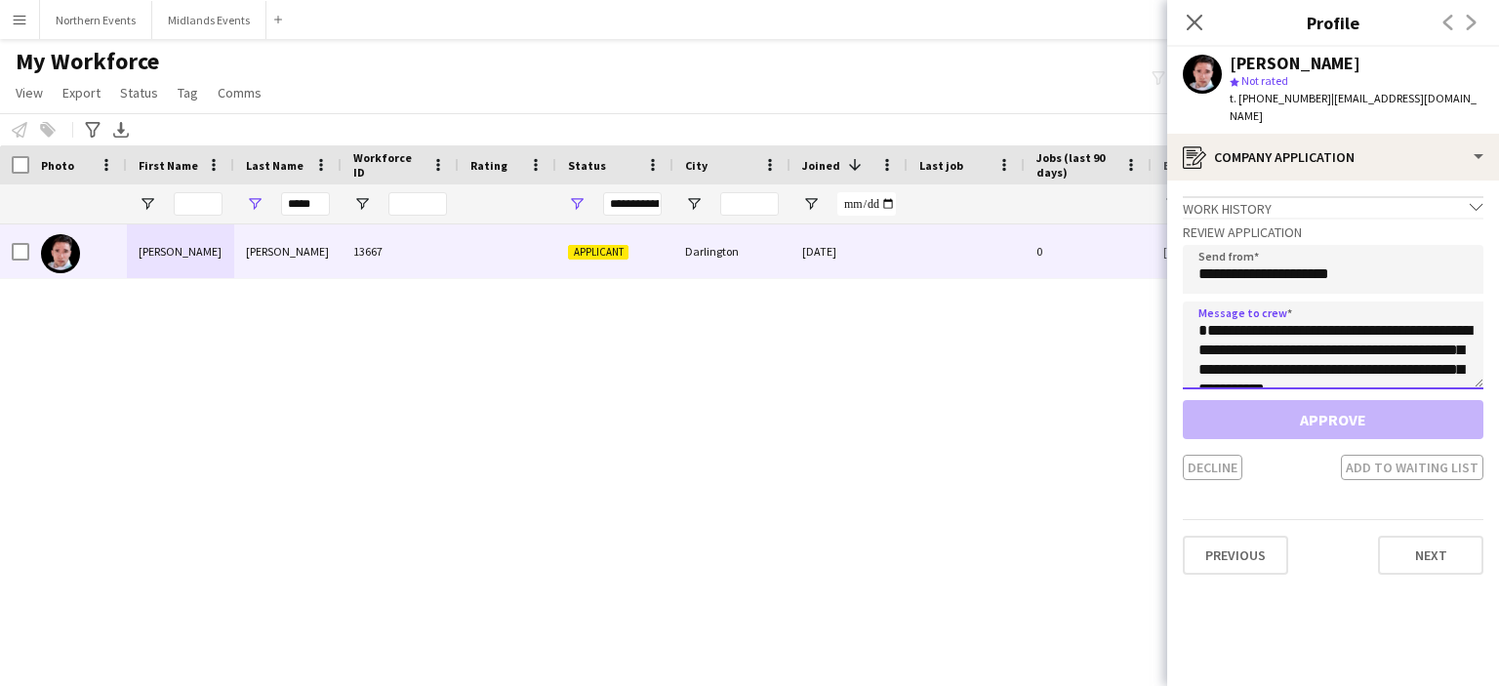
scroll to position [441, 0]
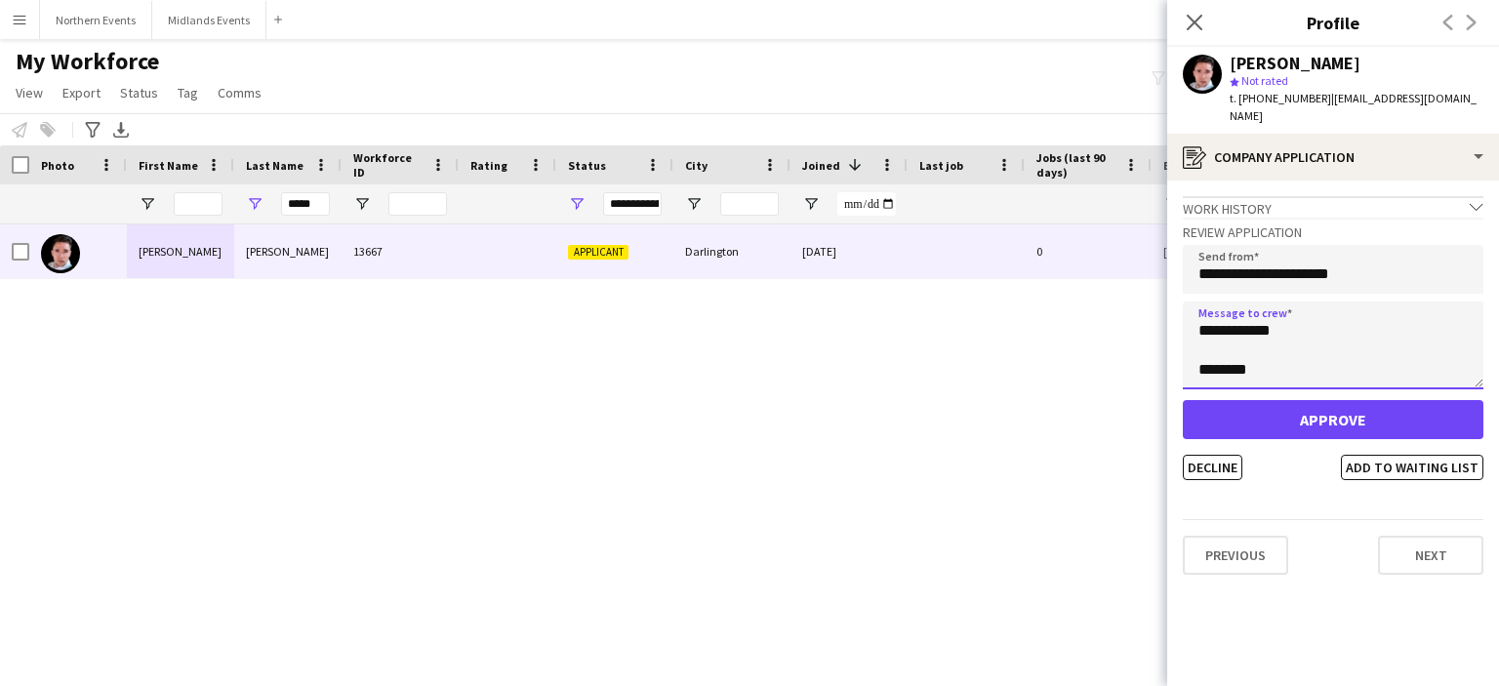
type textarea "**********"
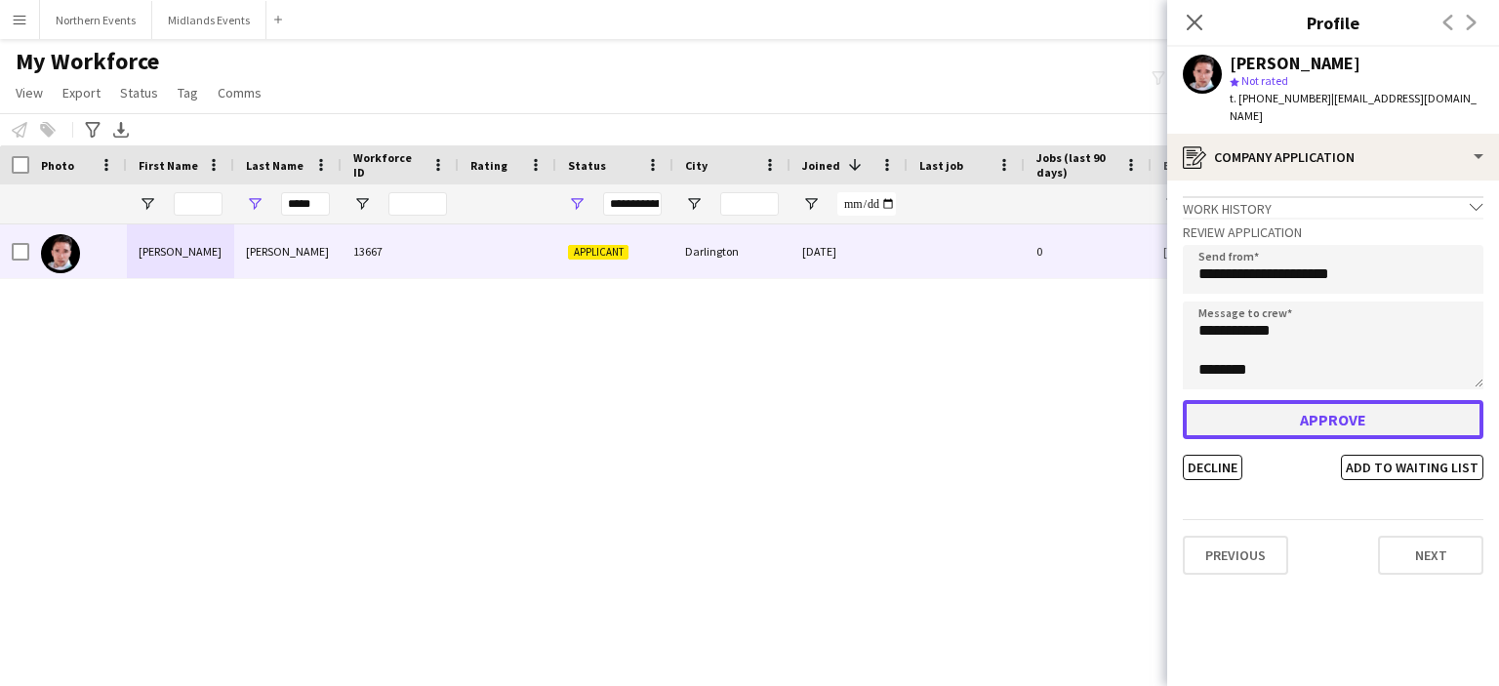
click at [1258, 403] on button "Approve" at bounding box center [1333, 419] width 301 height 39
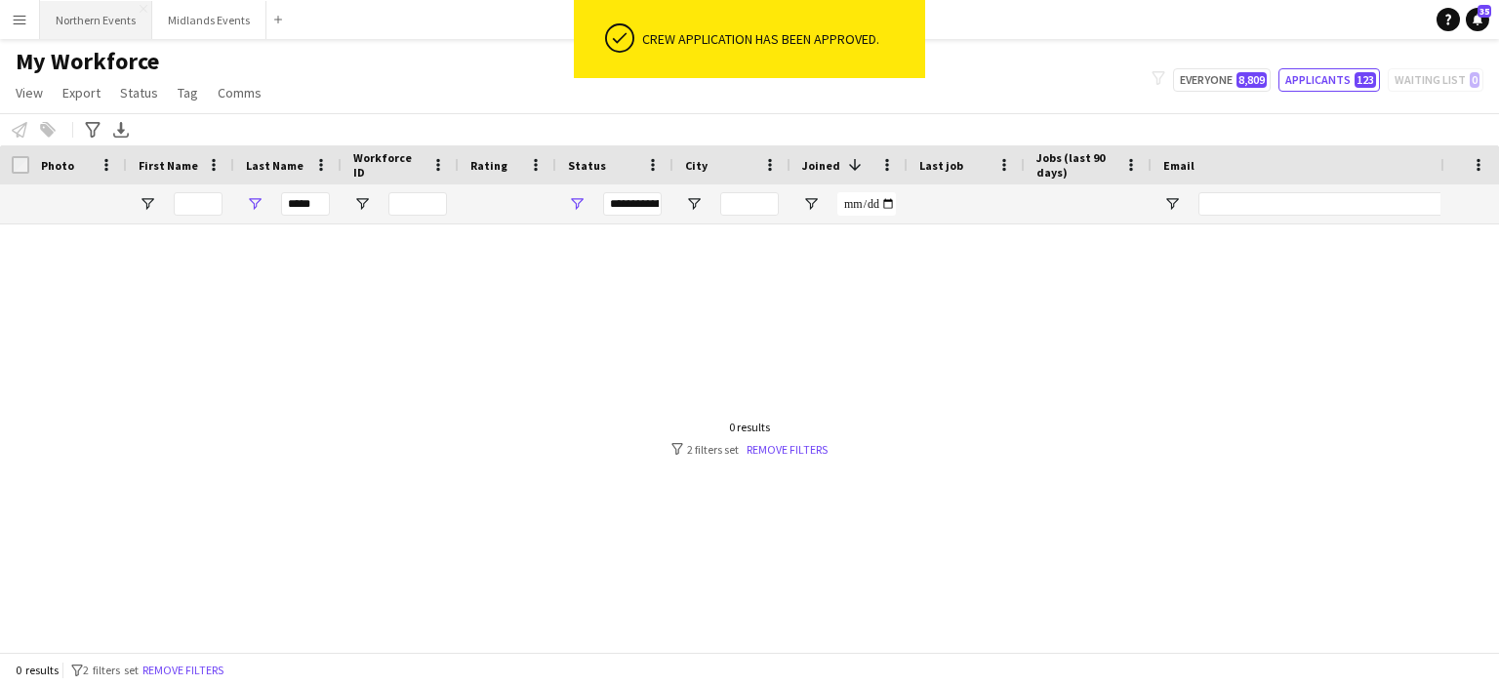
click at [113, 27] on button "Northern Events Close" at bounding box center [96, 20] width 112 height 38
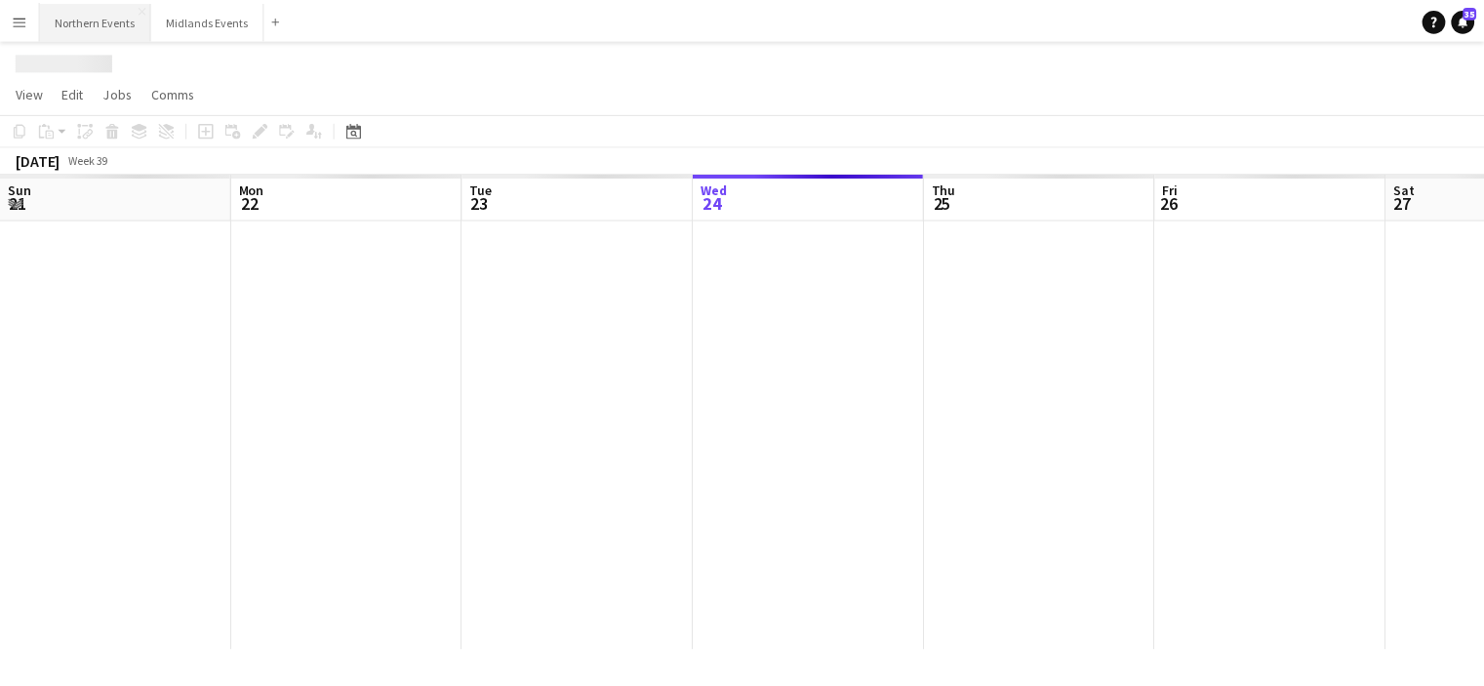
scroll to position [0, 466]
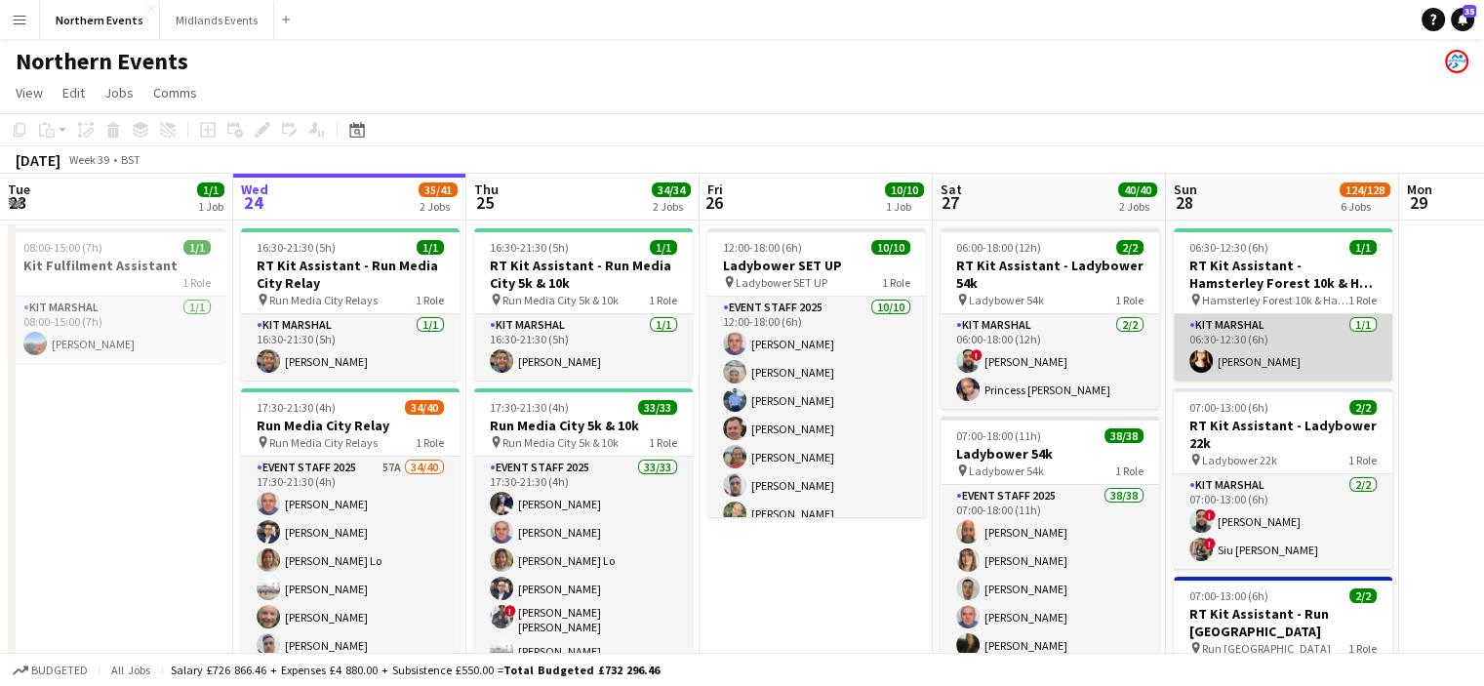
click at [1278, 356] on app-card-role "Kit Marshal [DATE] 06:30-12:30 (6h) [PERSON_NAME]" at bounding box center [1283, 347] width 219 height 66
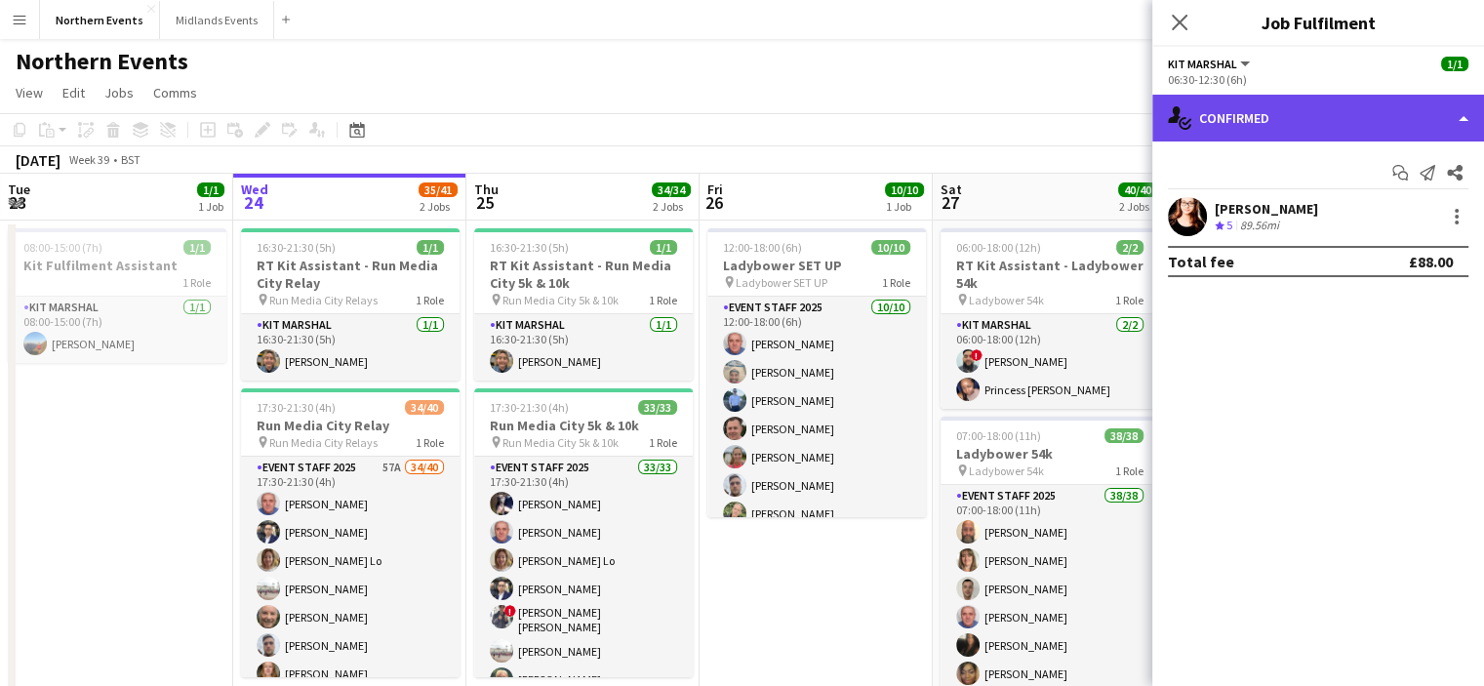
click at [1266, 129] on div "single-neutral-actions-check-2 Confirmed" at bounding box center [1318, 118] width 332 height 47
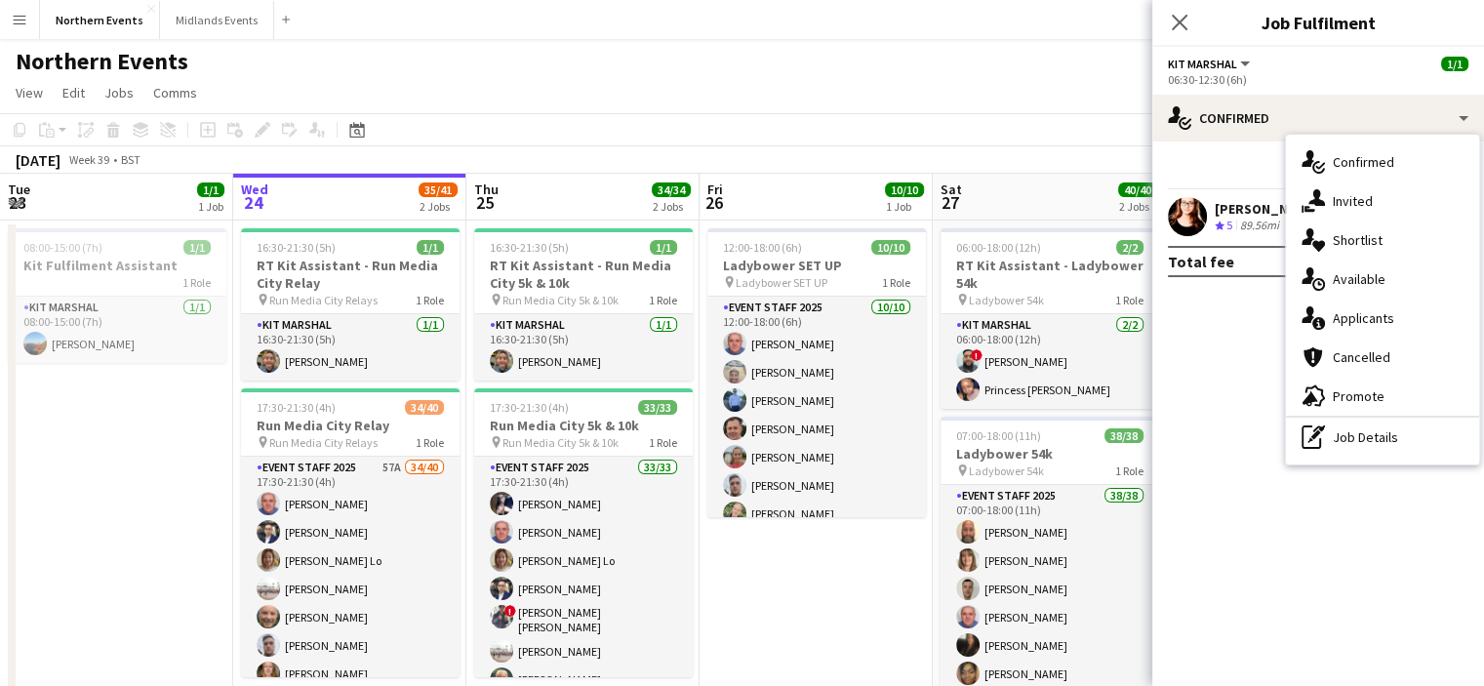
click at [1340, 330] on div "single-neutral-actions-information Applicants" at bounding box center [1382, 318] width 193 height 39
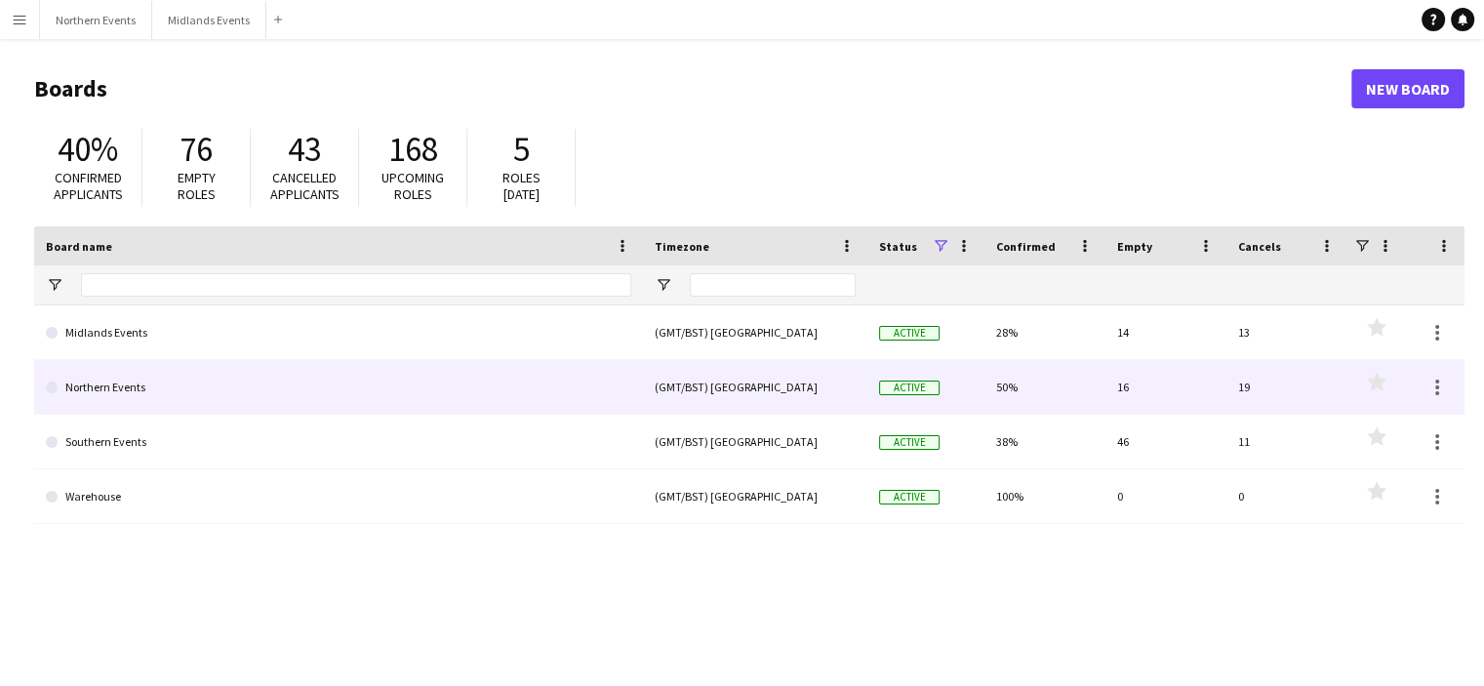
click at [103, 389] on link "Northern Events" at bounding box center [338, 387] width 585 height 55
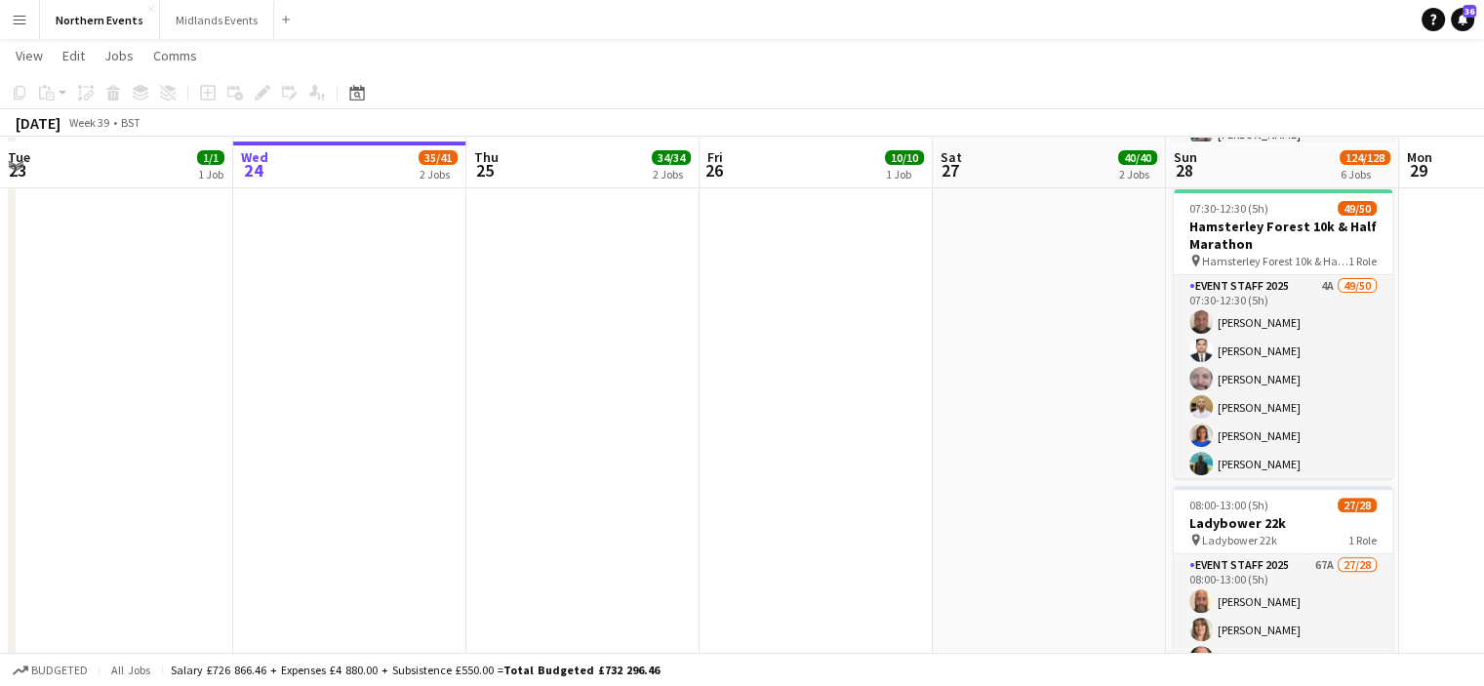
scroll to position [571, 0]
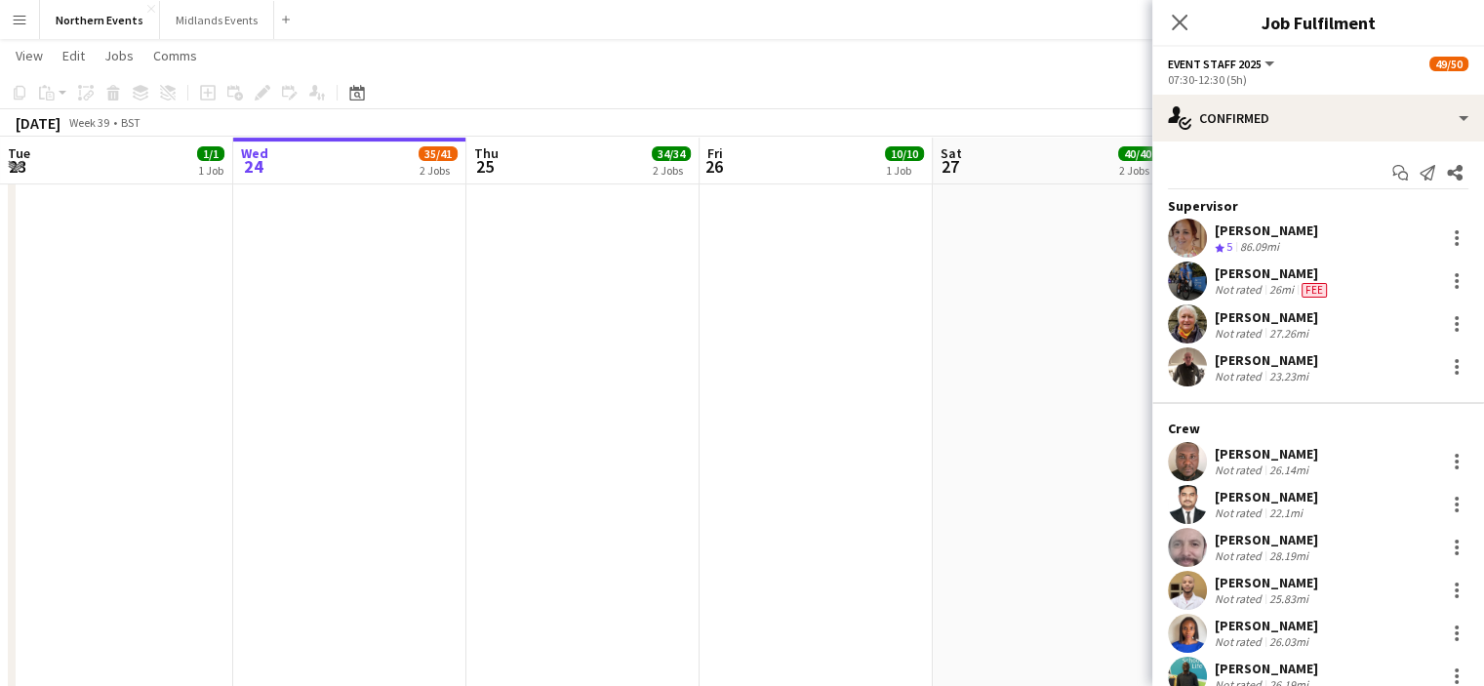
click at [1263, 402] on hr at bounding box center [1318, 403] width 332 height 2
